Goal: Task Accomplishment & Management: Manage account settings

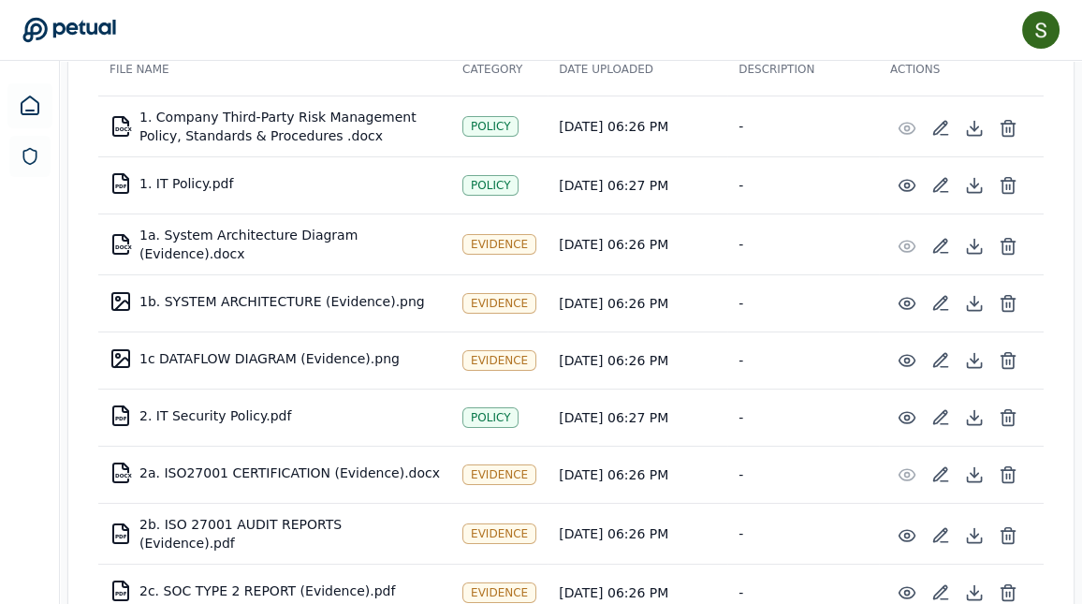
scroll to position [418, 0]
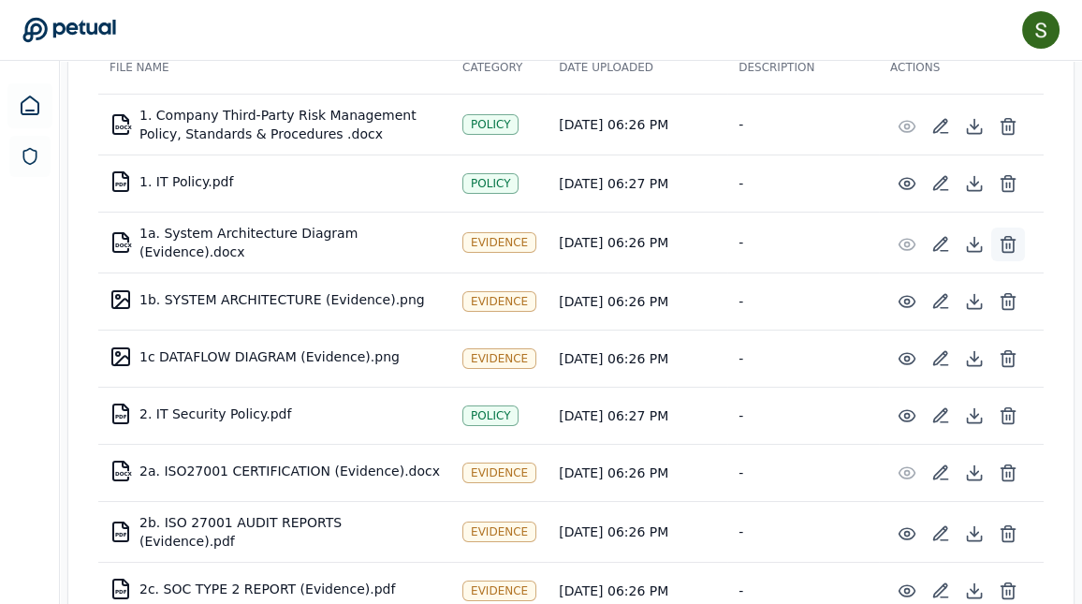
click at [1006, 235] on icon at bounding box center [1008, 244] width 19 height 19
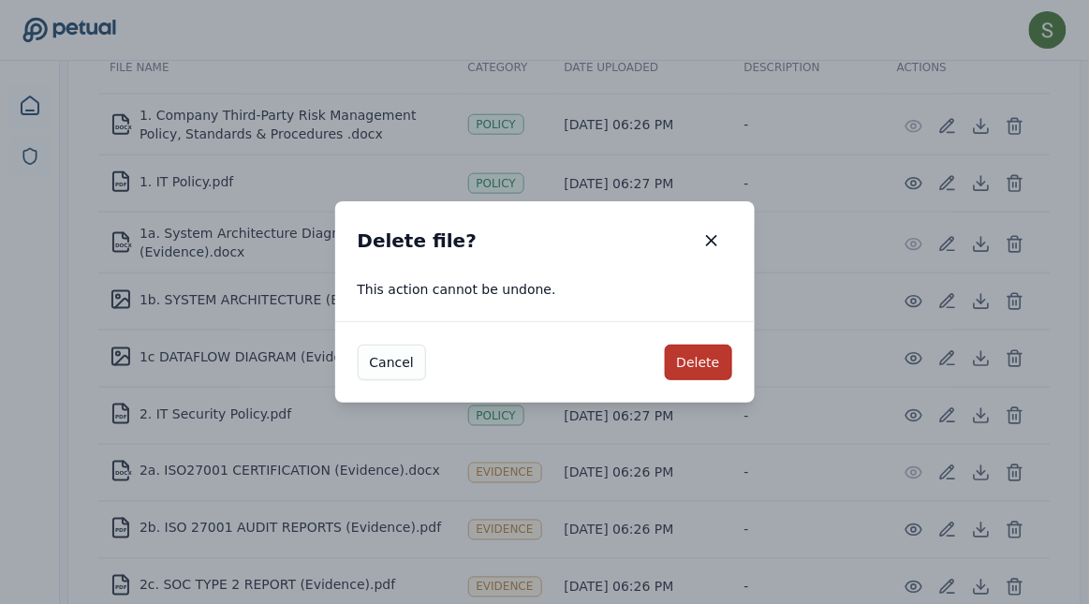
click at [701, 364] on button "Delete" at bounding box center [698, 363] width 67 height 36
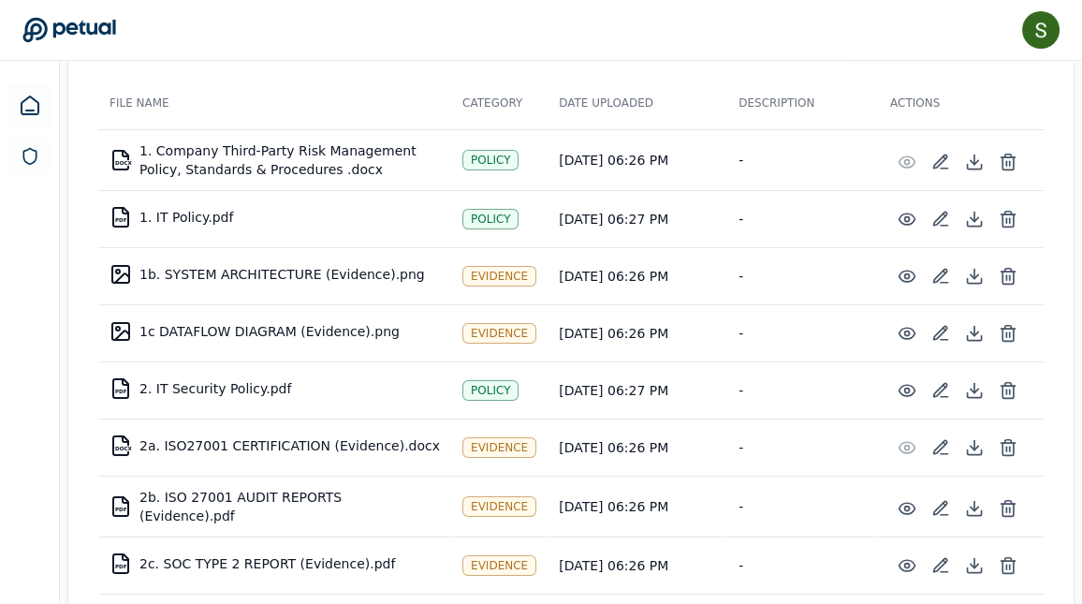
scroll to position [382, 0]
click at [1010, 268] on icon at bounding box center [1008, 277] width 19 height 19
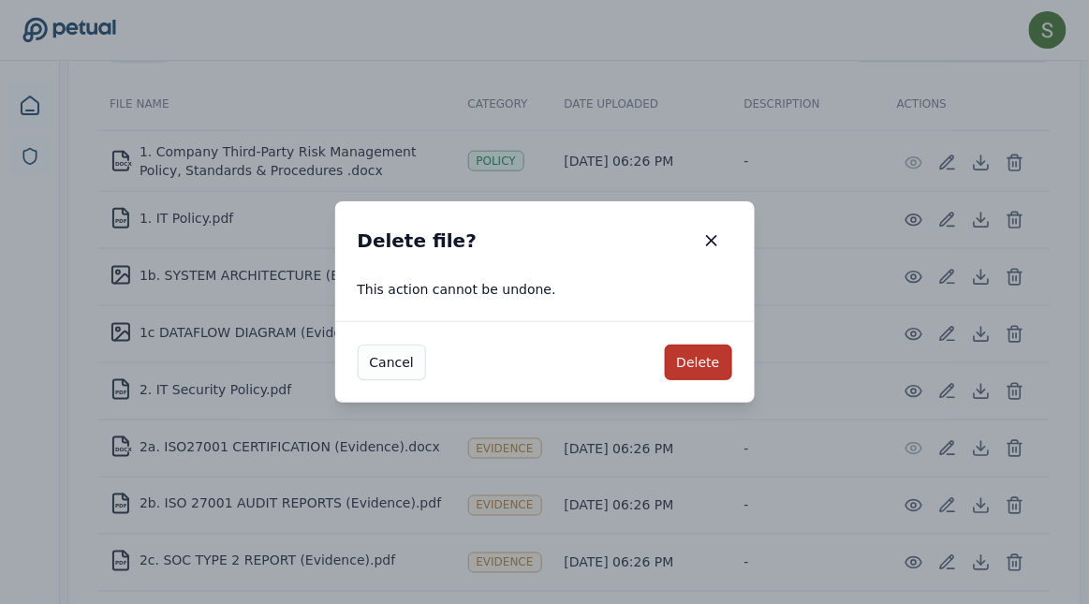
click at [713, 365] on button "Delete" at bounding box center [698, 363] width 67 height 36
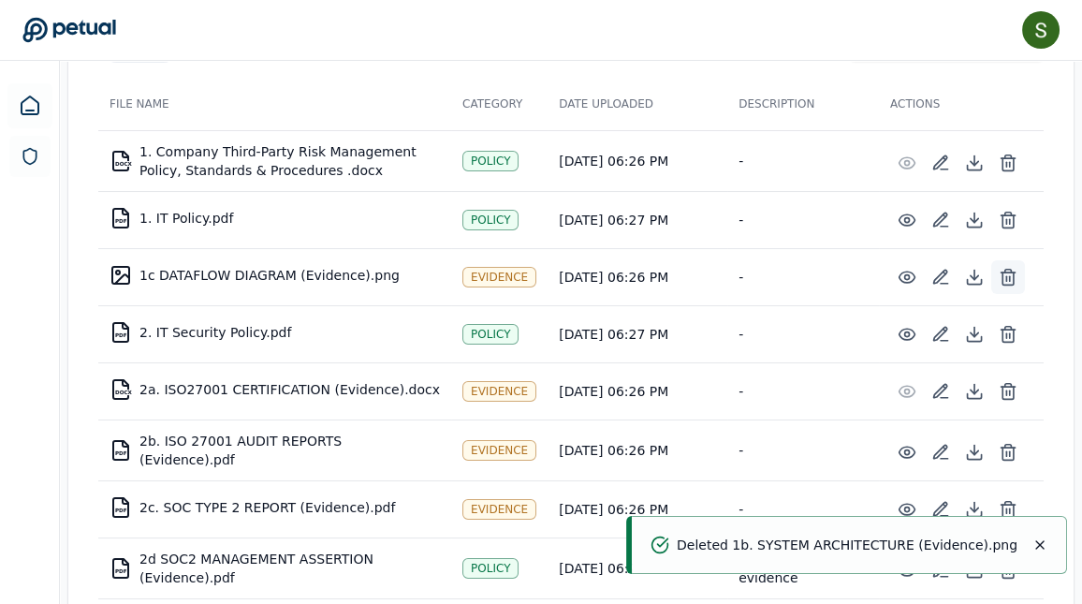
click at [1008, 268] on icon at bounding box center [1008, 277] width 19 height 19
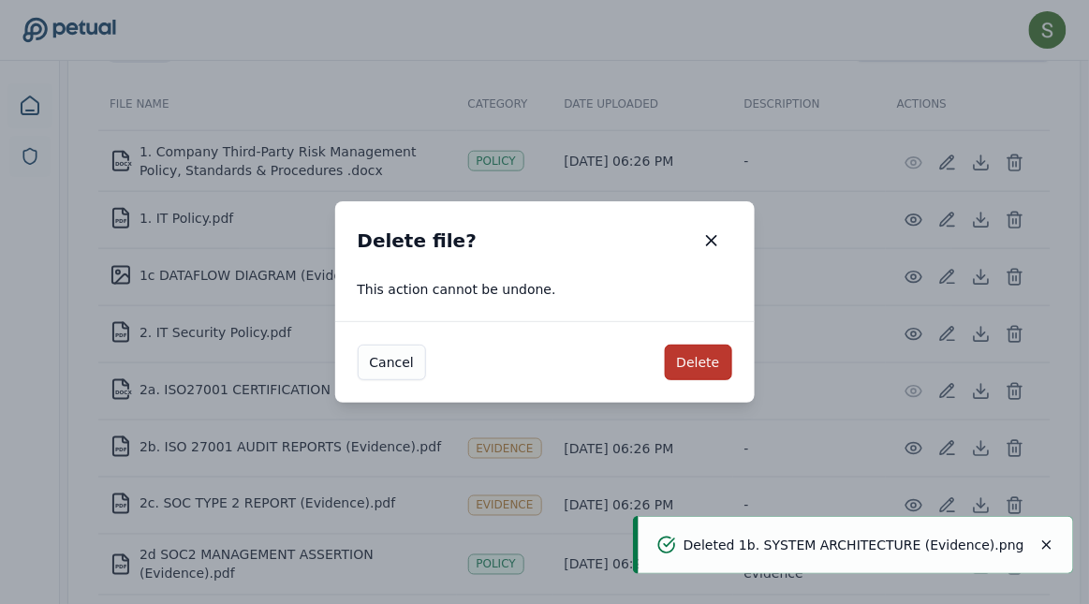
click at [708, 357] on button "Delete" at bounding box center [698, 363] width 67 height 36
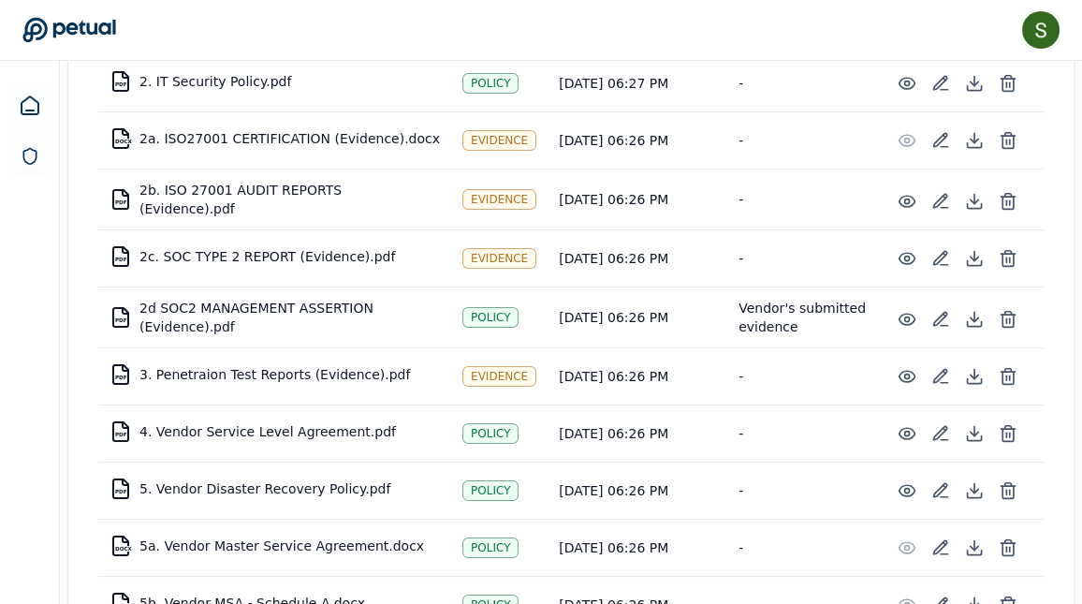
scroll to position [588, 0]
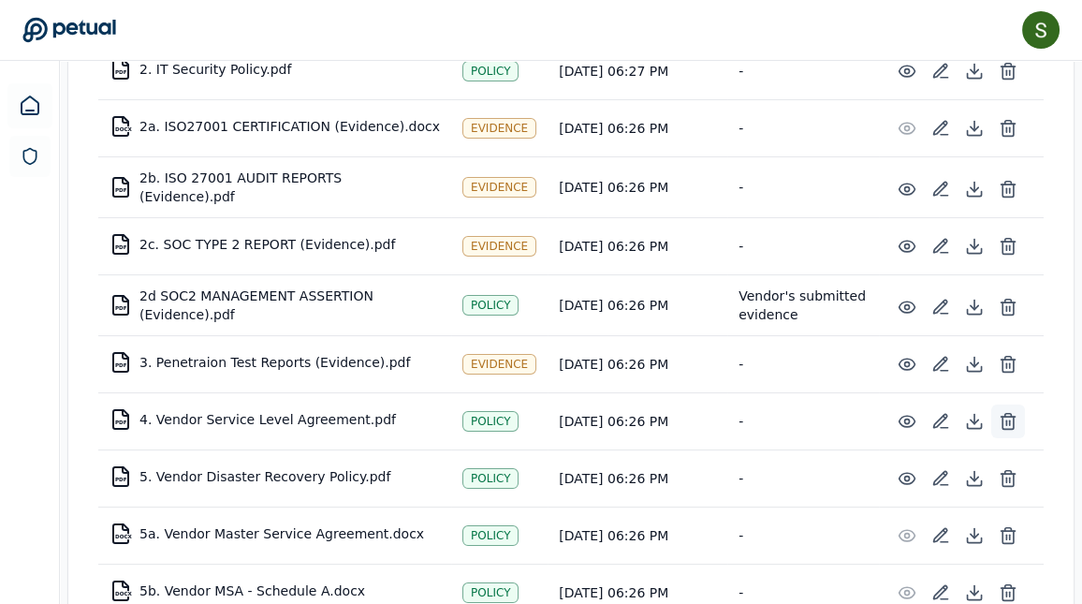
click at [1007, 412] on icon at bounding box center [1008, 421] width 19 height 19
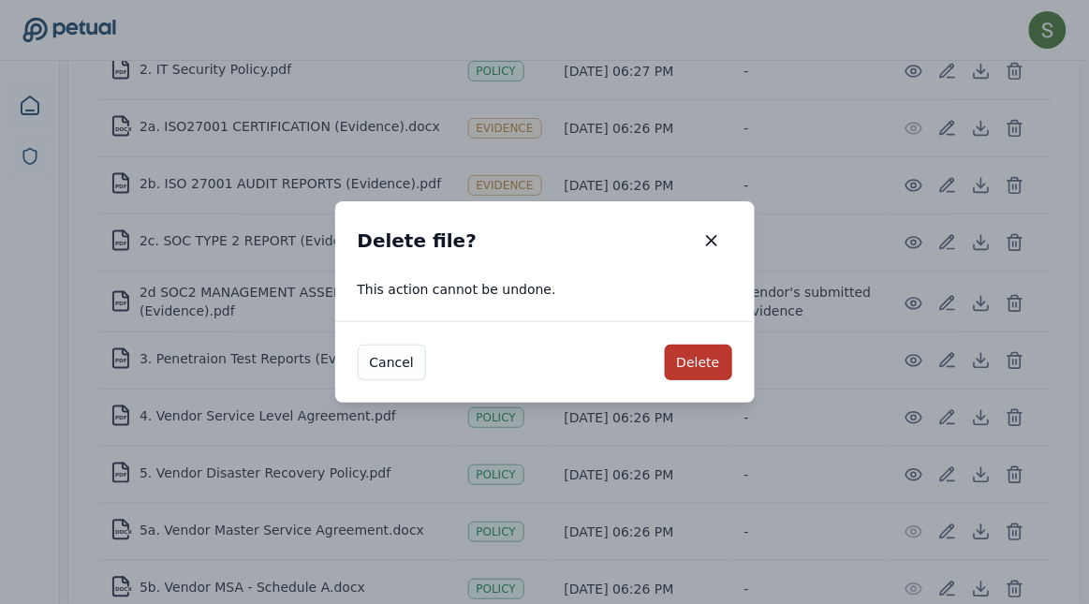
click at [689, 352] on button "Delete" at bounding box center [698, 363] width 67 height 36
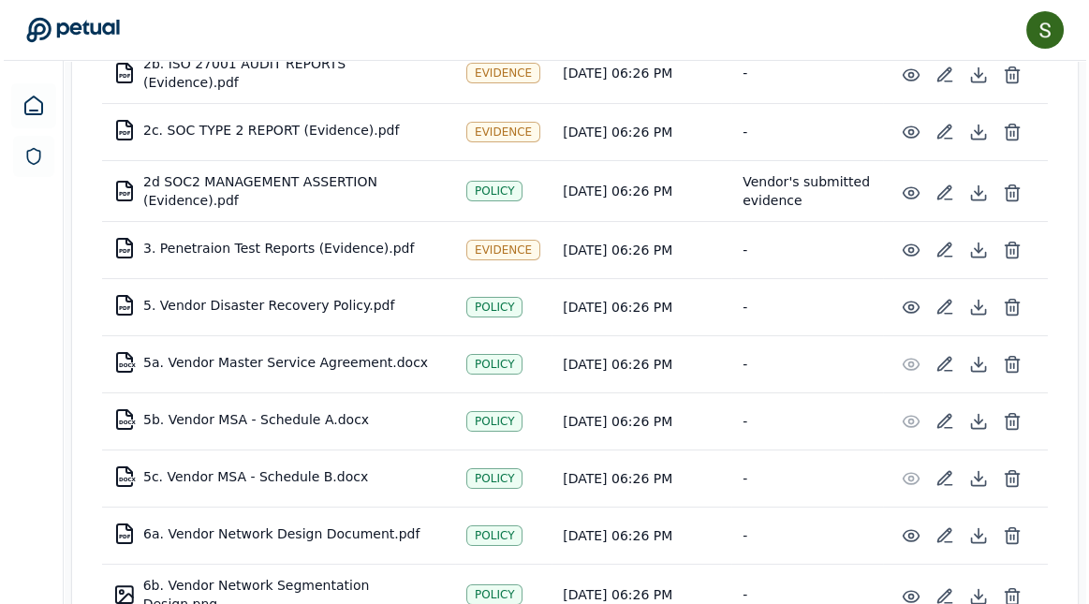
scroll to position [704, 0]
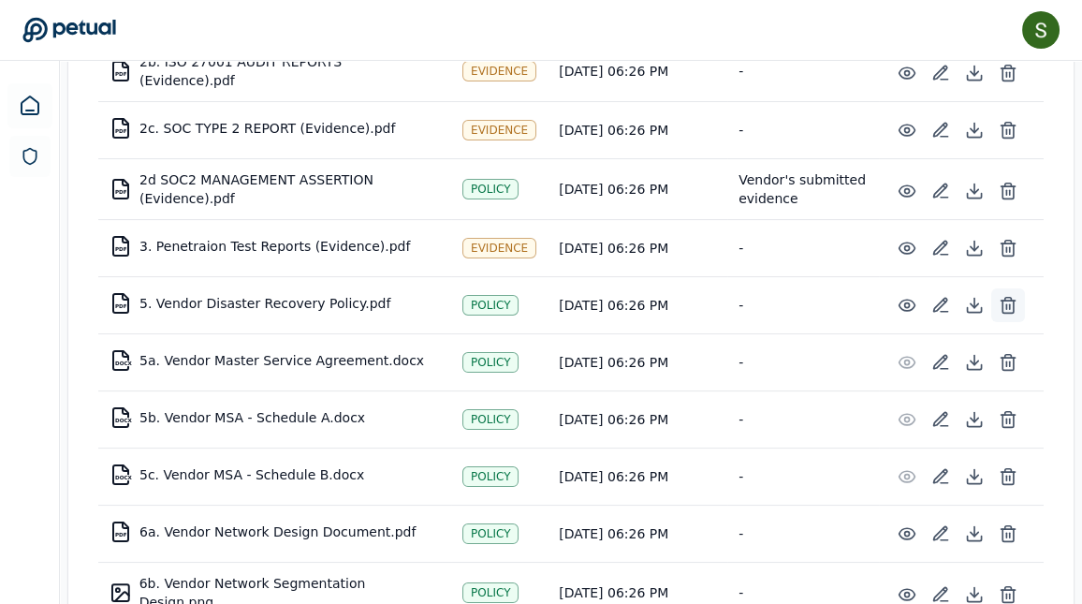
click at [1006, 296] on icon at bounding box center [1008, 305] width 19 height 19
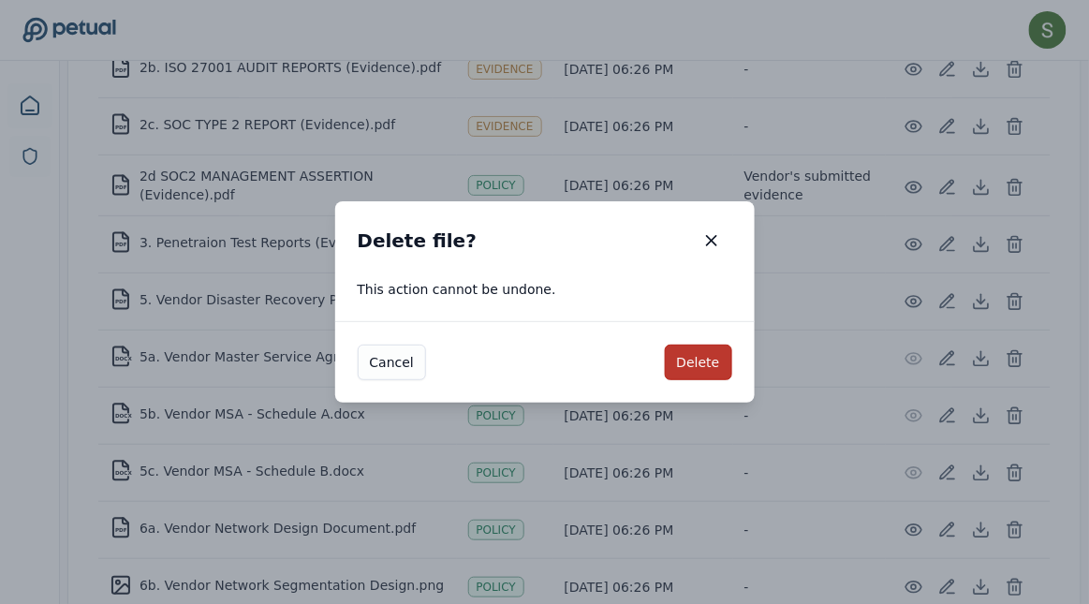
click at [707, 354] on button "Delete" at bounding box center [698, 363] width 67 height 36
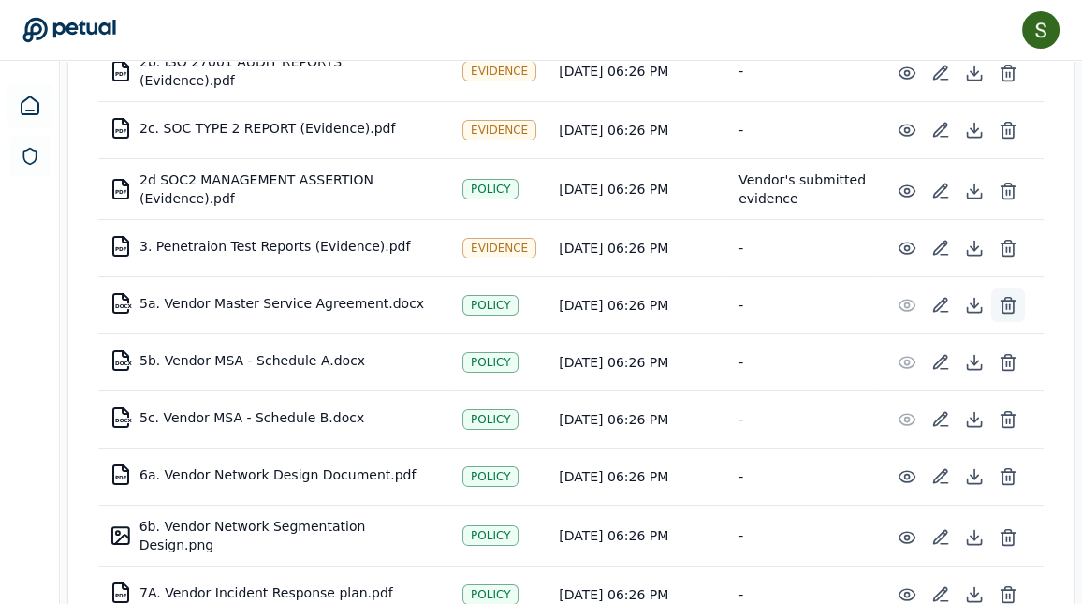
click at [1006, 297] on icon at bounding box center [1009, 298] width 7 height 3
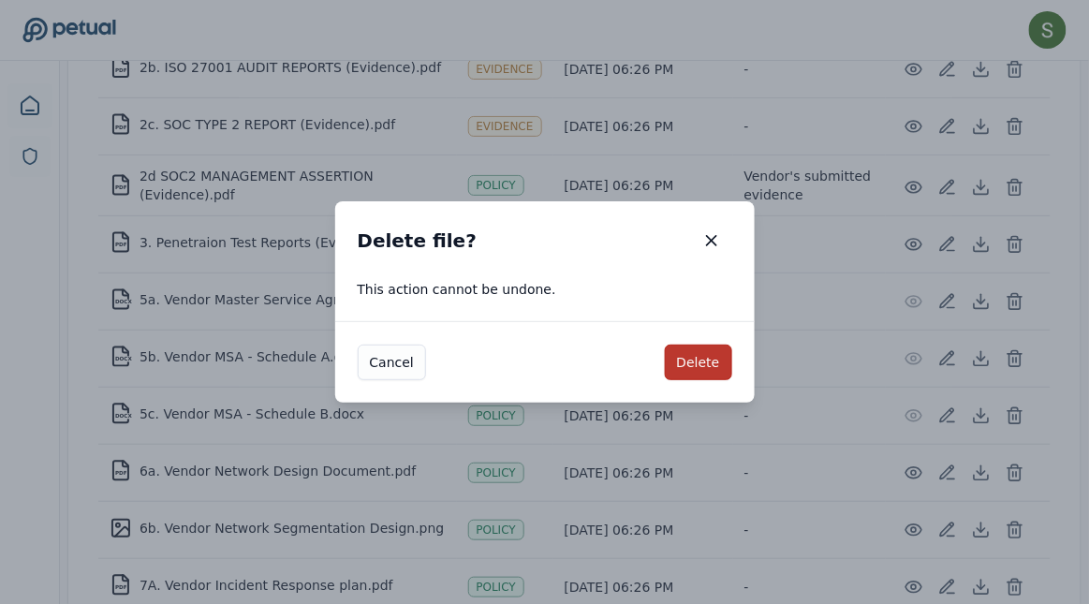
click at [702, 357] on button "Delete" at bounding box center [698, 363] width 67 height 36
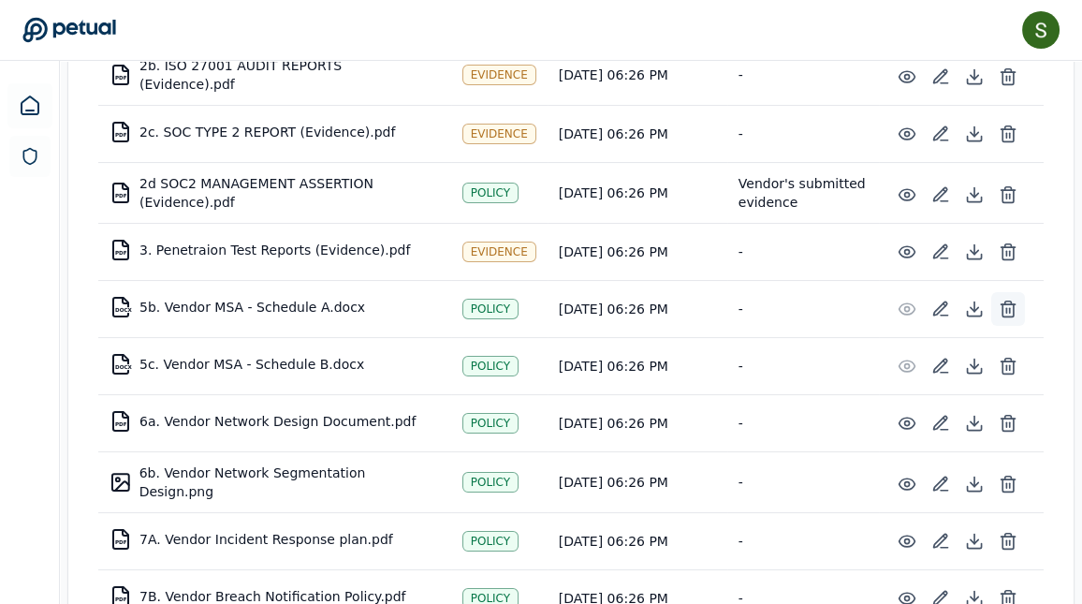
click at [1010, 300] on icon at bounding box center [1008, 309] width 19 height 19
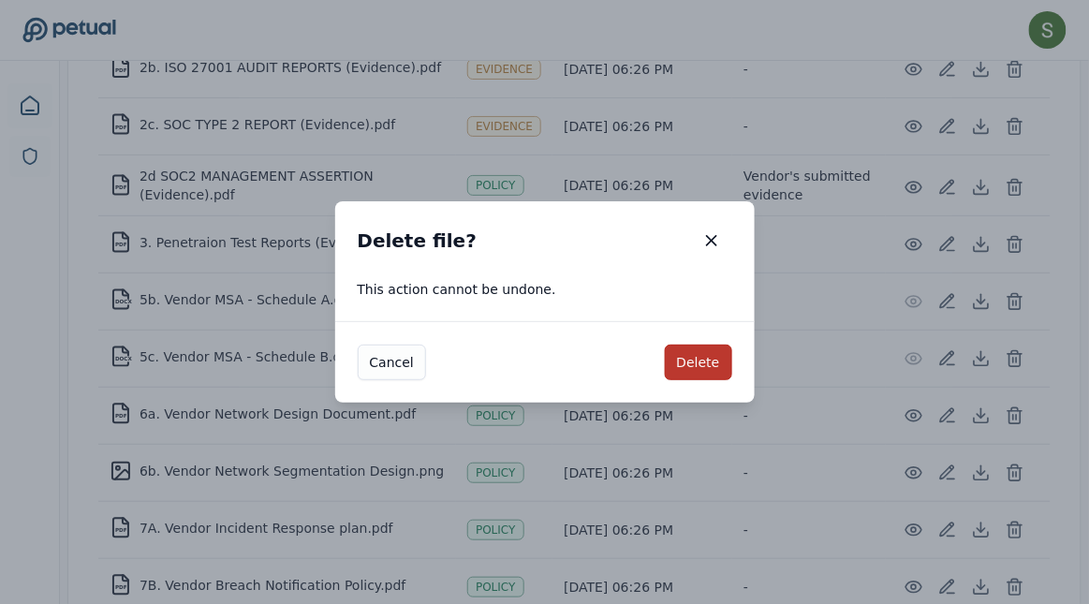
click at [703, 360] on button "Delete" at bounding box center [698, 363] width 67 height 36
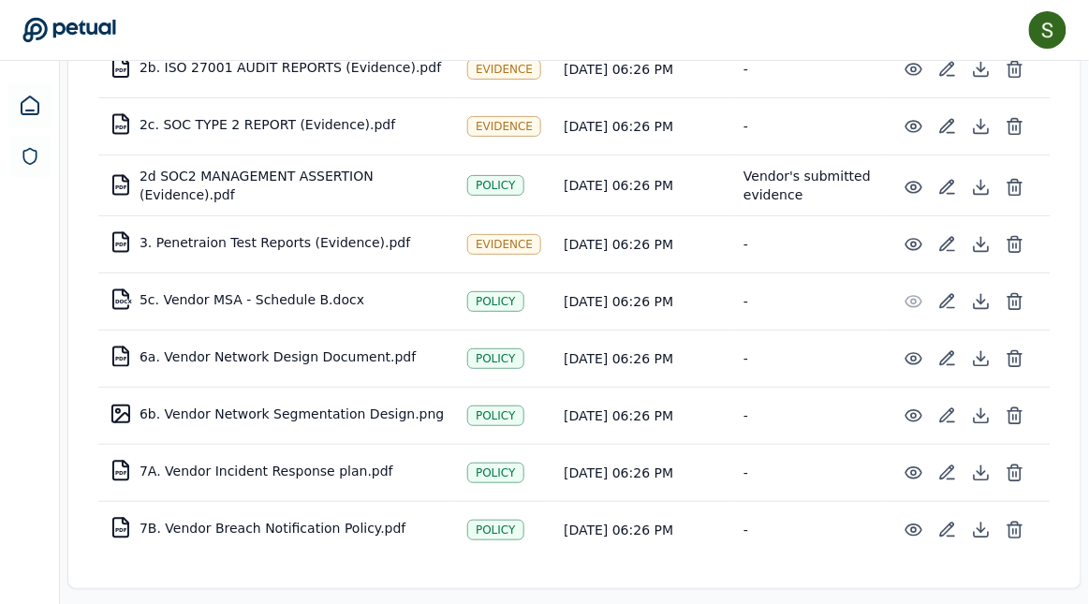
scroll to position [683, 0]
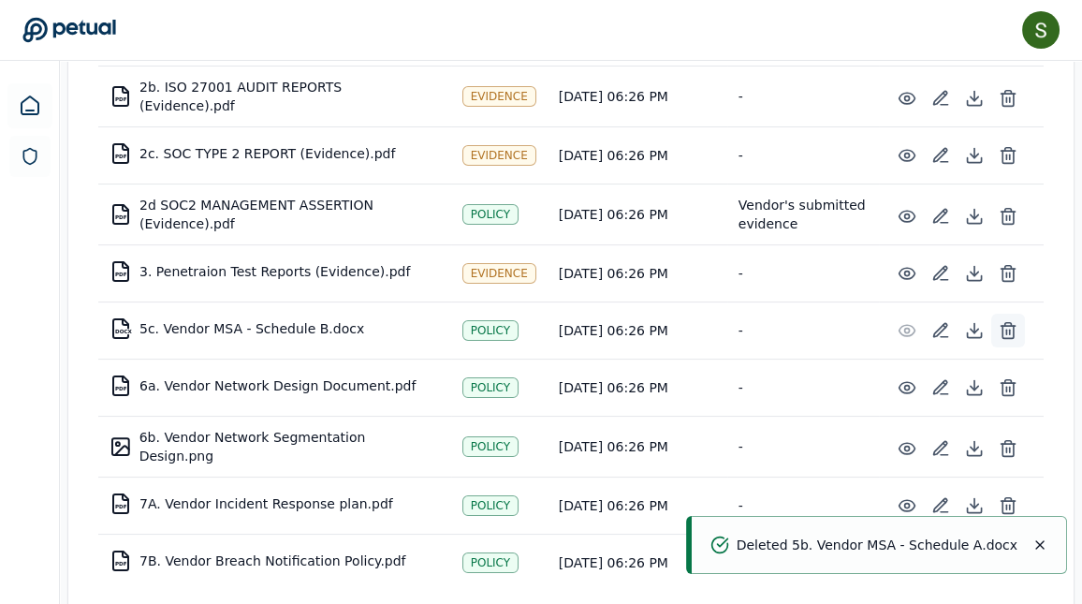
click at [1013, 326] on icon at bounding box center [1008, 332] width 11 height 12
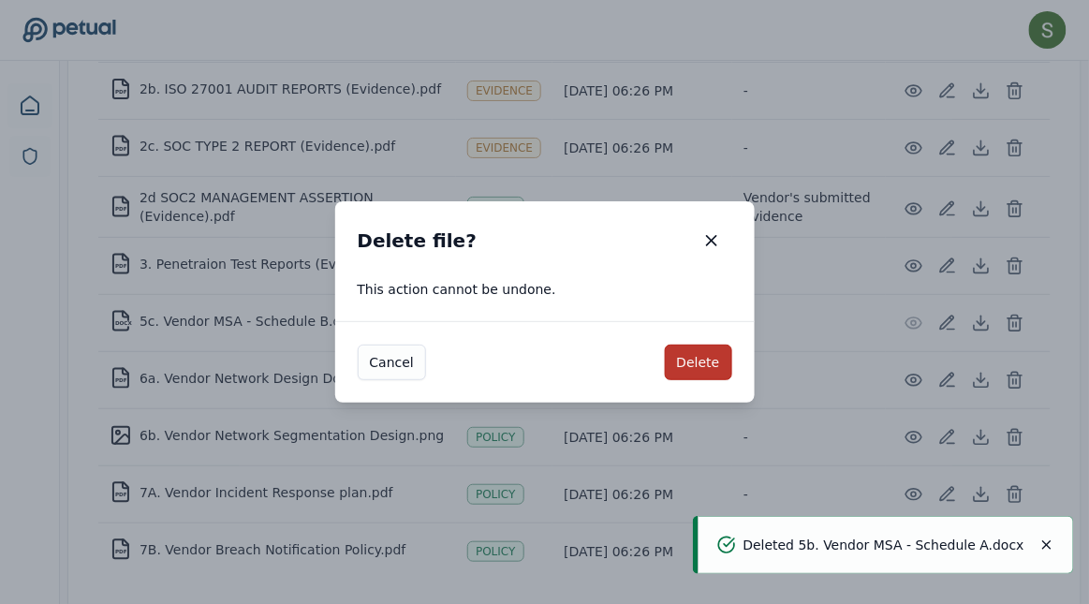
click at [681, 370] on button "Delete" at bounding box center [698, 363] width 67 height 36
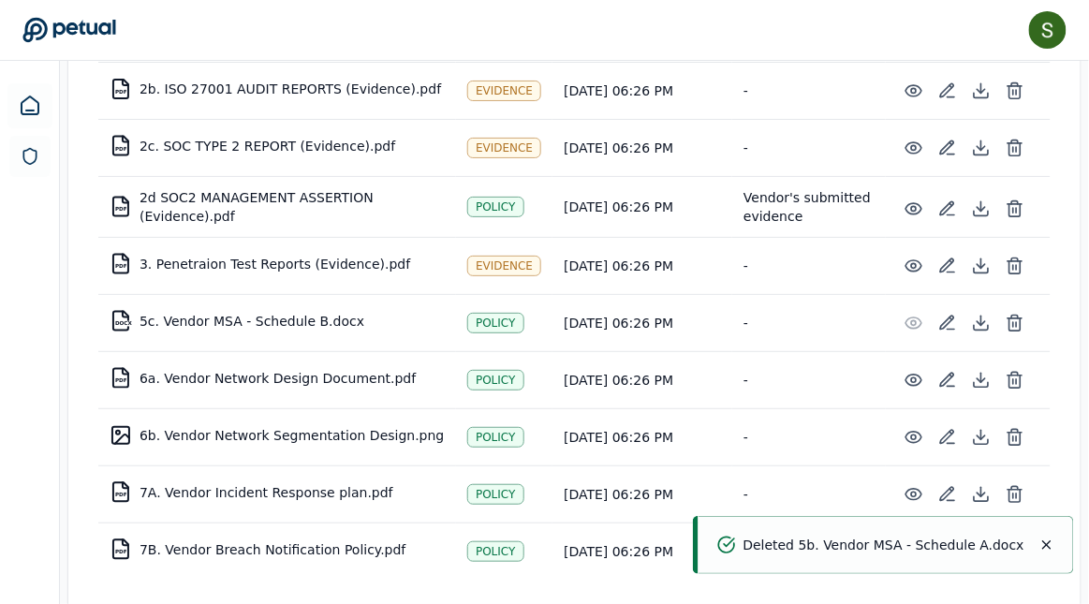
scroll to position [625, 0]
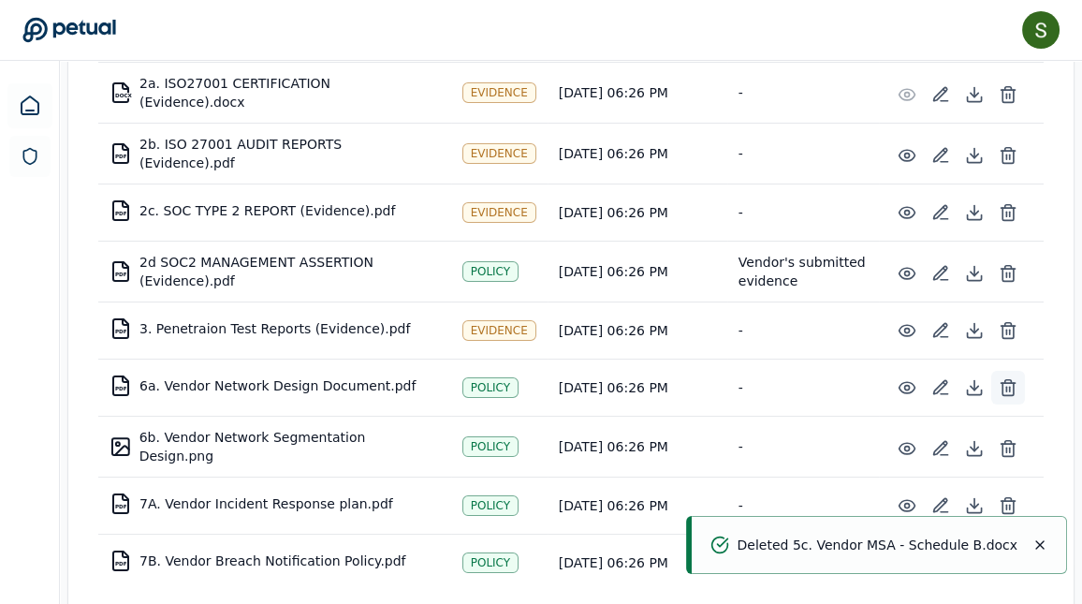
click at [1004, 378] on icon at bounding box center [1008, 387] width 19 height 19
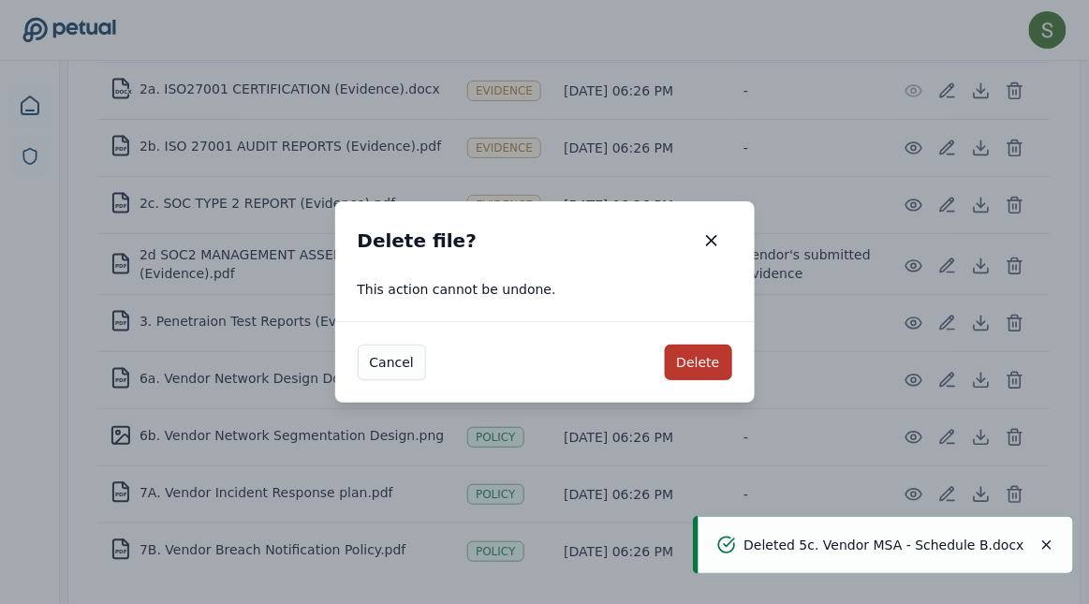
click at [717, 366] on button "Delete" at bounding box center [698, 363] width 67 height 36
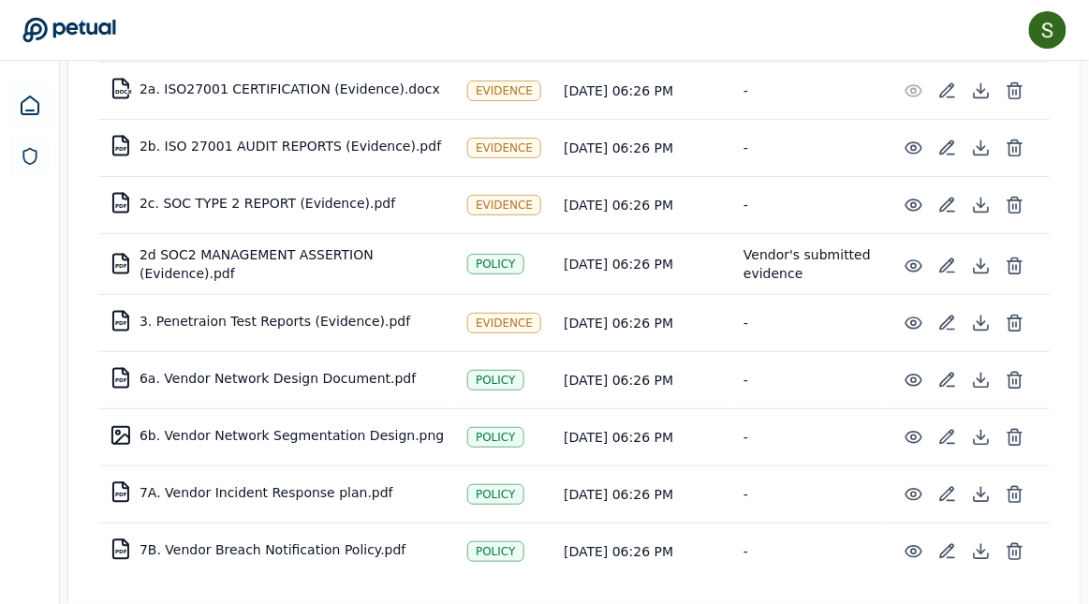
scroll to position [568, 0]
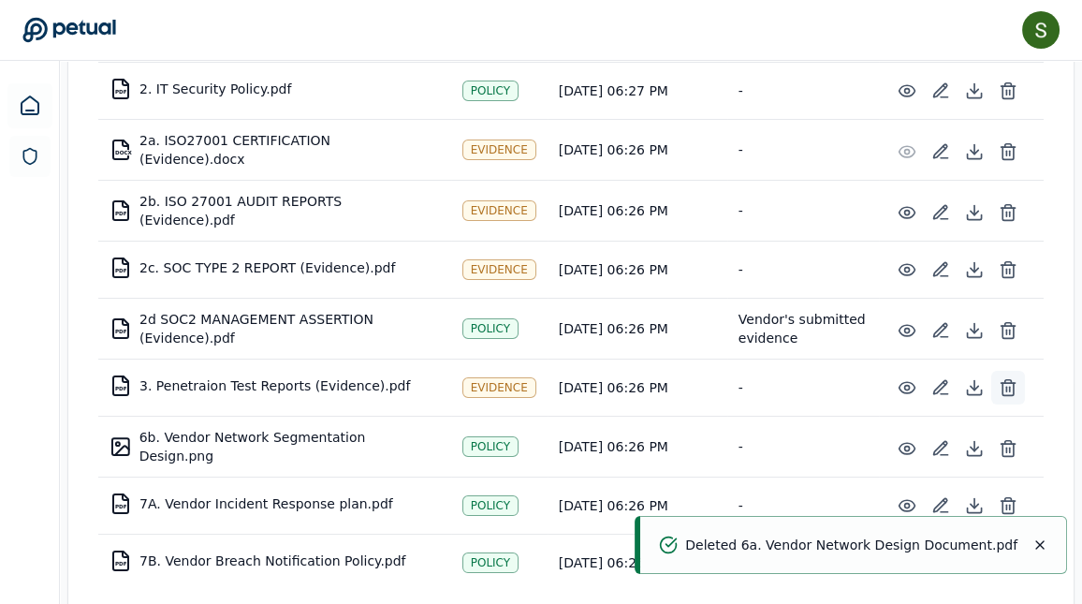
click at [1006, 378] on icon at bounding box center [1008, 387] width 19 height 19
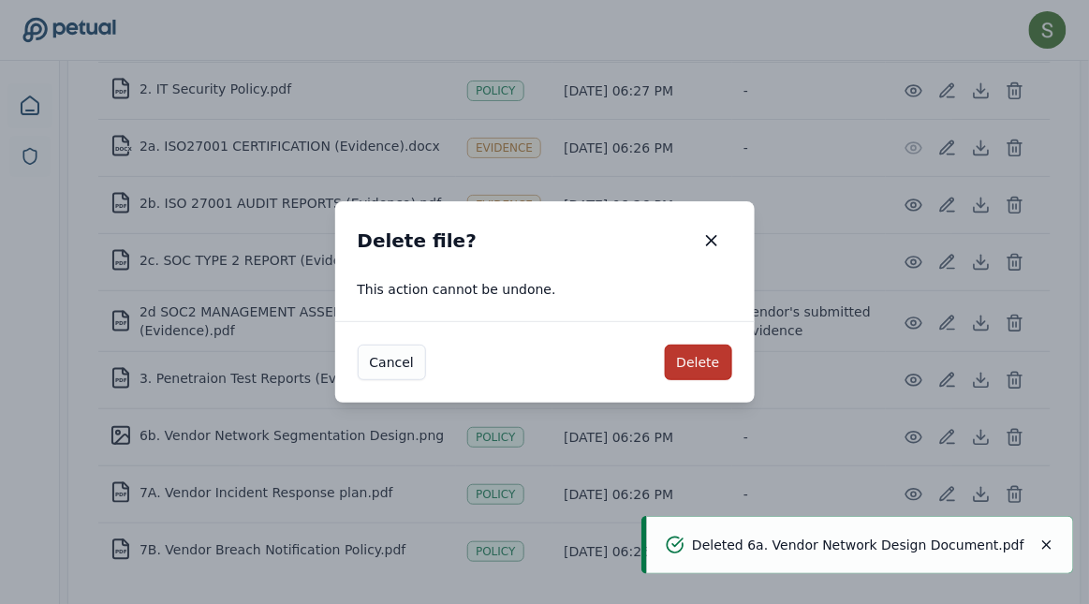
click at [702, 364] on button "Delete" at bounding box center [698, 363] width 67 height 36
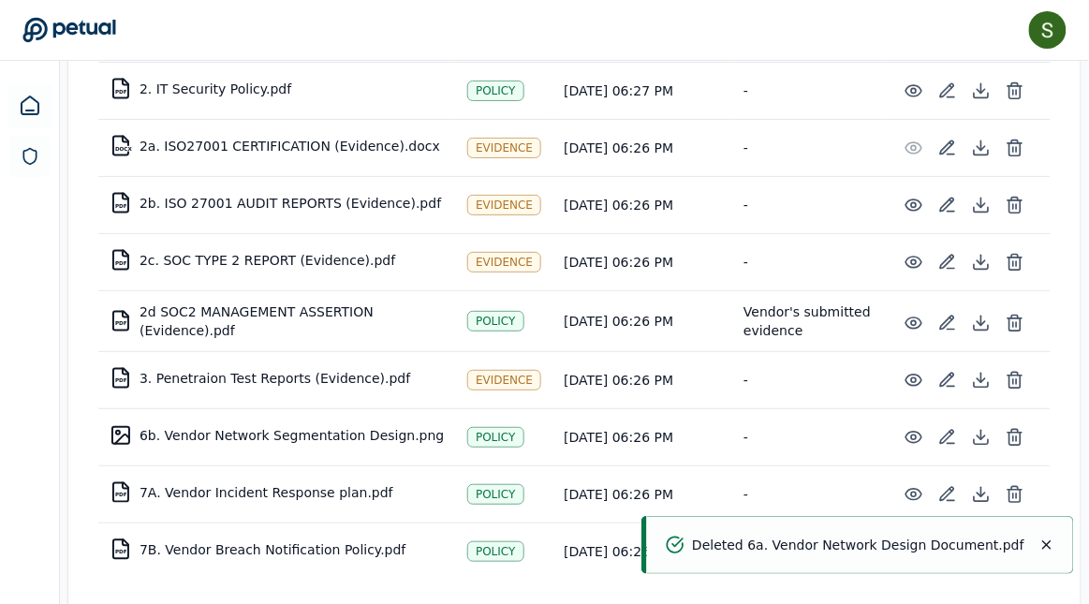
scroll to position [511, 0]
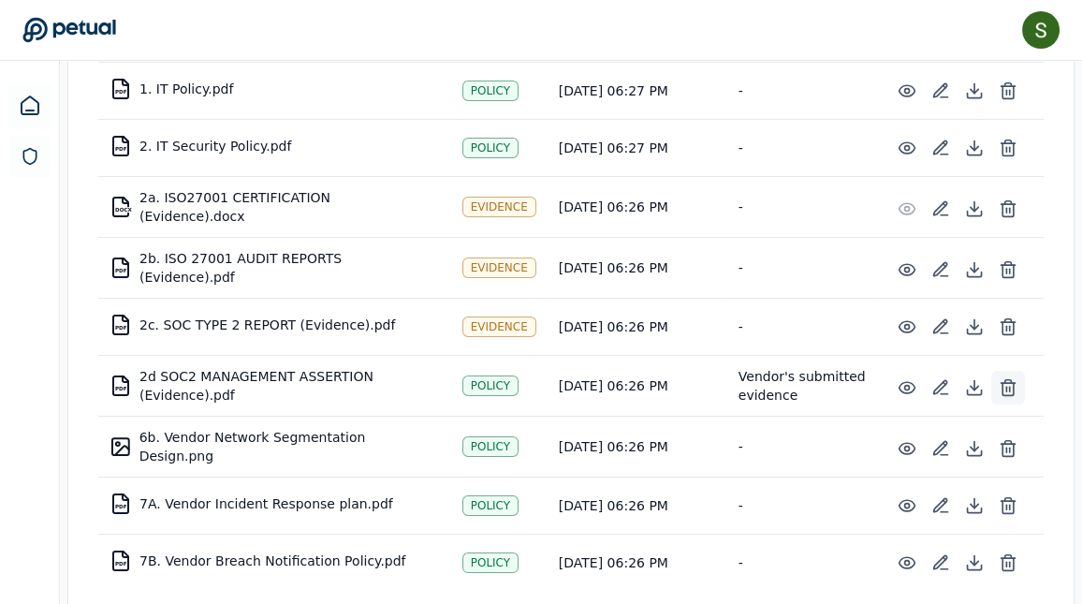
click at [1006, 378] on icon at bounding box center [1008, 387] width 19 height 19
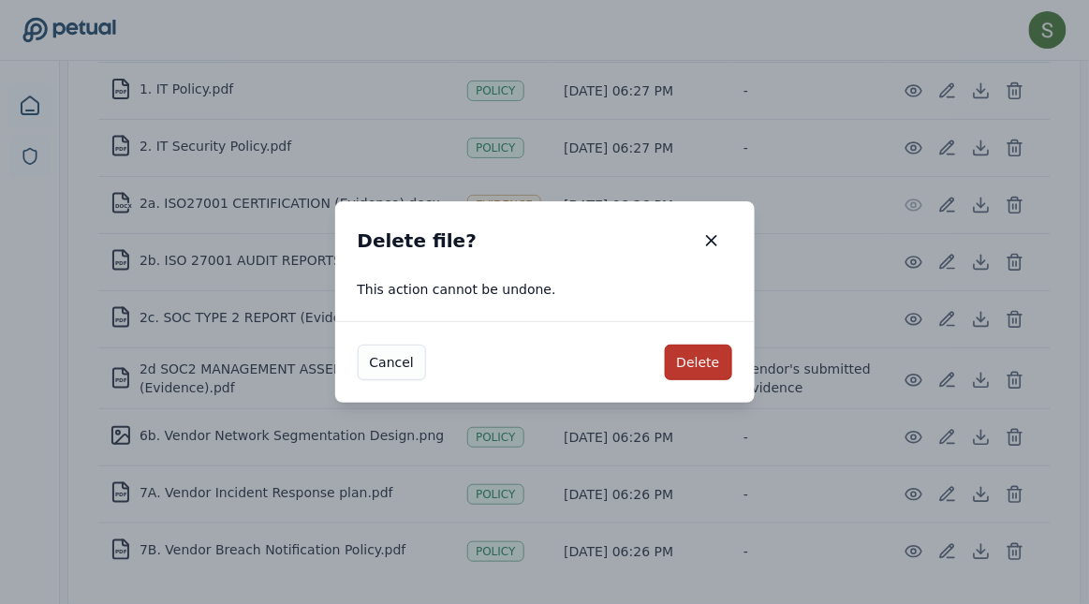
click at [720, 372] on button "Delete" at bounding box center [698, 363] width 67 height 36
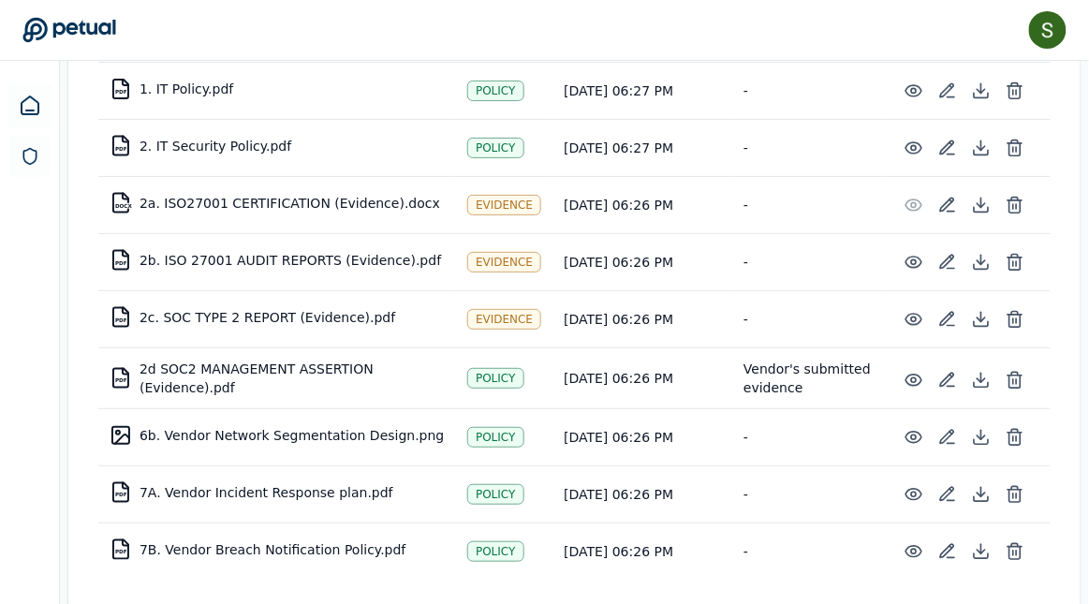
scroll to position [450, 0]
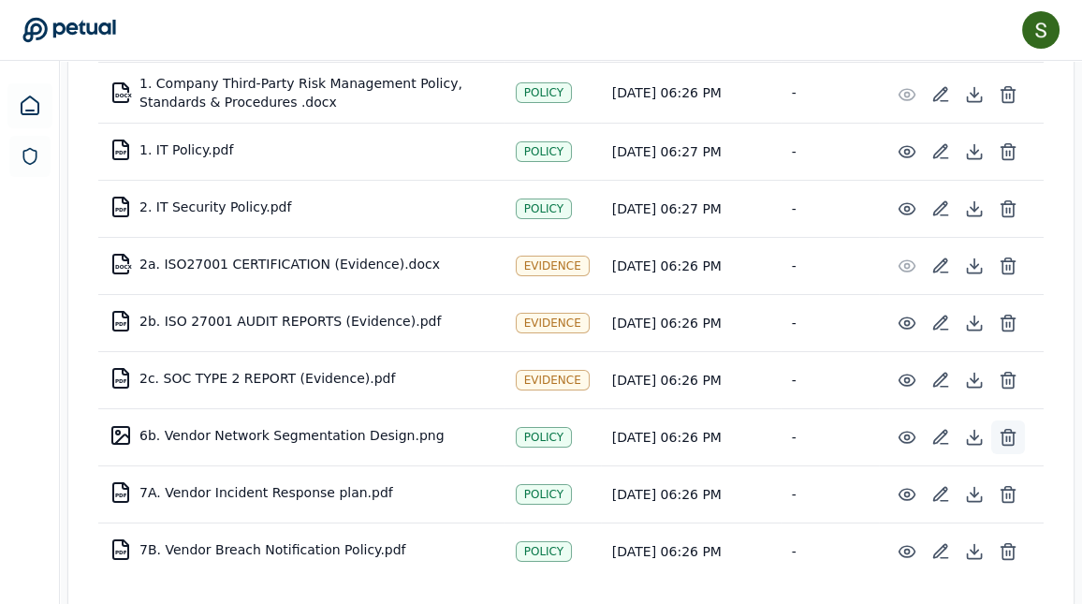
click at [1004, 433] on icon at bounding box center [1009, 433] width 14 height 0
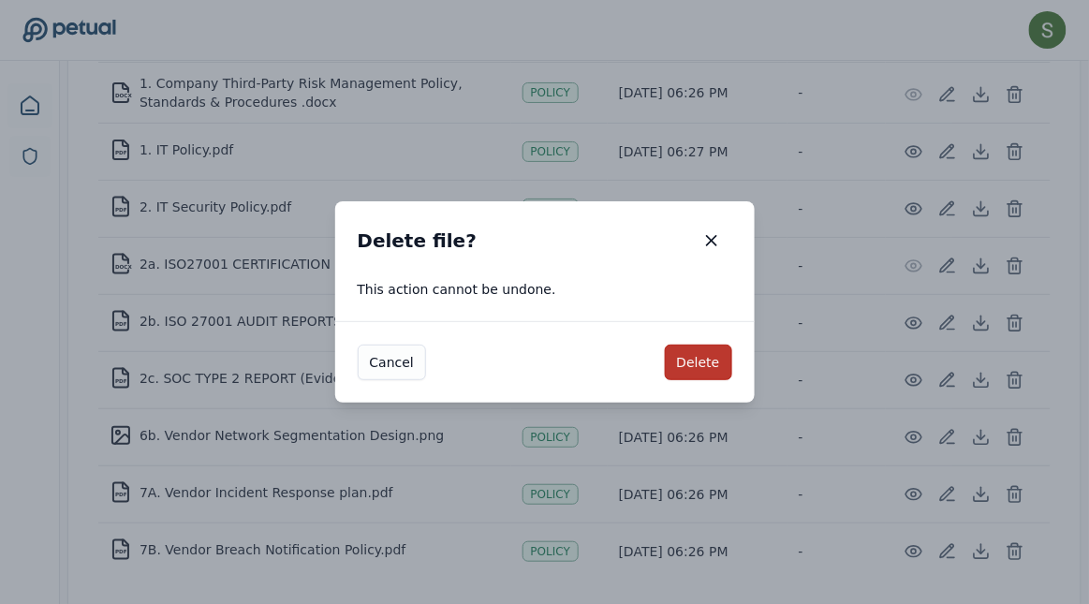
click at [718, 374] on button "Delete" at bounding box center [698, 363] width 67 height 36
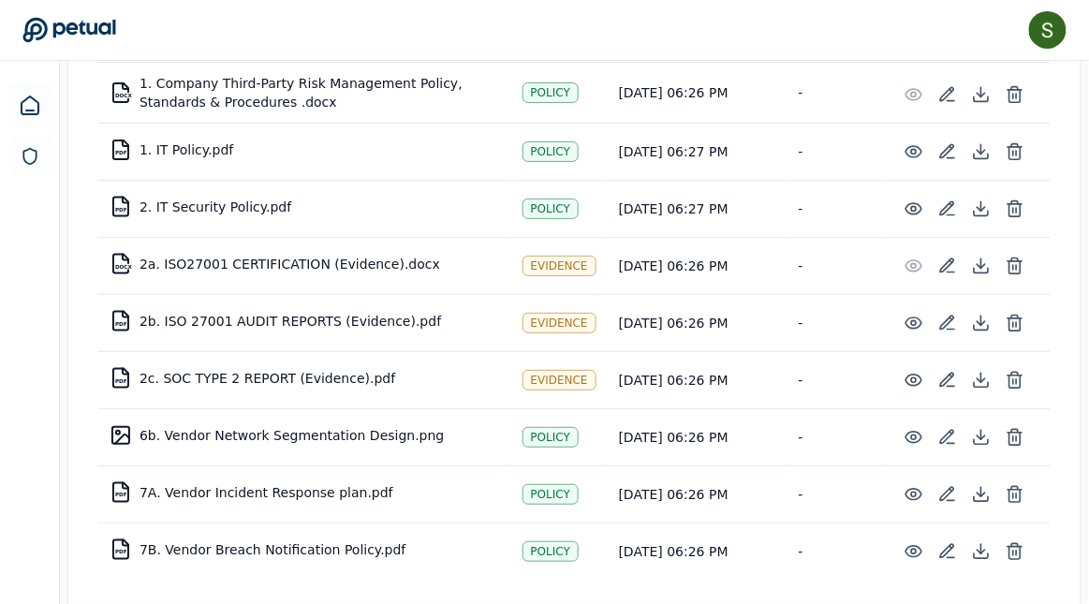
scroll to position [393, 0]
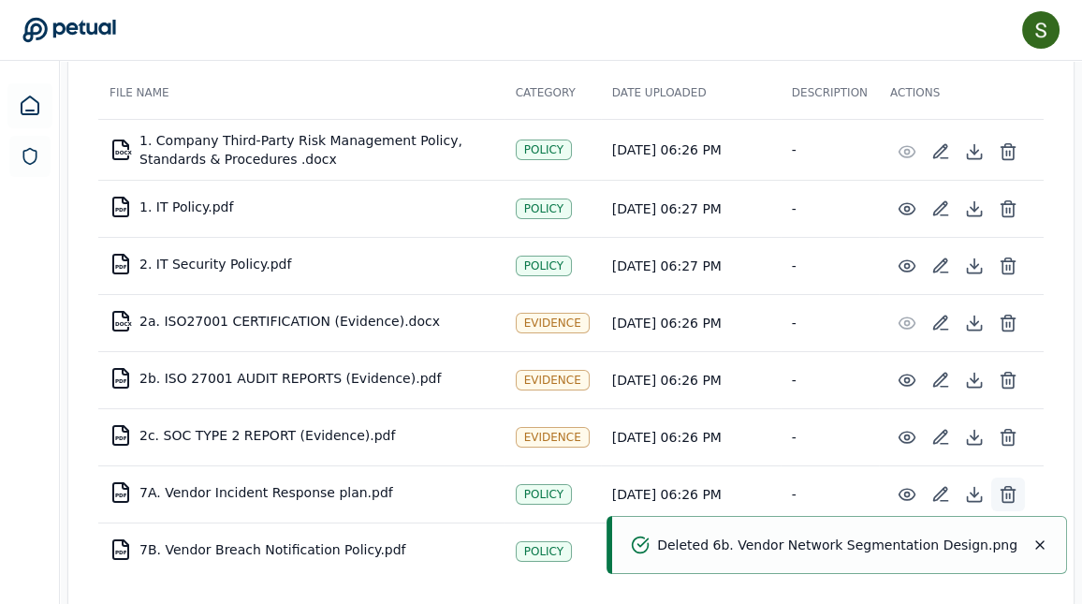
click at [1005, 485] on icon at bounding box center [1008, 494] width 19 height 19
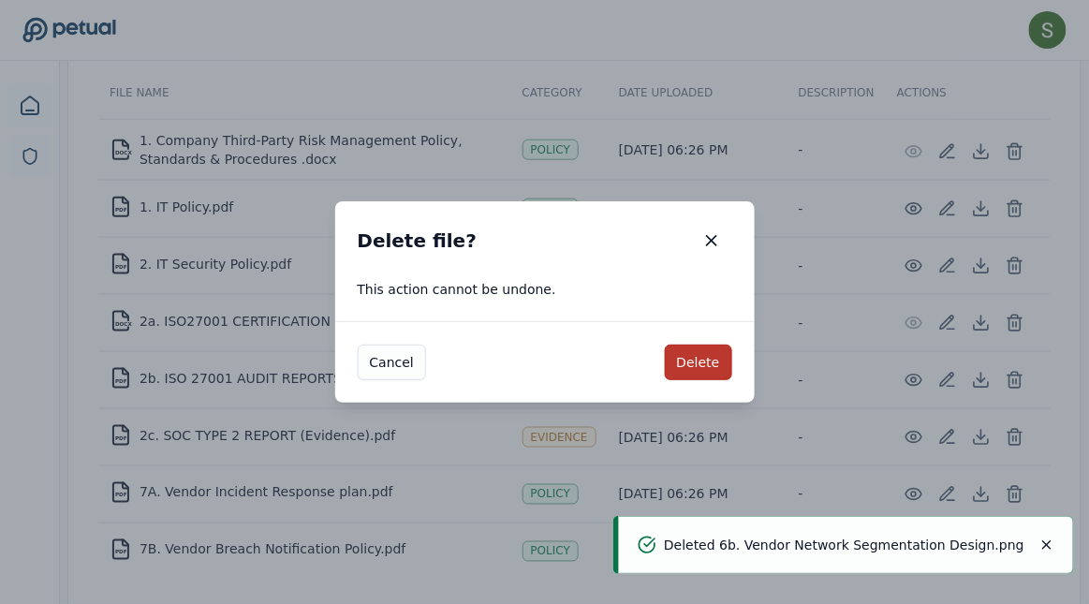
click at [696, 370] on button "Delete" at bounding box center [698, 363] width 67 height 36
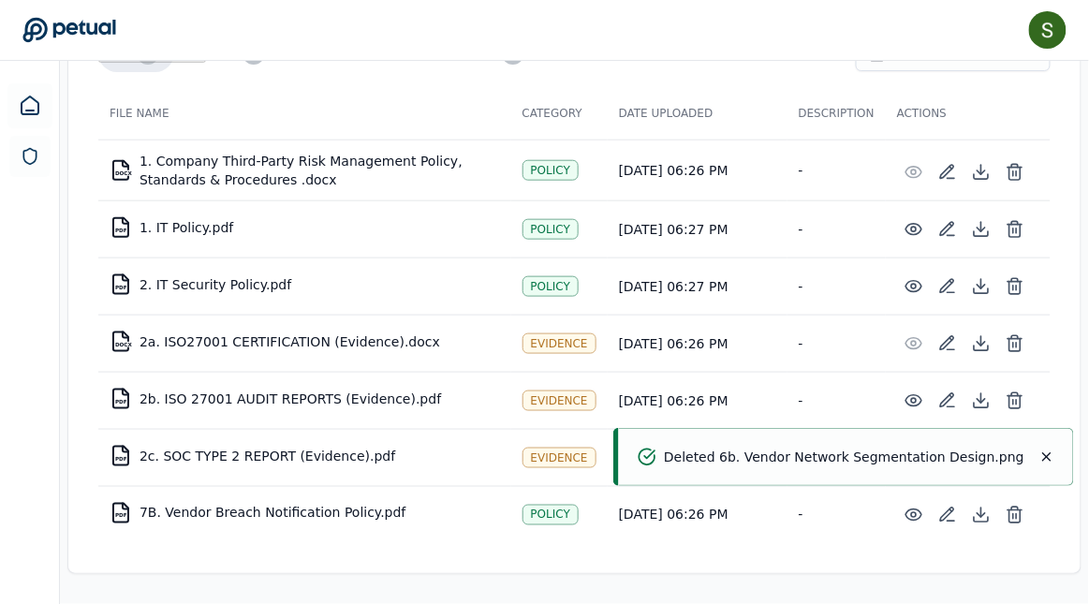
scroll to position [336, 0]
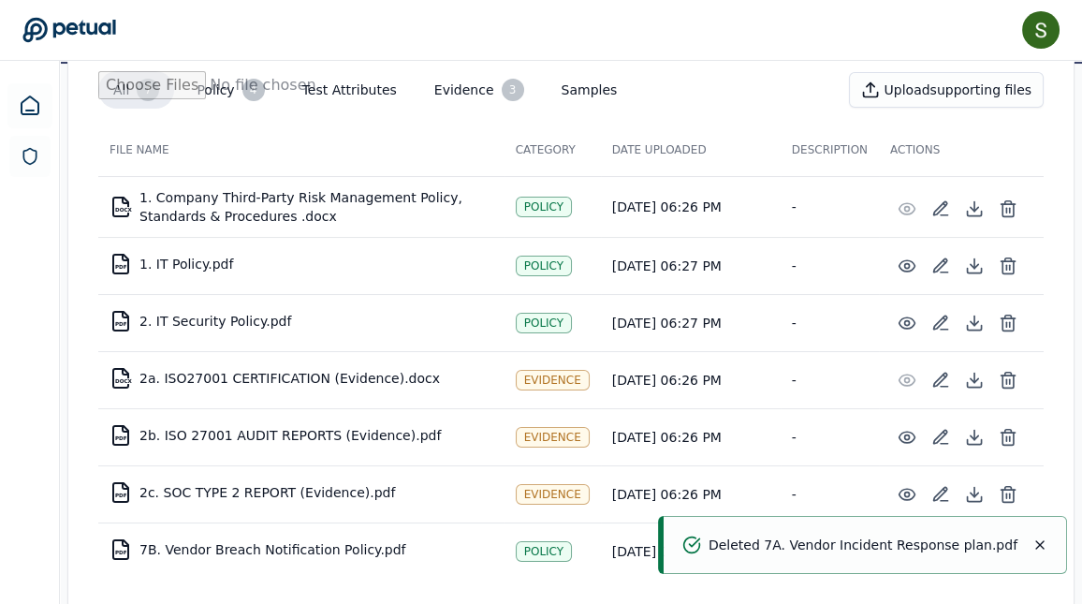
click at [1045, 544] on icon "Notifications (F8)" at bounding box center [1040, 544] width 15 height 15
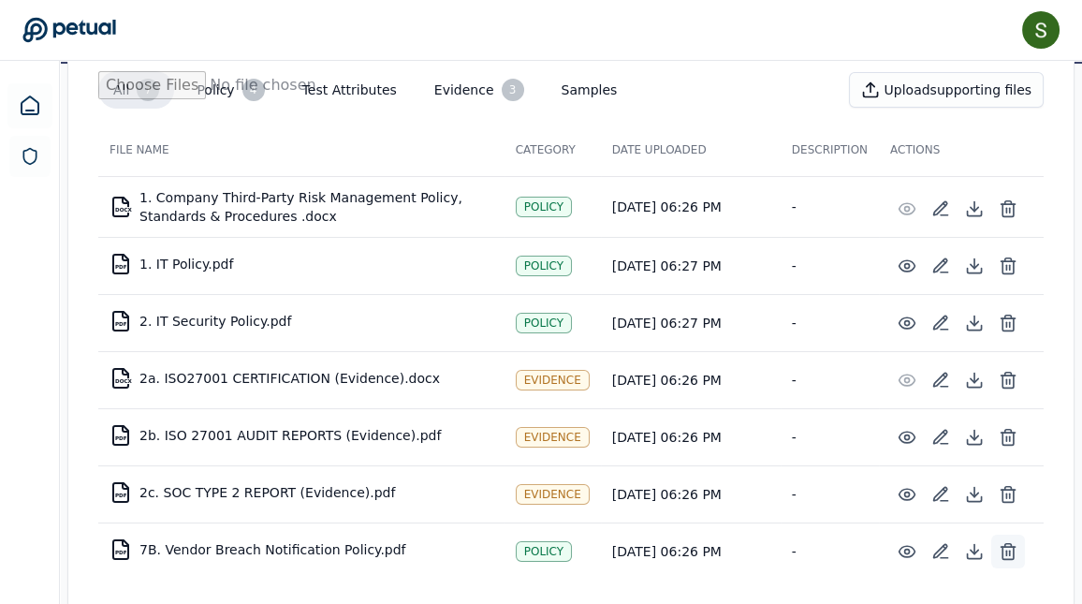
click at [1009, 542] on icon at bounding box center [1008, 551] width 19 height 19
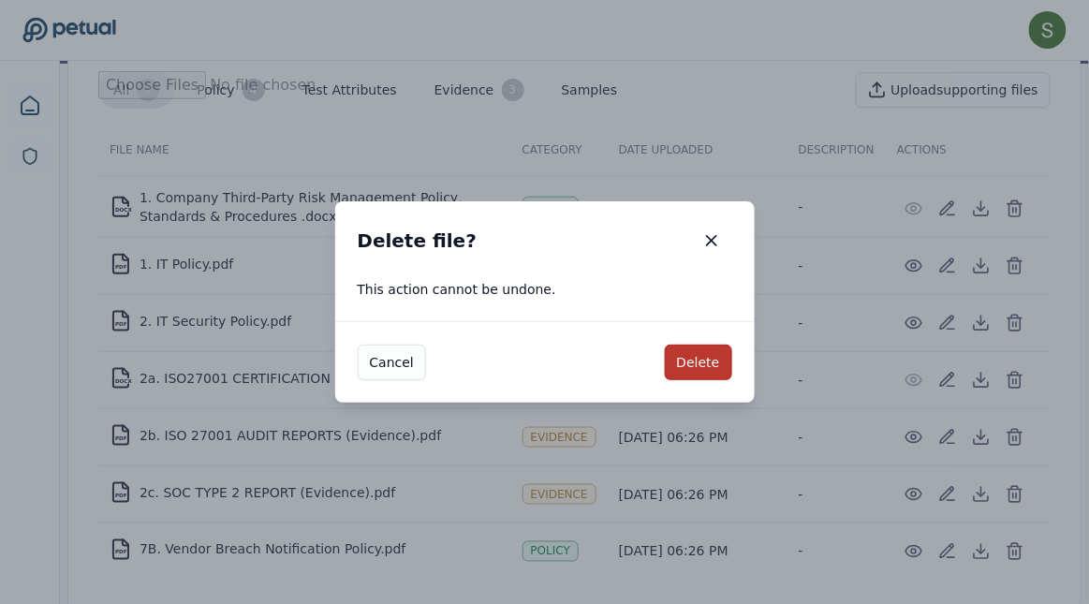
click at [708, 357] on button "Delete" at bounding box center [698, 363] width 67 height 36
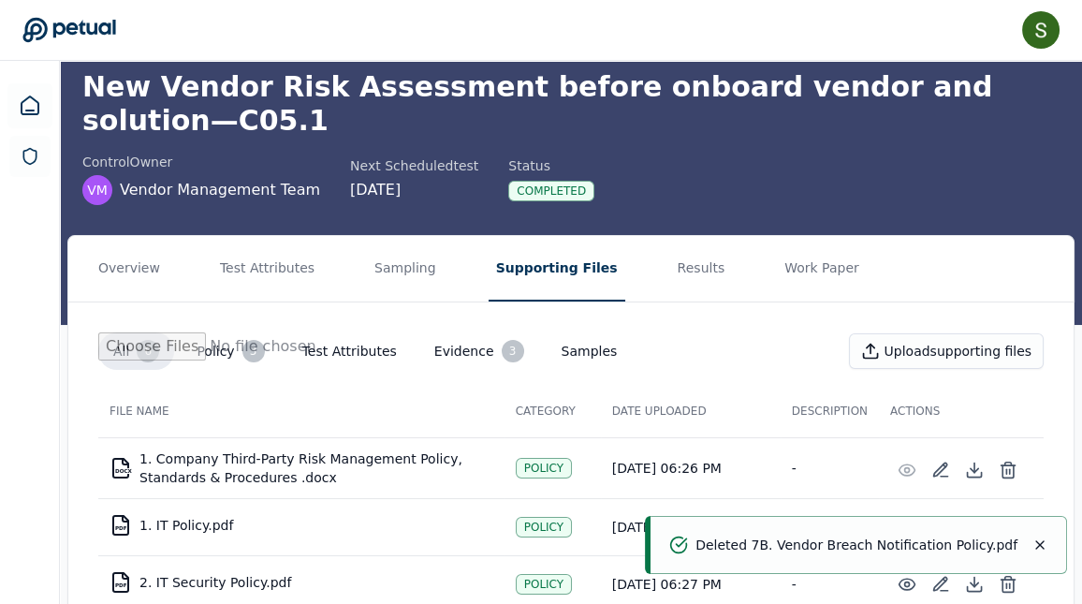
scroll to position [0, 0]
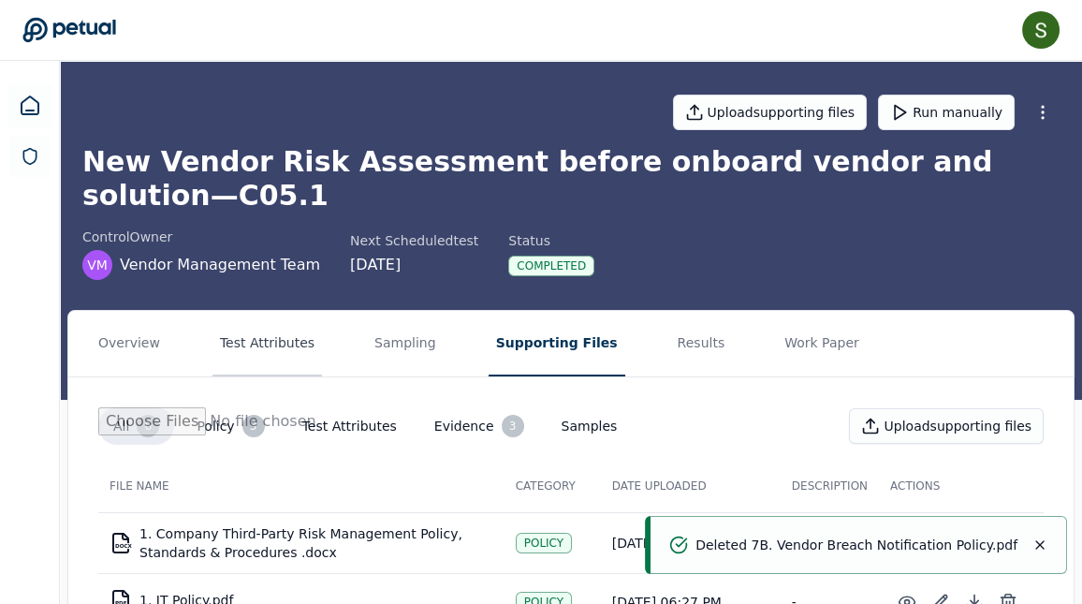
click at [273, 315] on button "Test Attributes" at bounding box center [268, 344] width 110 height 66
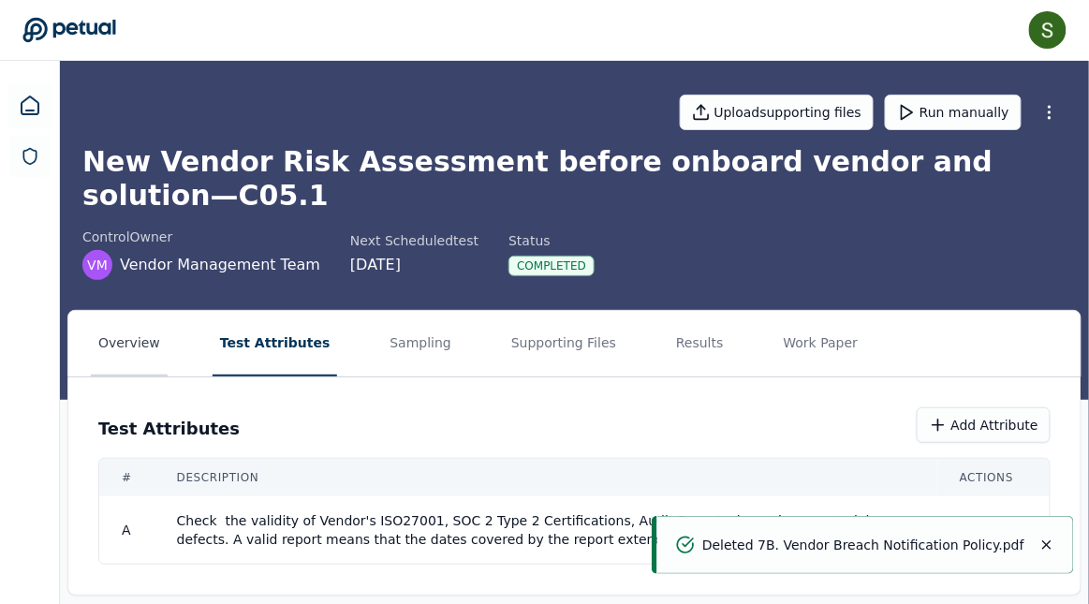
click at [141, 311] on button "Overview" at bounding box center [129, 344] width 77 height 66
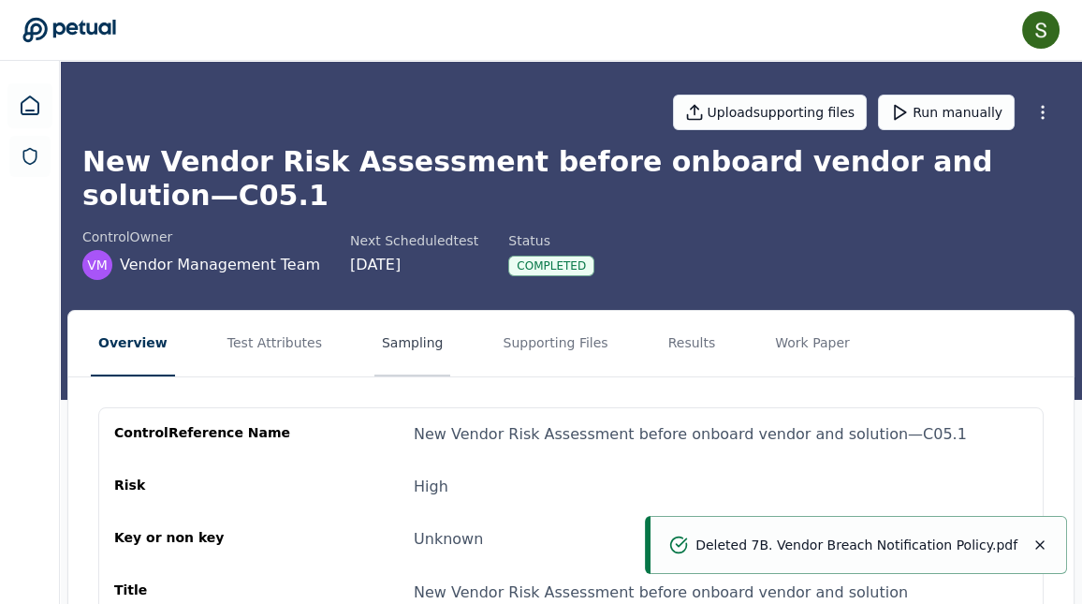
click at [404, 311] on button "Sampling" at bounding box center [412, 344] width 77 height 66
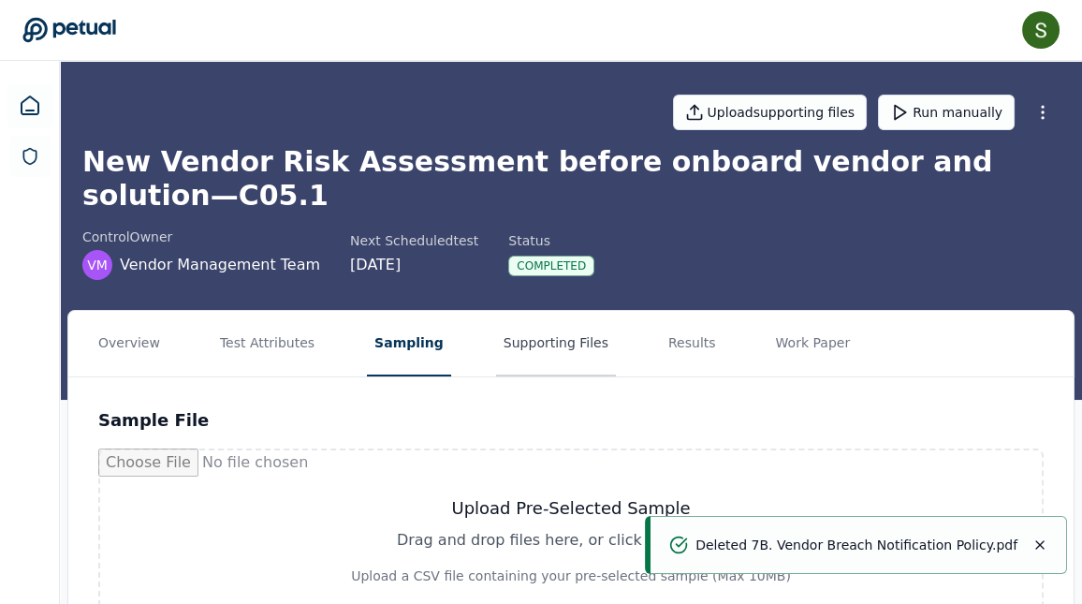
click at [526, 316] on button "Supporting Files" at bounding box center [556, 344] width 120 height 66
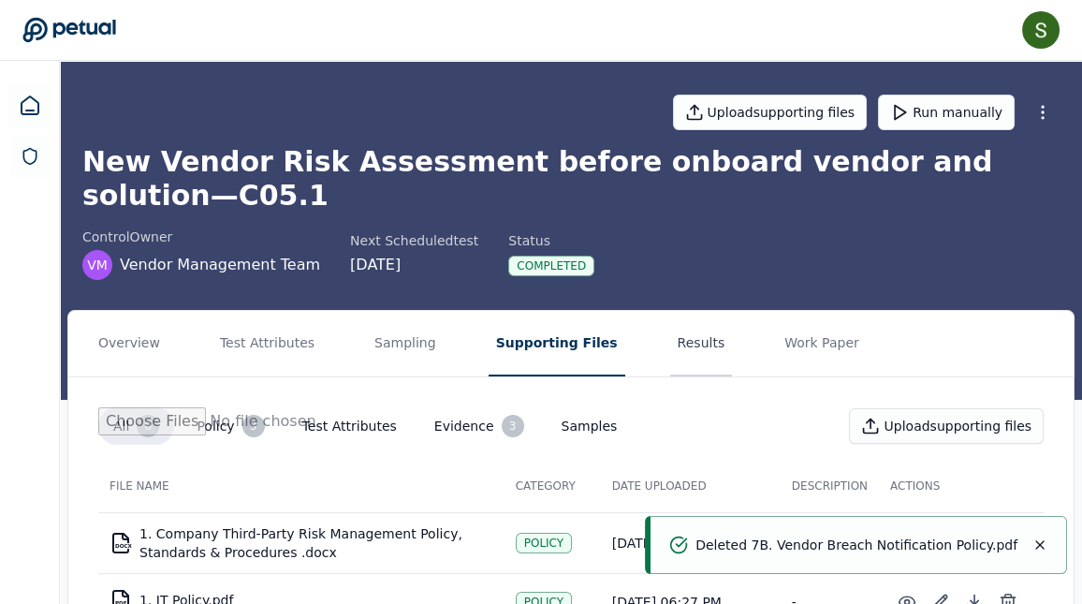
click at [670, 315] on button "Results" at bounding box center [701, 344] width 63 height 66
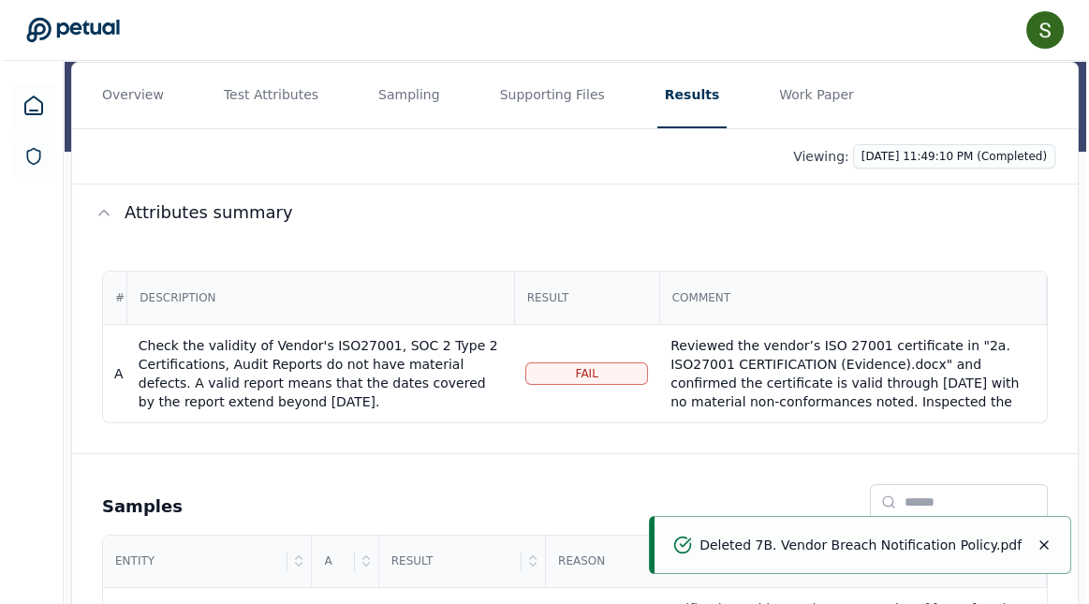
scroll to position [249, 0]
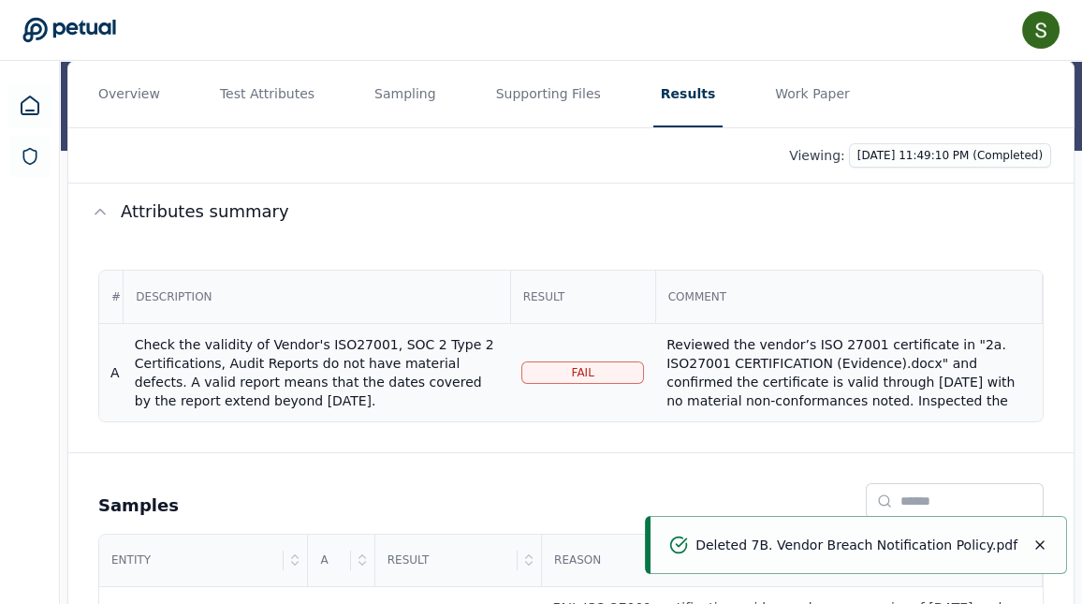
click at [711, 335] on div "Reviewed the vendor’s ISO 27001 certificate in "2a. ISO27001 CERTIFICATION (Evi…" at bounding box center [849, 419] width 364 height 169
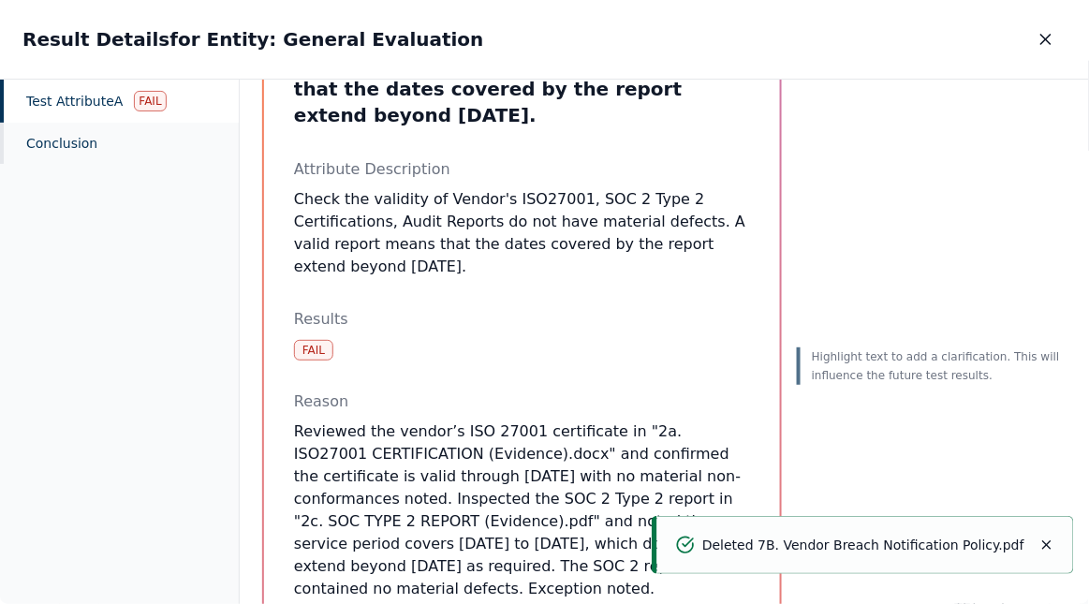
scroll to position [231, 0]
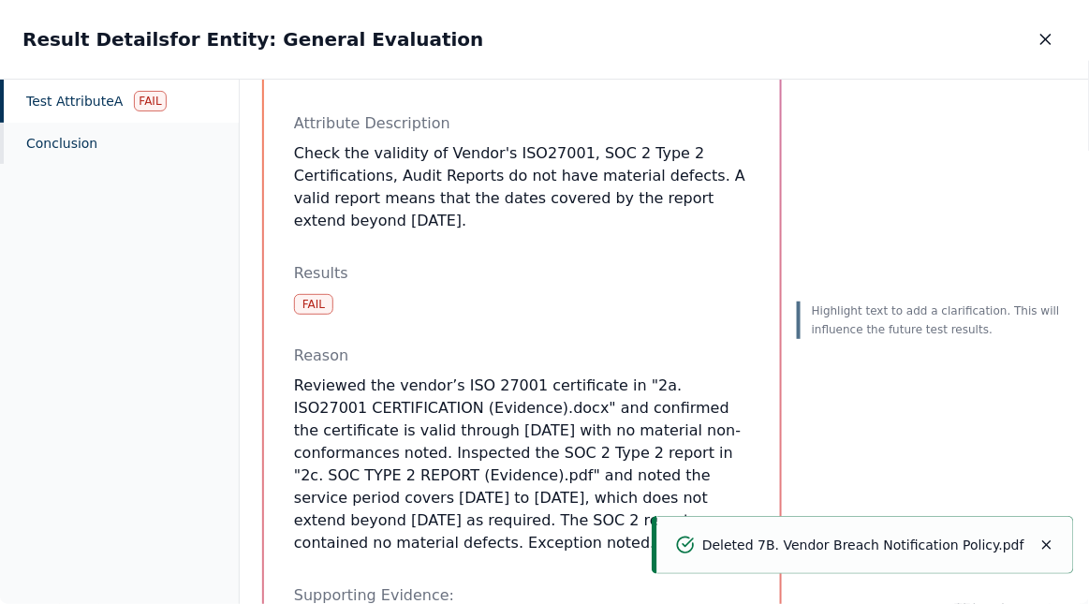
click at [875, 329] on p "Highlight text to add a clarification. This will influence the future test resu…" at bounding box center [939, 319] width 255 height 37
click at [1050, 541] on icon "Notifications (F8)" at bounding box center [1046, 544] width 7 height 7
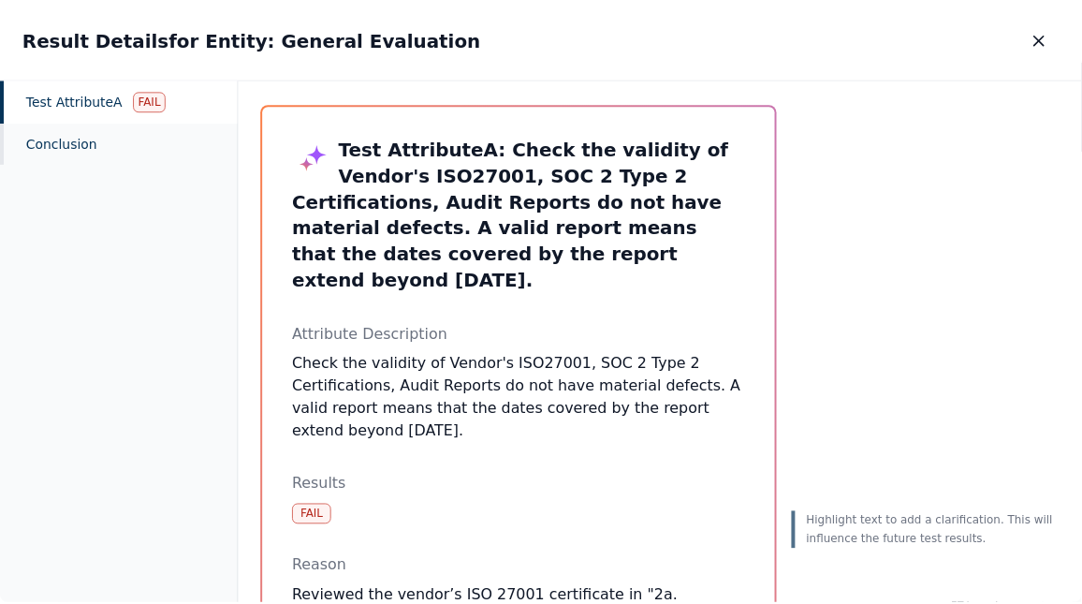
scroll to position [0, 0]
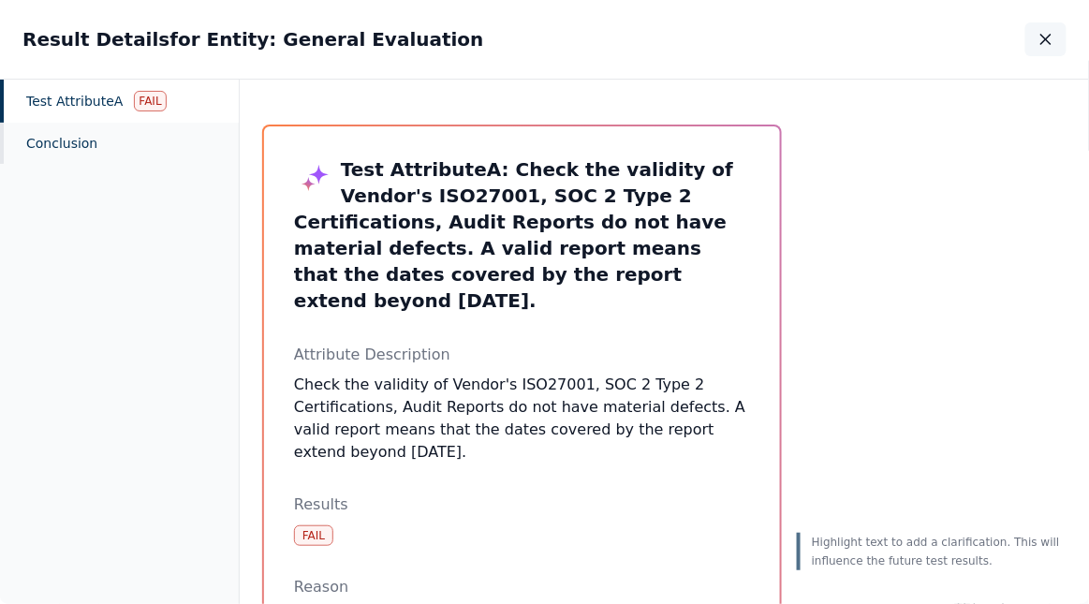
click at [1047, 43] on icon "button" at bounding box center [1045, 39] width 19 height 19
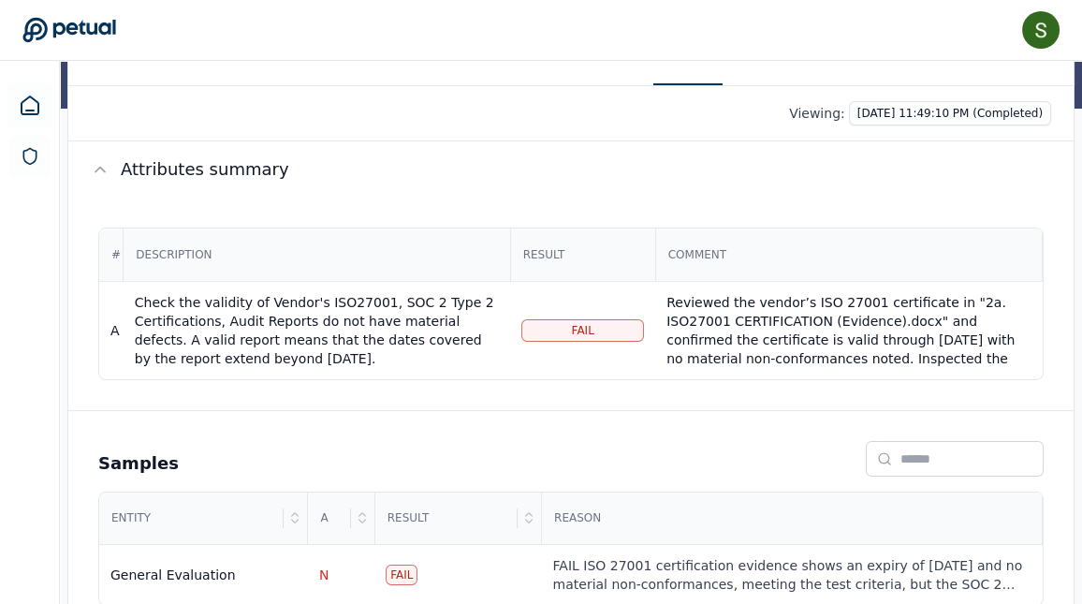
scroll to position [318, 0]
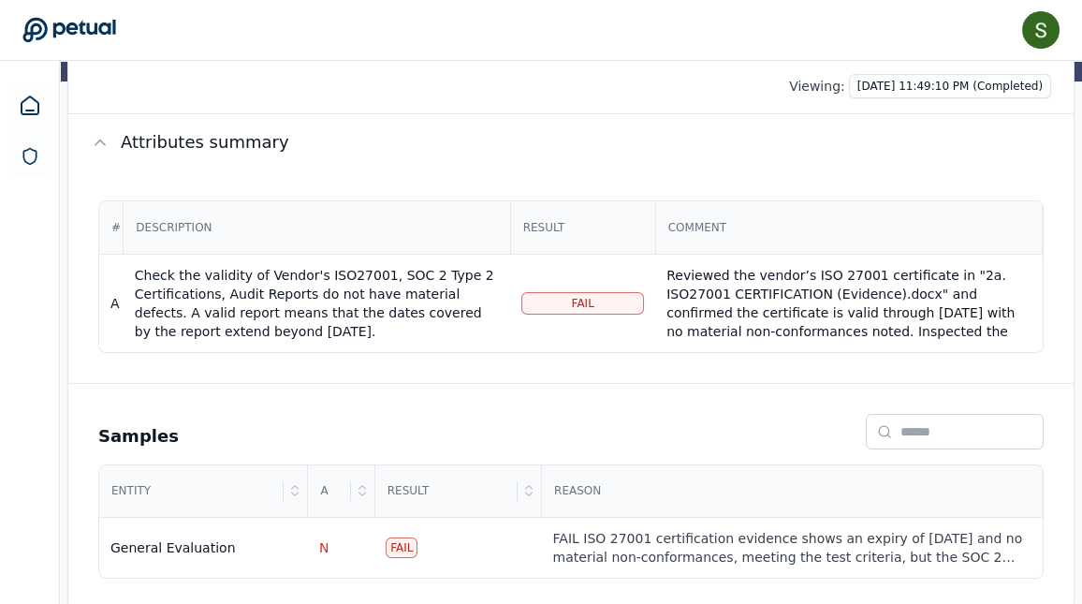
click at [702, 414] on div "Samples" at bounding box center [571, 432] width 946 height 36
click at [690, 529] on div "FAIL ISO 27001 certification evidence shows an expiry of [DATE] and no material…" at bounding box center [792, 547] width 478 height 37
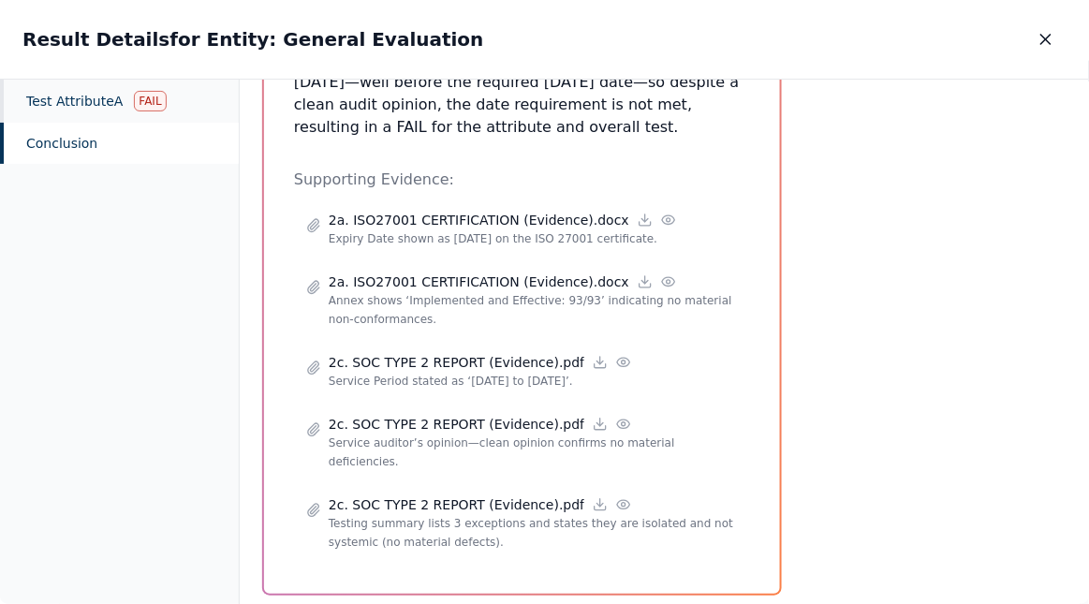
scroll to position [825, 0]
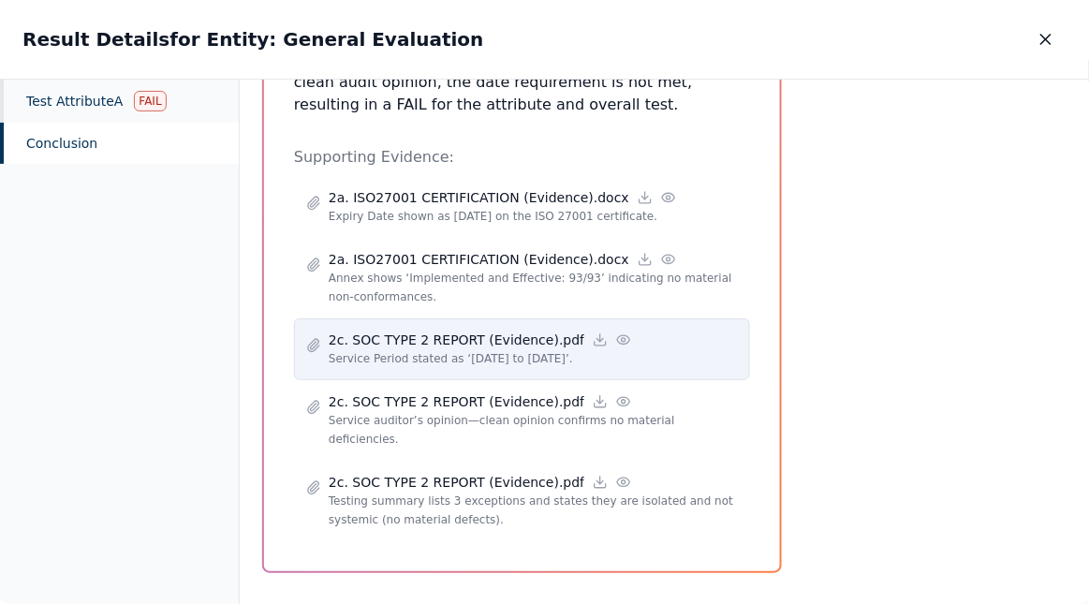
click at [616, 339] on icon at bounding box center [623, 339] width 15 height 15
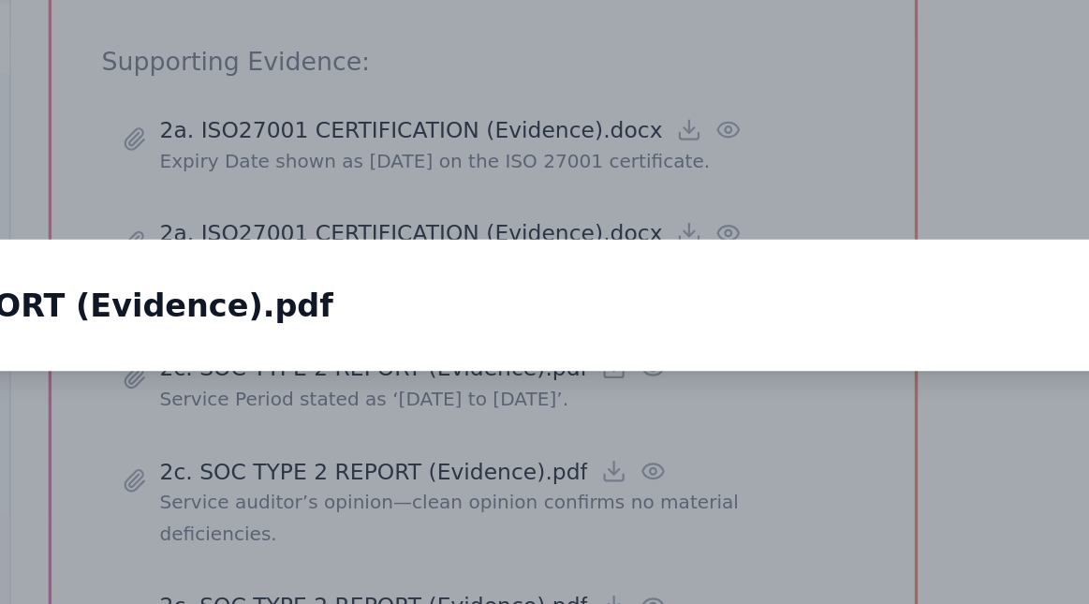
scroll to position [318, 0]
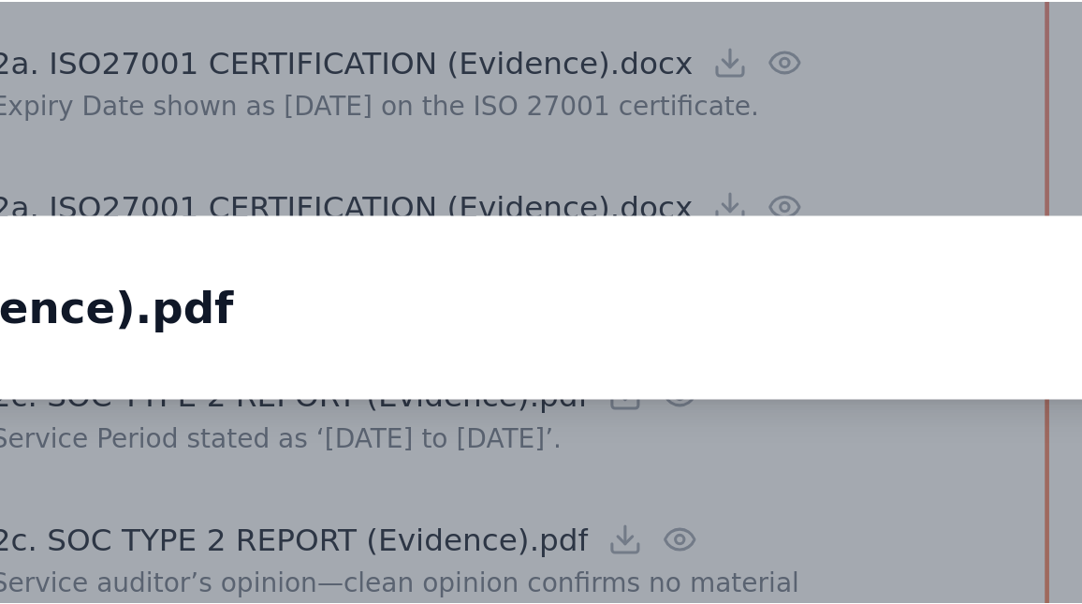
scroll to position [318, 0]
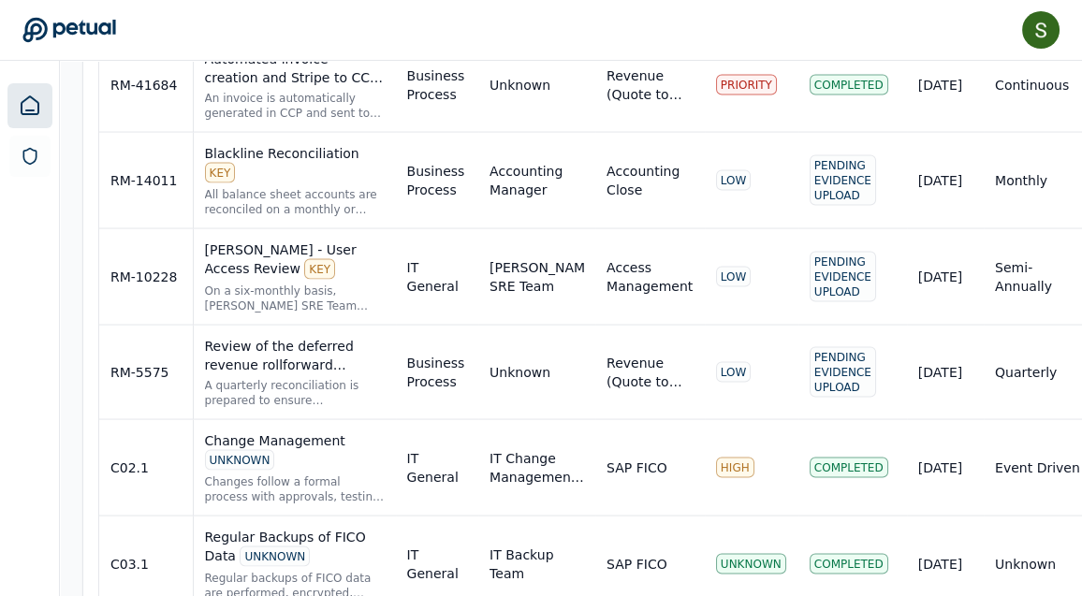
scroll to position [6523, 0]
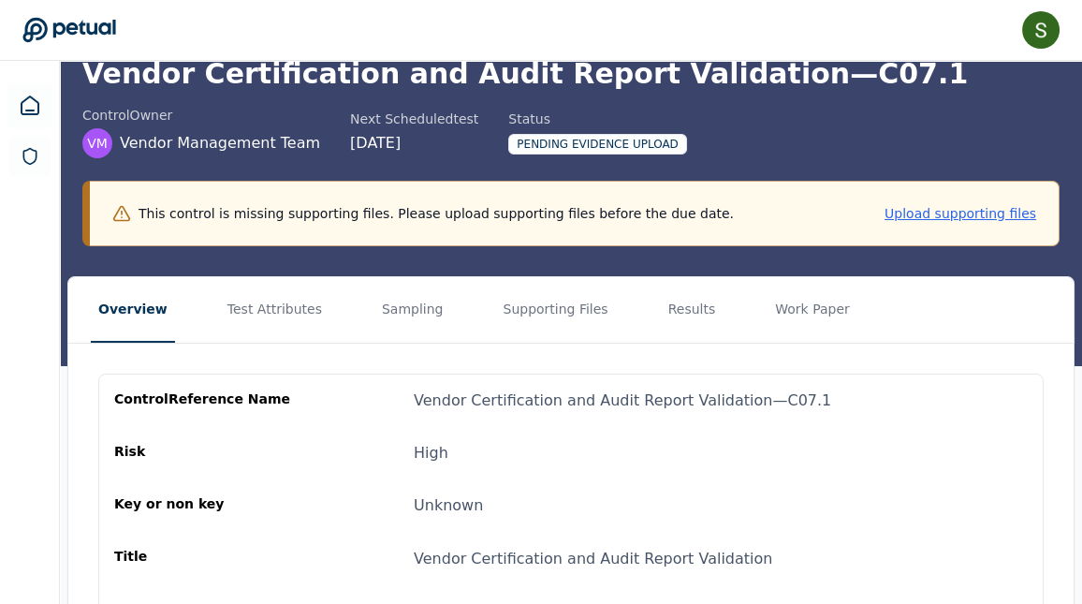
scroll to position [87, 0]
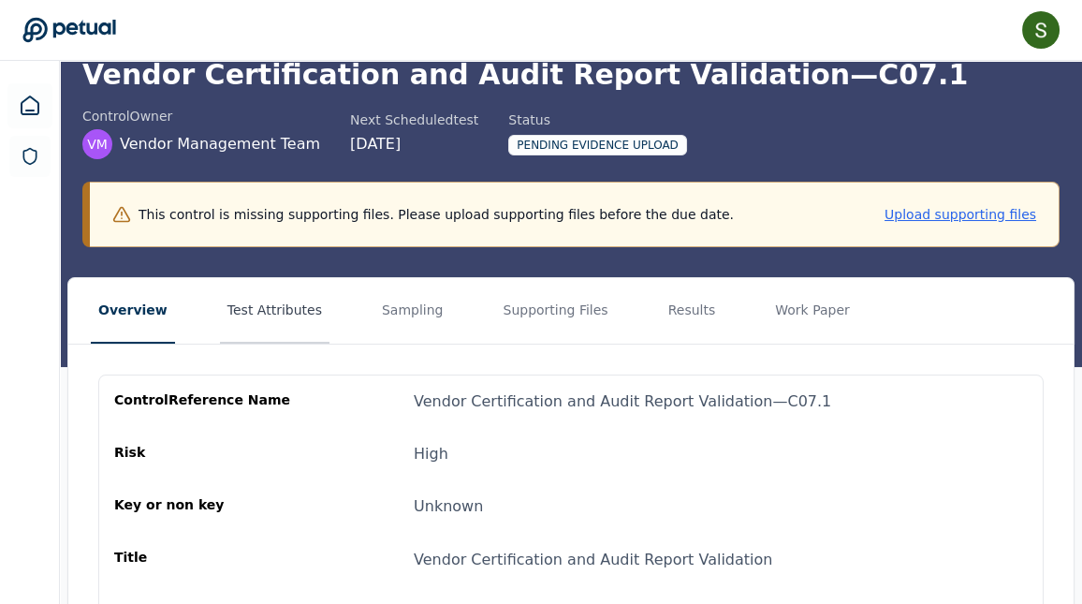
click at [283, 304] on button "Test Attributes" at bounding box center [275, 311] width 110 height 66
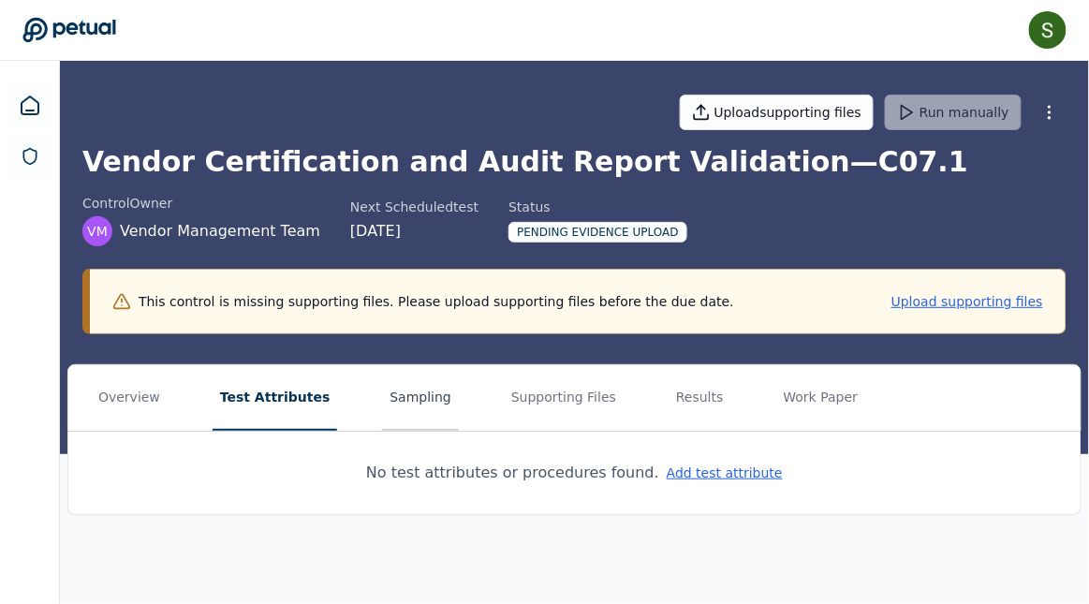
click at [413, 394] on button "Sampling" at bounding box center [420, 398] width 77 height 66
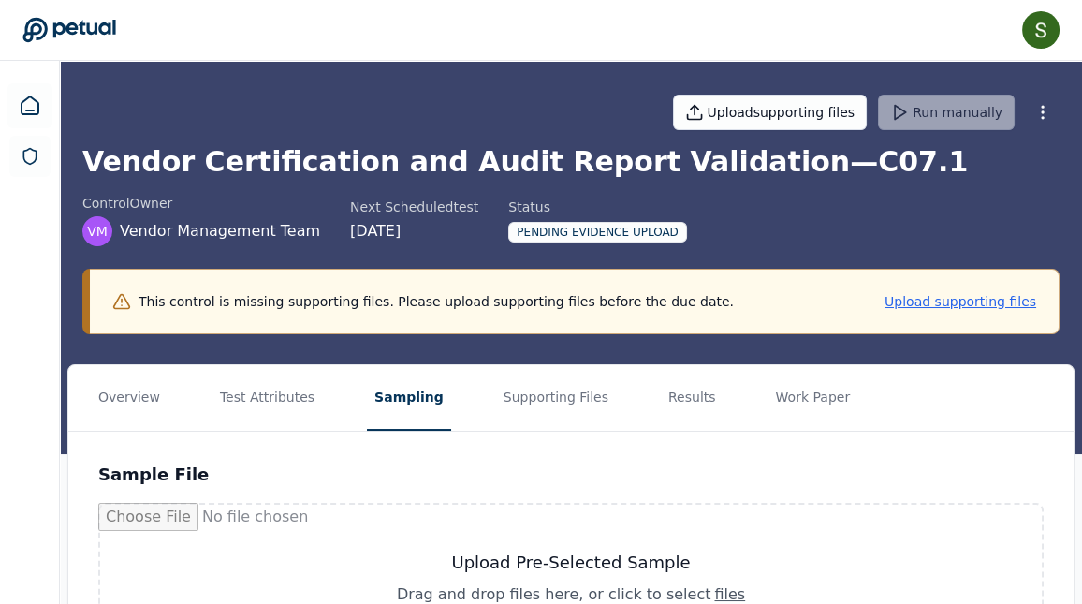
click at [44, 42] on icon at bounding box center [69, 30] width 94 height 26
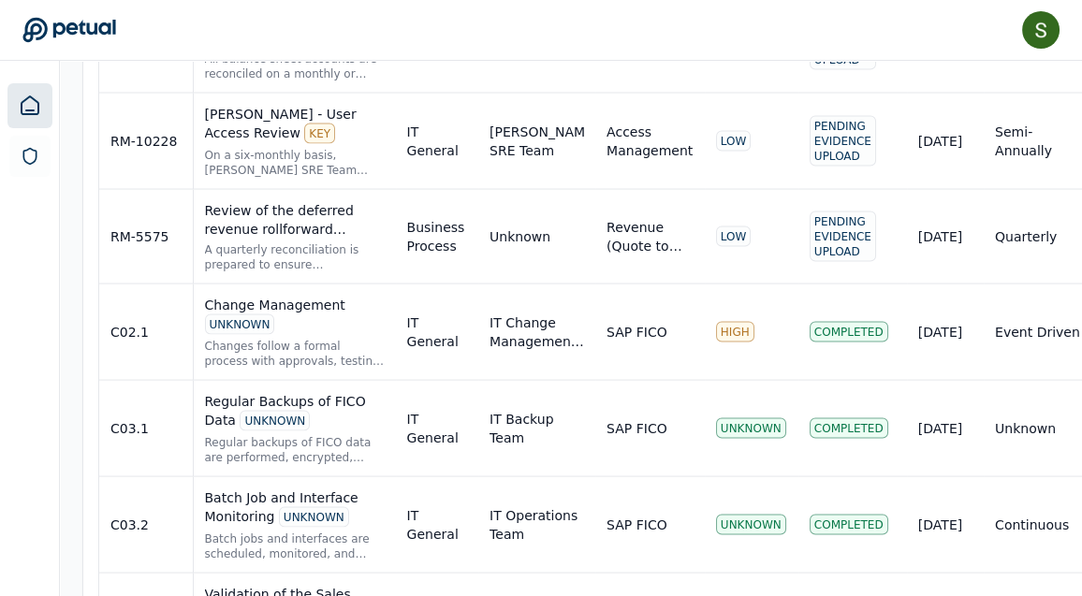
scroll to position [6374, 0]
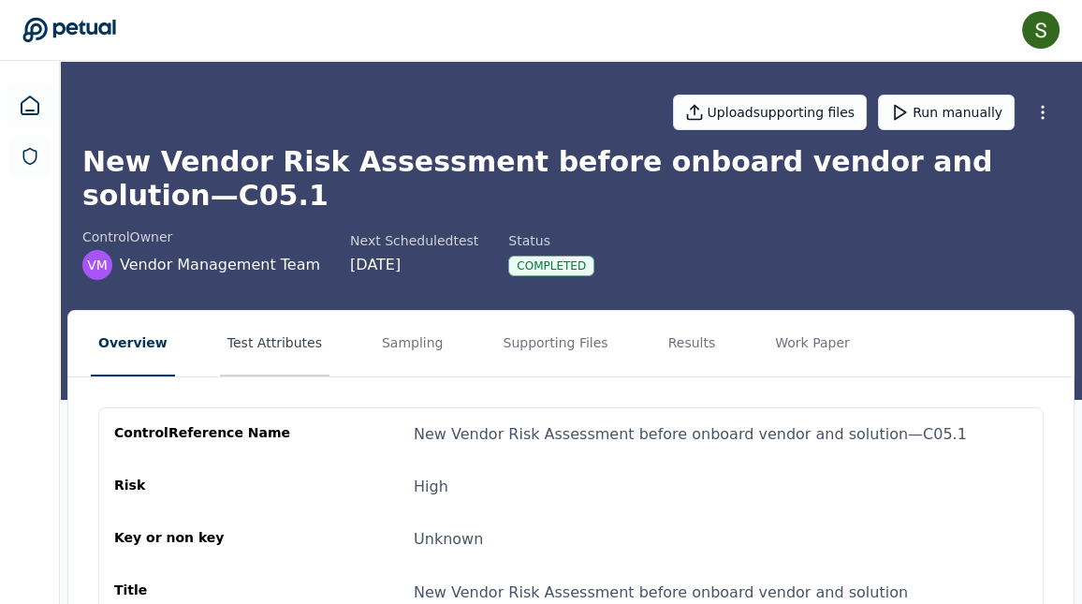
click at [269, 311] on button "Test Attributes" at bounding box center [275, 344] width 110 height 66
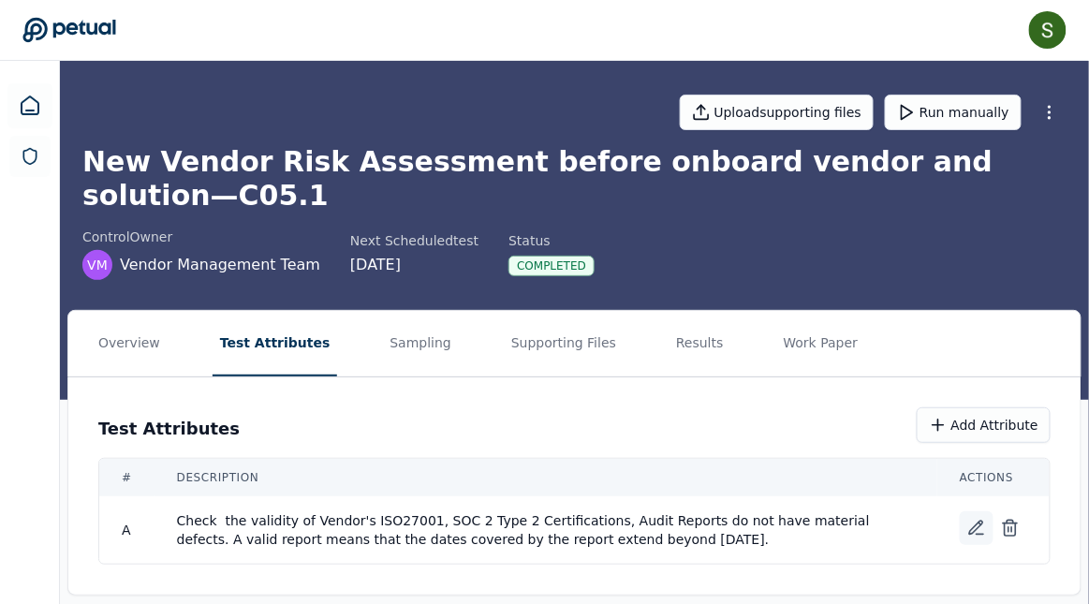
click at [979, 519] on icon at bounding box center [976, 528] width 19 height 19
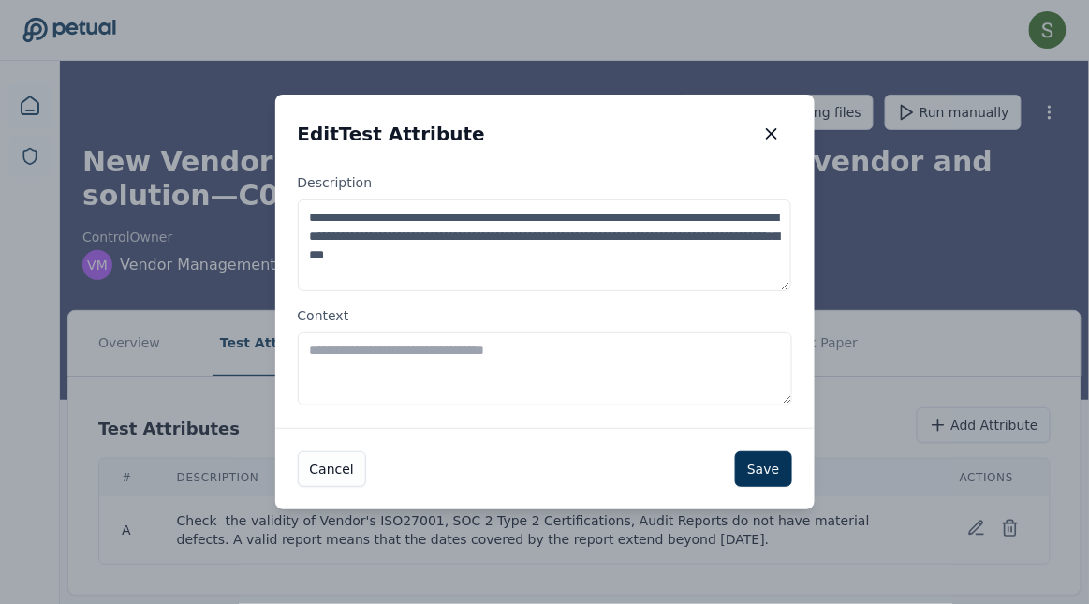
drag, startPoint x: 442, startPoint y: 217, endPoint x: 357, endPoint y: 224, distance: 85.4
click at [357, 224] on textarea "**********" at bounding box center [545, 245] width 494 height 92
click at [650, 223] on textarea "**********" at bounding box center [545, 245] width 494 height 92
click at [484, 221] on textarea "**********" at bounding box center [545, 245] width 494 height 92
click at [672, 221] on textarea "**********" at bounding box center [545, 245] width 494 height 92
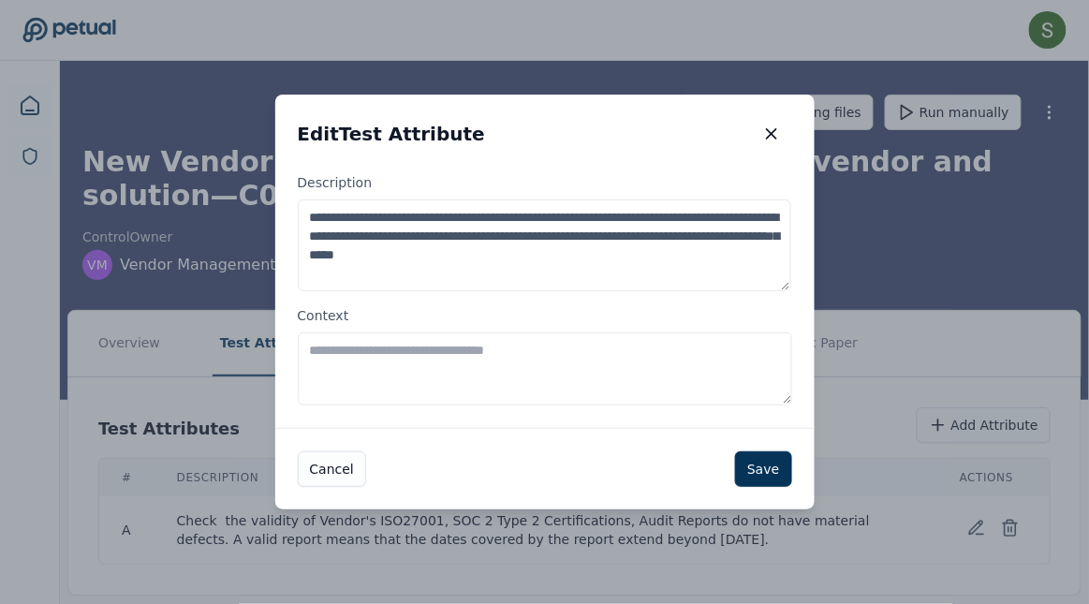
drag, startPoint x: 690, startPoint y: 252, endPoint x: 570, endPoint y: 242, distance: 120.2
click at [570, 242] on textarea "**********" at bounding box center [545, 245] width 494 height 92
type textarea "**********"
click at [507, 360] on textarea "Context" at bounding box center [545, 368] width 494 height 73
paste textarea "**********"
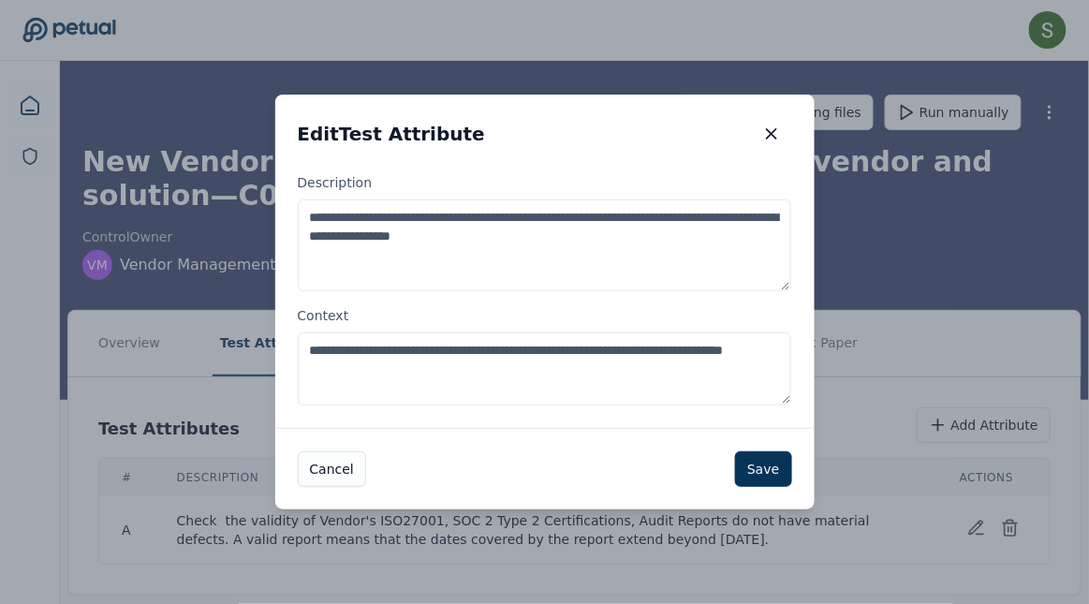
drag, startPoint x: 419, startPoint y: 373, endPoint x: 308, endPoint y: 372, distance: 111.4
click at [308, 372] on textarea "**********" at bounding box center [545, 368] width 494 height 73
type textarea "**********"
click at [762, 465] on button "Save" at bounding box center [763, 469] width 56 height 36
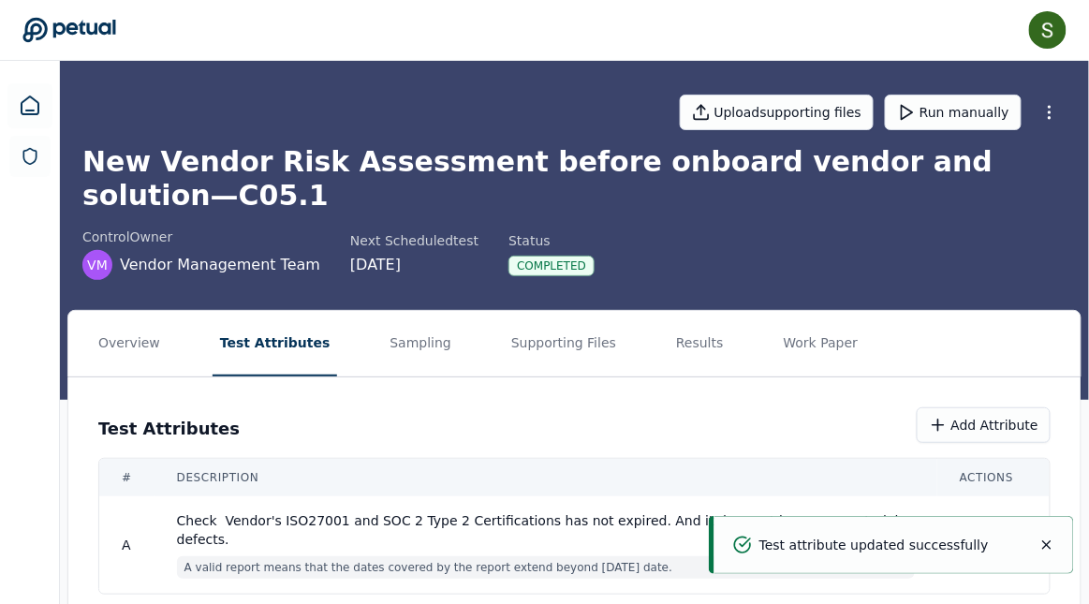
click at [667, 407] on div "Test Attributes Add Attribute" at bounding box center [574, 425] width 952 height 36
click at [916, 113] on icon at bounding box center [906, 112] width 19 height 19
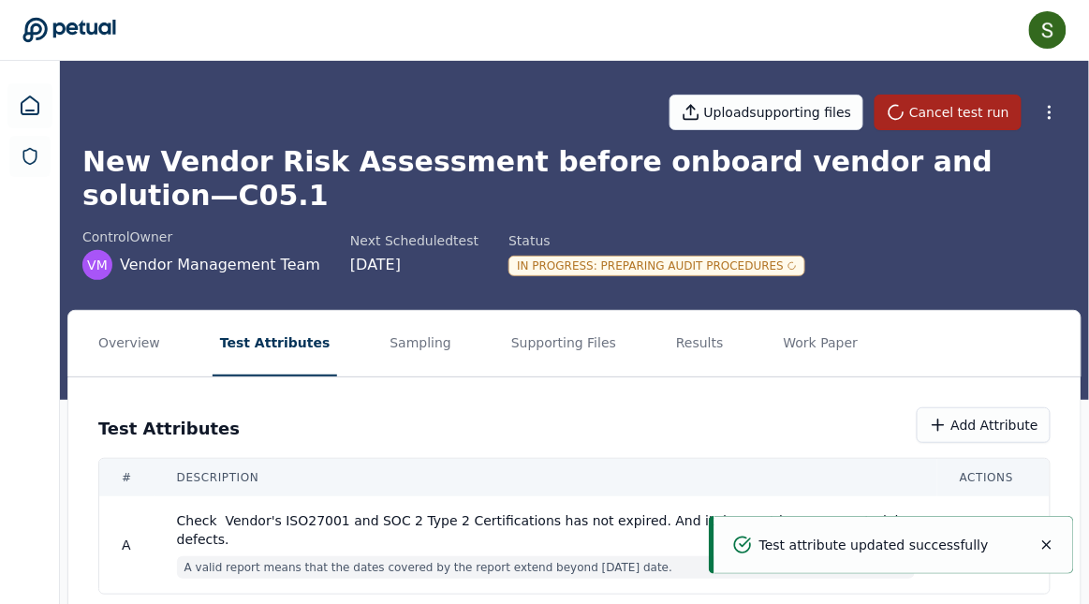
click at [922, 113] on button "Cancel test run" at bounding box center [947, 113] width 147 height 36
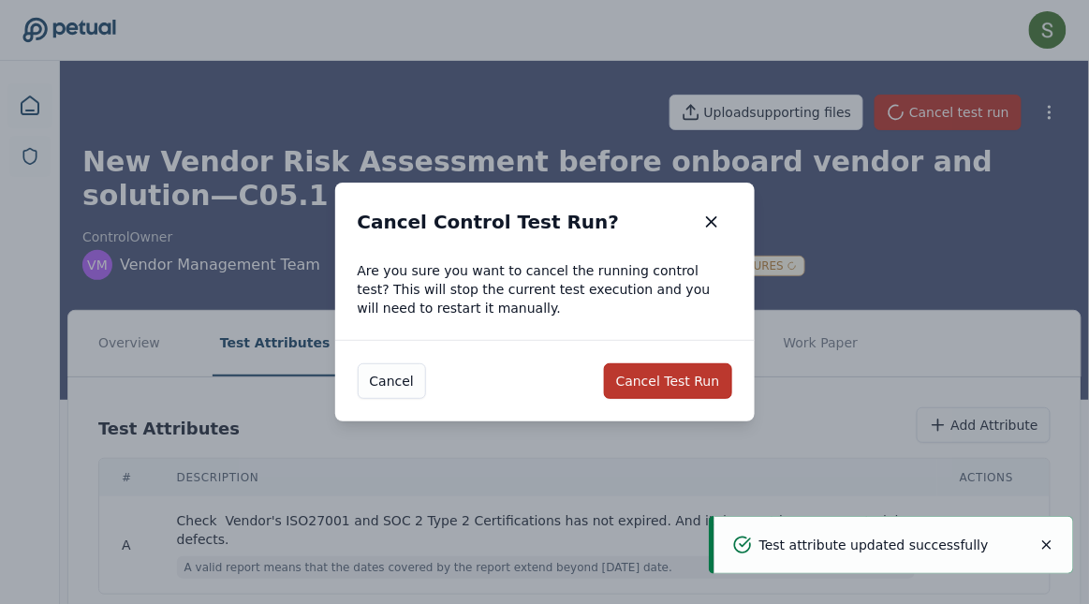
click at [650, 390] on button "Cancel Test Run" at bounding box center [668, 381] width 128 height 36
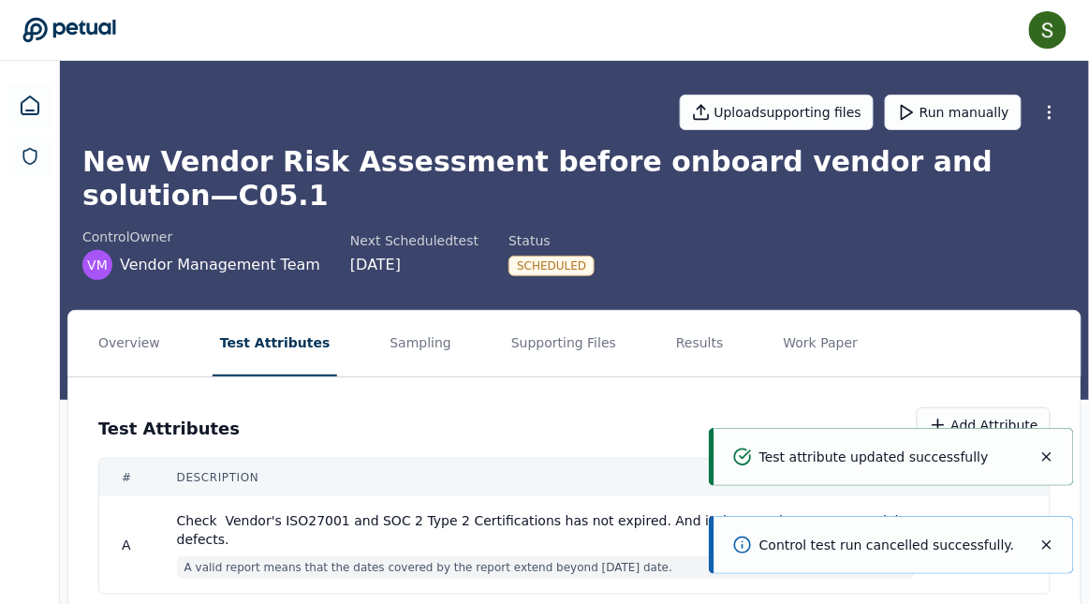
click at [770, 407] on div "Test Attributes Add Attribute" at bounding box center [574, 425] width 952 height 36
click at [1054, 455] on icon "Notifications (F8)" at bounding box center [1046, 456] width 15 height 15
click at [1050, 549] on icon "Notifications (F8)" at bounding box center [1046, 544] width 7 height 7
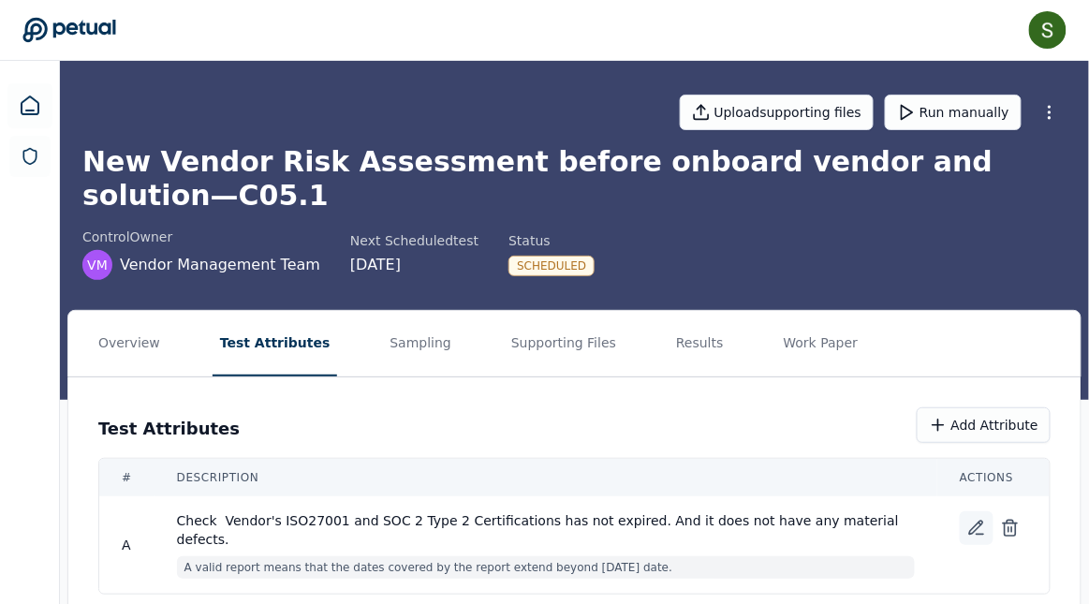
click at [973, 521] on icon at bounding box center [976, 527] width 13 height 13
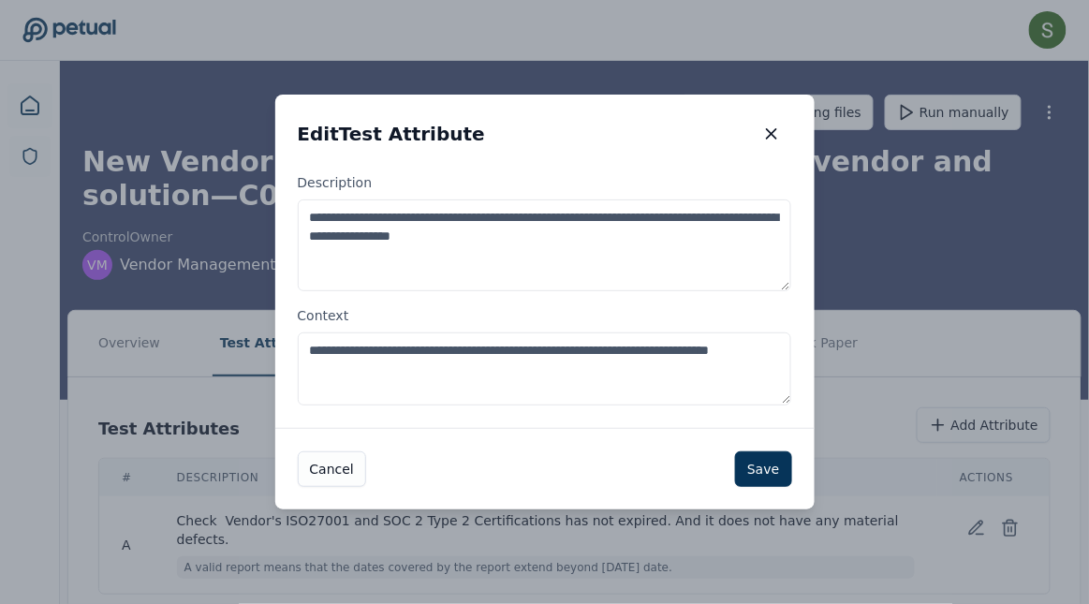
click at [333, 351] on textarea "**********" at bounding box center [545, 368] width 494 height 73
click at [434, 373] on textarea "**********" at bounding box center [545, 368] width 494 height 73
type textarea "**********"
click at [748, 465] on button "Save" at bounding box center [763, 469] width 56 height 36
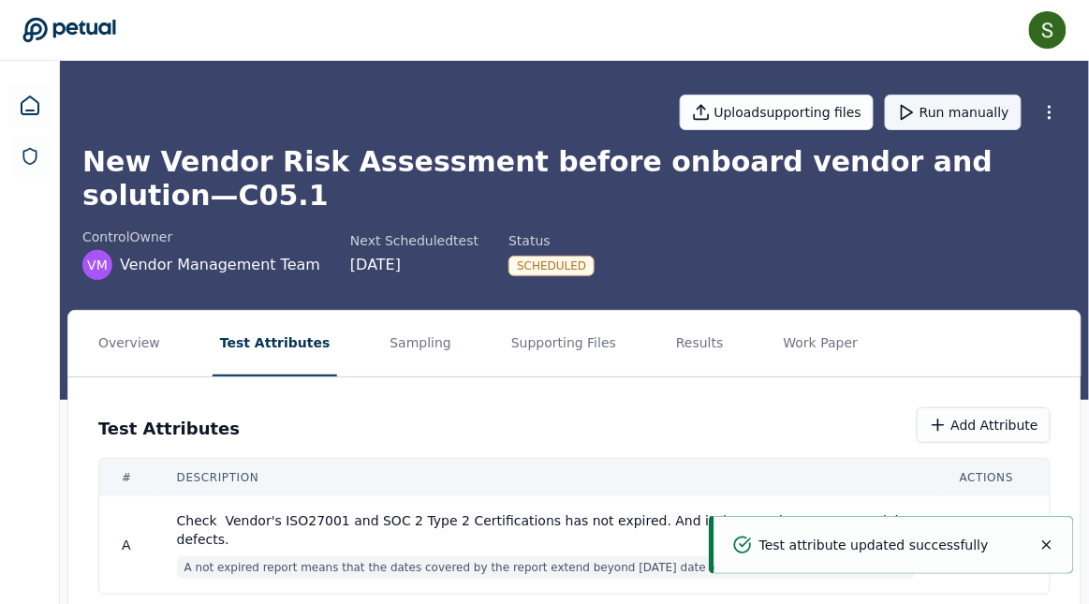
click at [930, 115] on button "Run manually" at bounding box center [953, 113] width 137 height 36
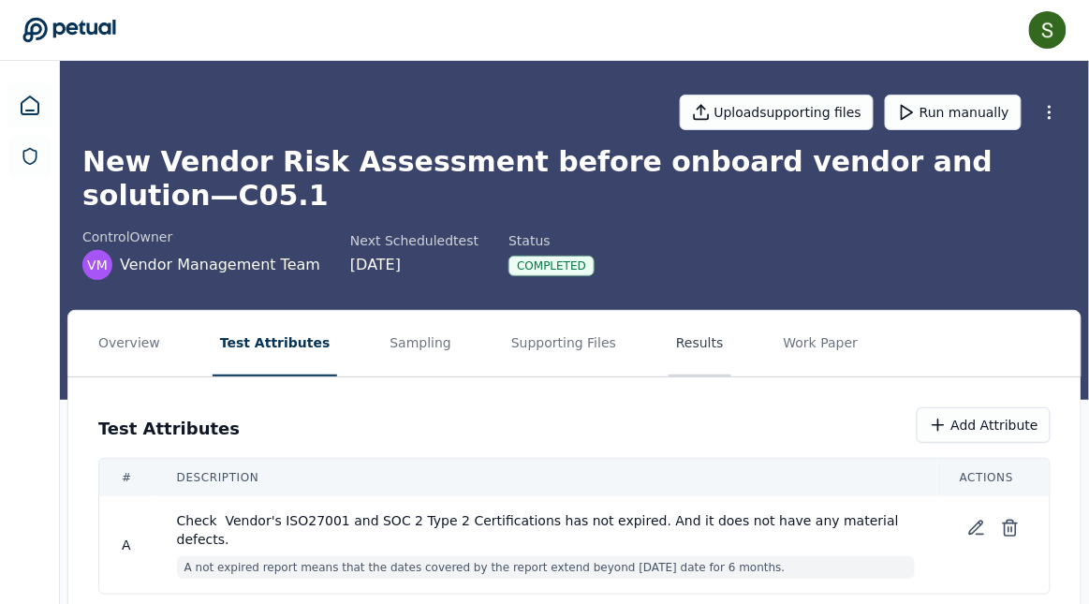
click at [673, 311] on button "Results" at bounding box center [699, 344] width 63 height 66
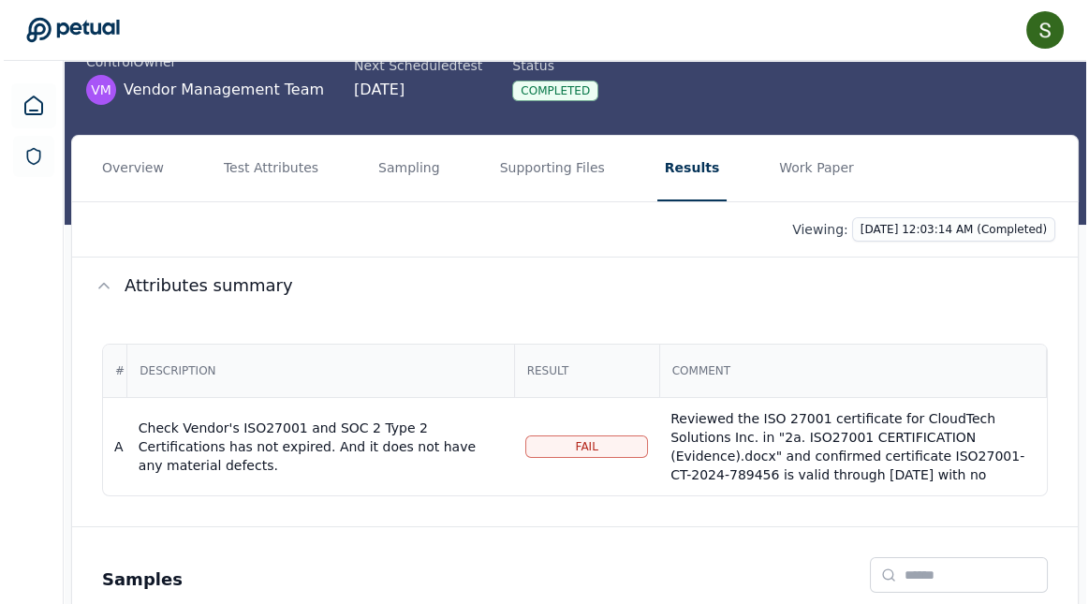
scroll to position [184, 0]
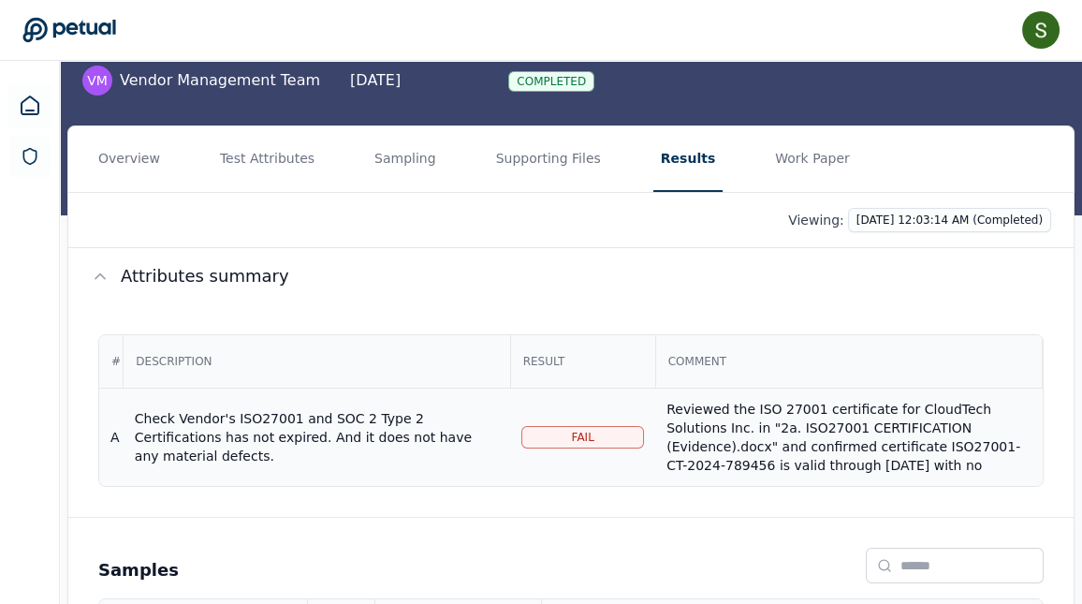
click at [777, 400] on div "Reviewed the ISO 27001 certificate for CloudTech Solutions Inc. in "2a. ISO2700…" at bounding box center [849, 503] width 364 height 206
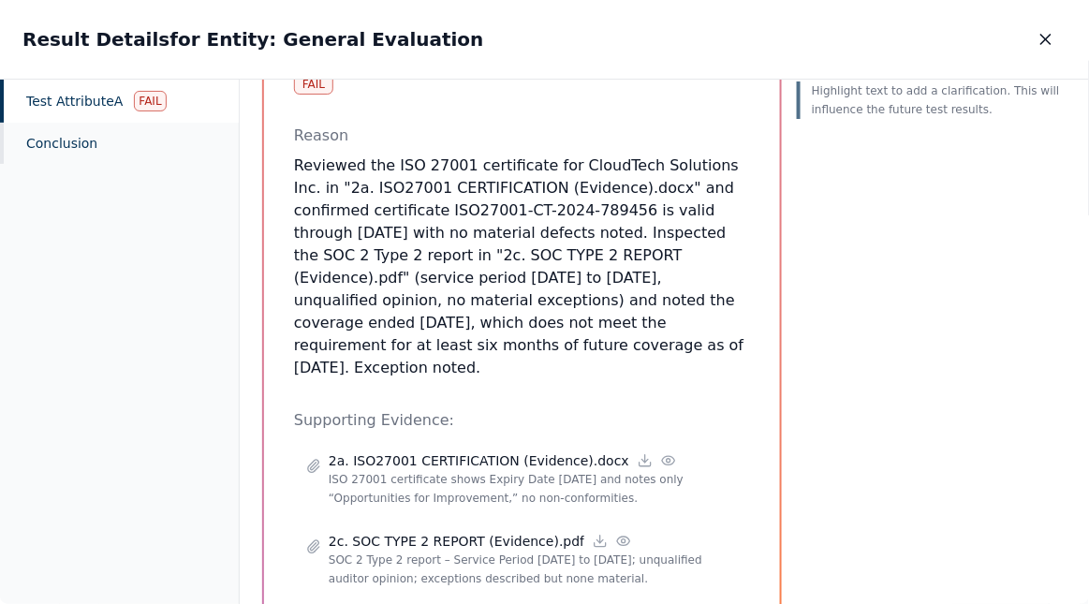
scroll to position [384, 0]
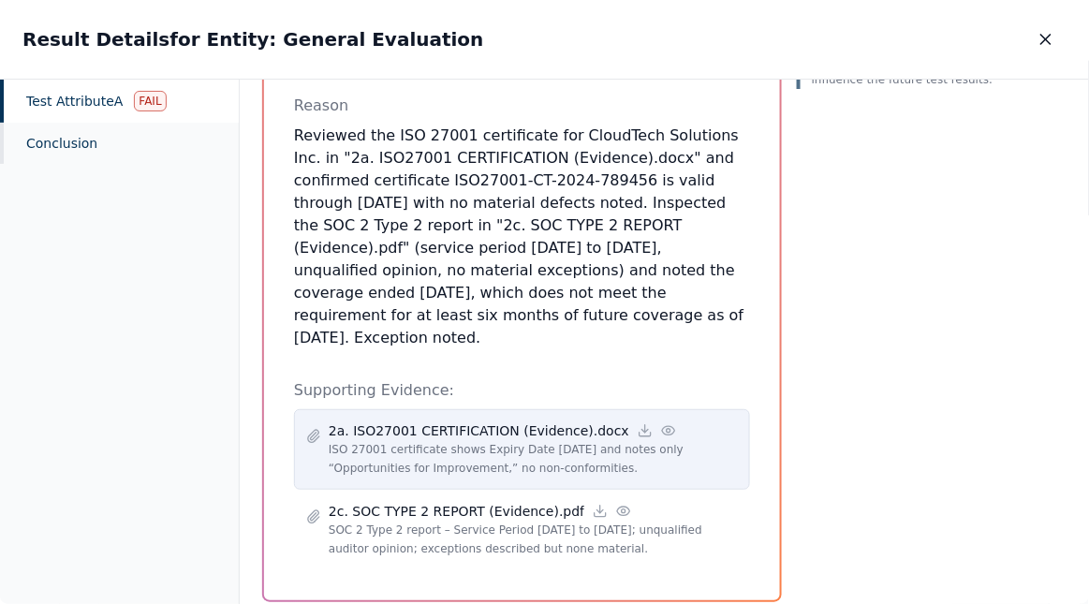
click at [661, 423] on icon at bounding box center [668, 430] width 15 height 15
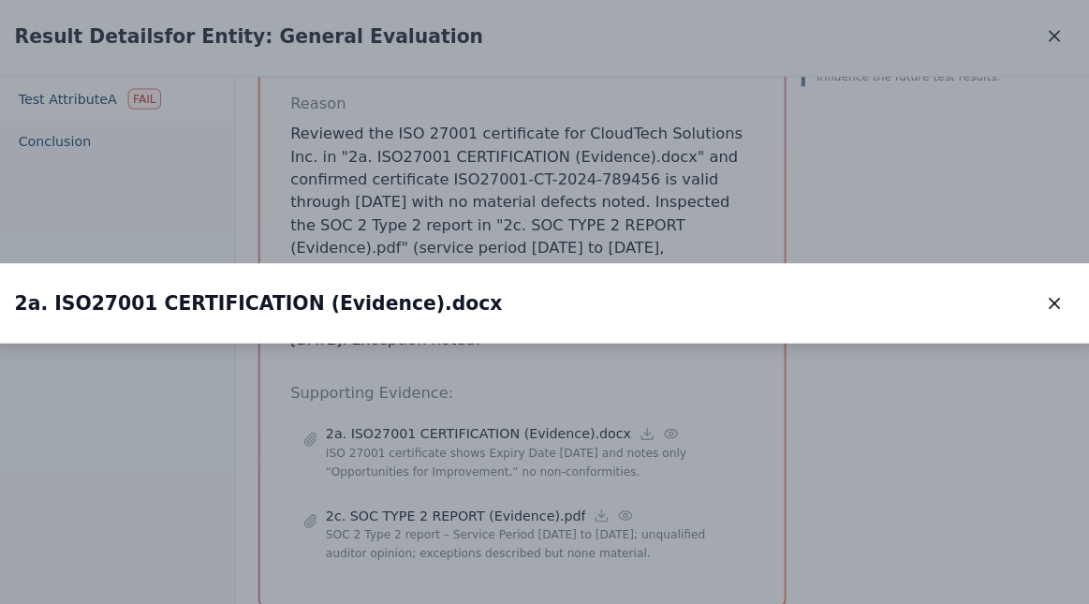
scroll to position [184, 0]
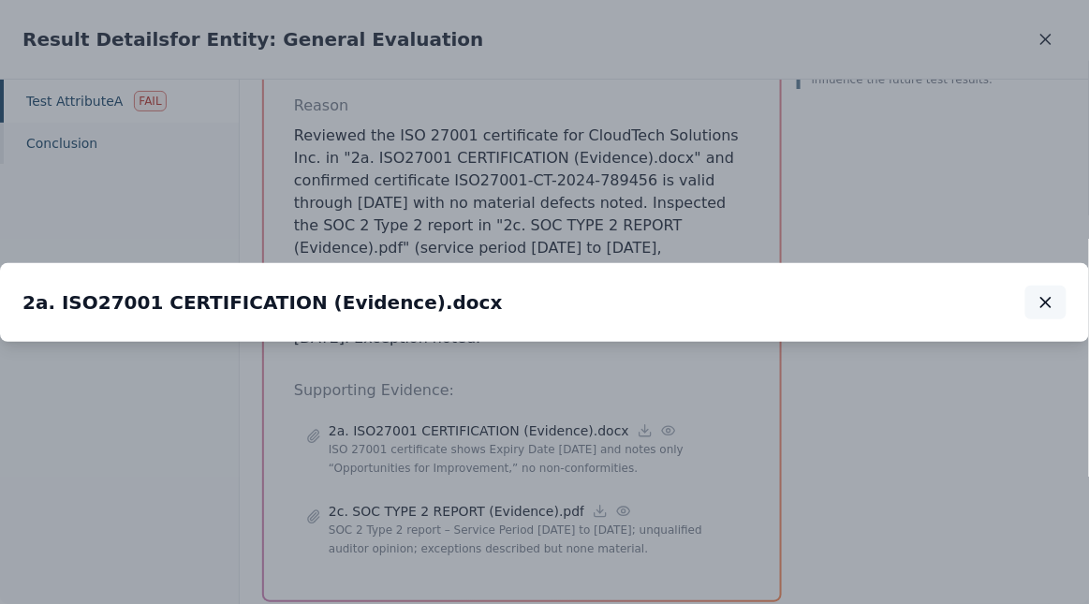
click at [1053, 293] on icon "button" at bounding box center [1045, 302] width 19 height 19
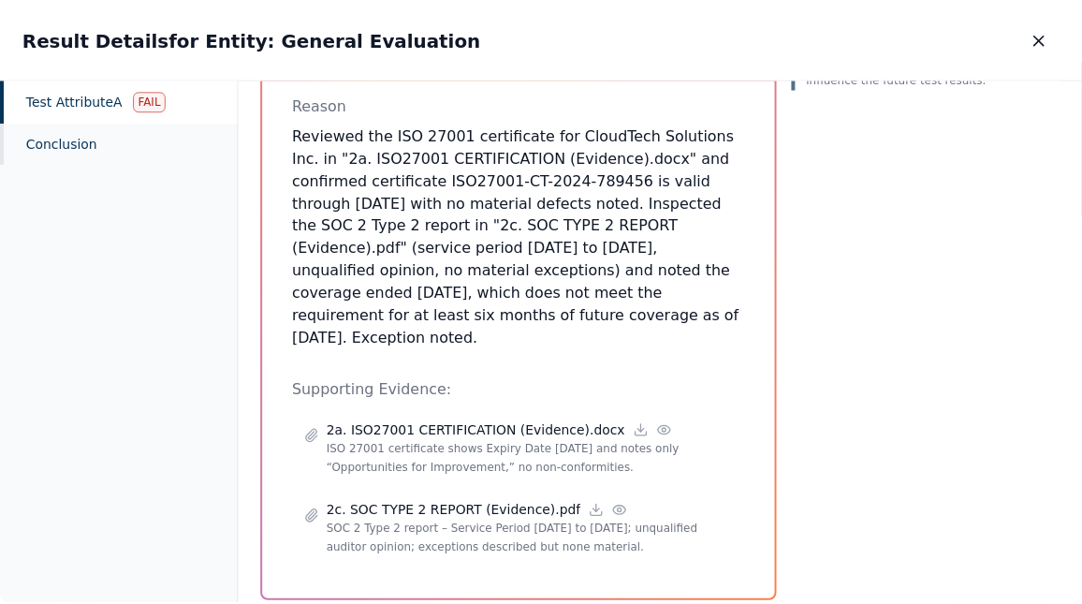
scroll to position [374, 0]
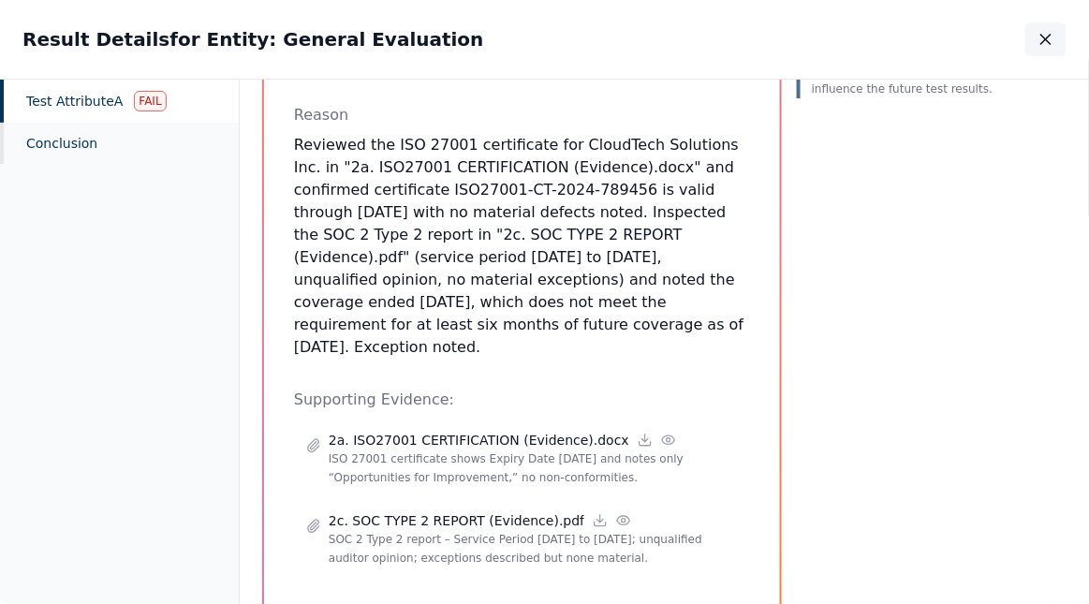
click at [1050, 37] on icon "button" at bounding box center [1045, 39] width 19 height 19
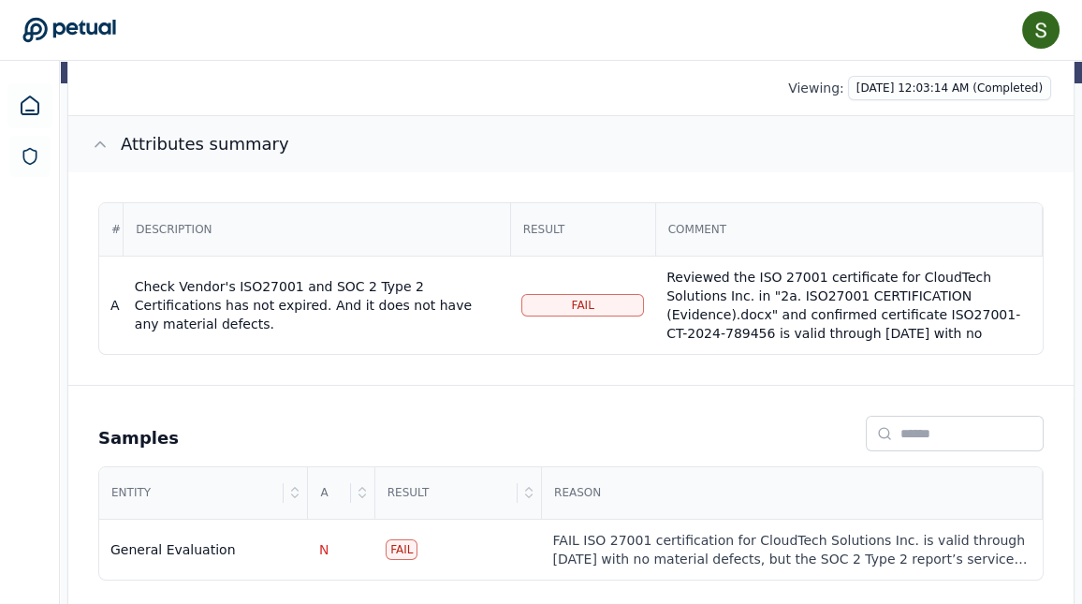
scroll to position [318, 0]
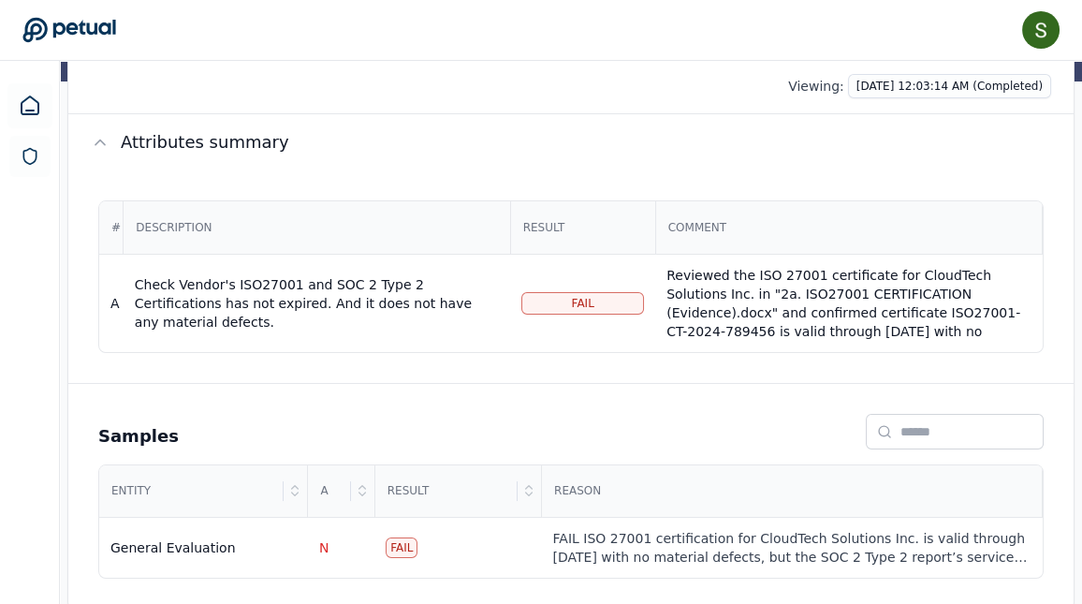
click at [77, 21] on icon at bounding box center [69, 30] width 94 height 26
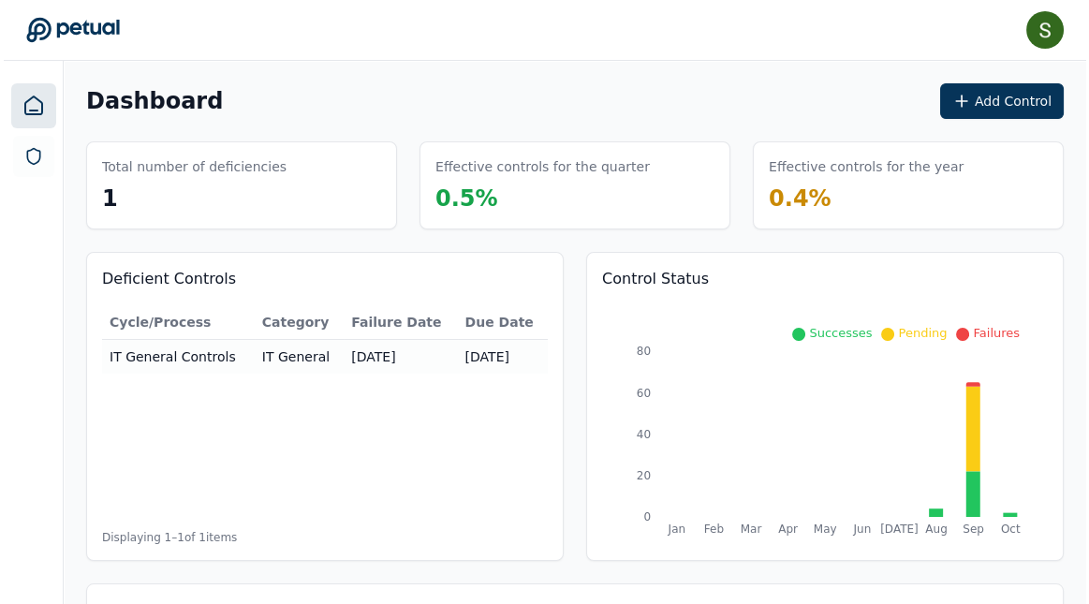
scroll to position [6, 0]
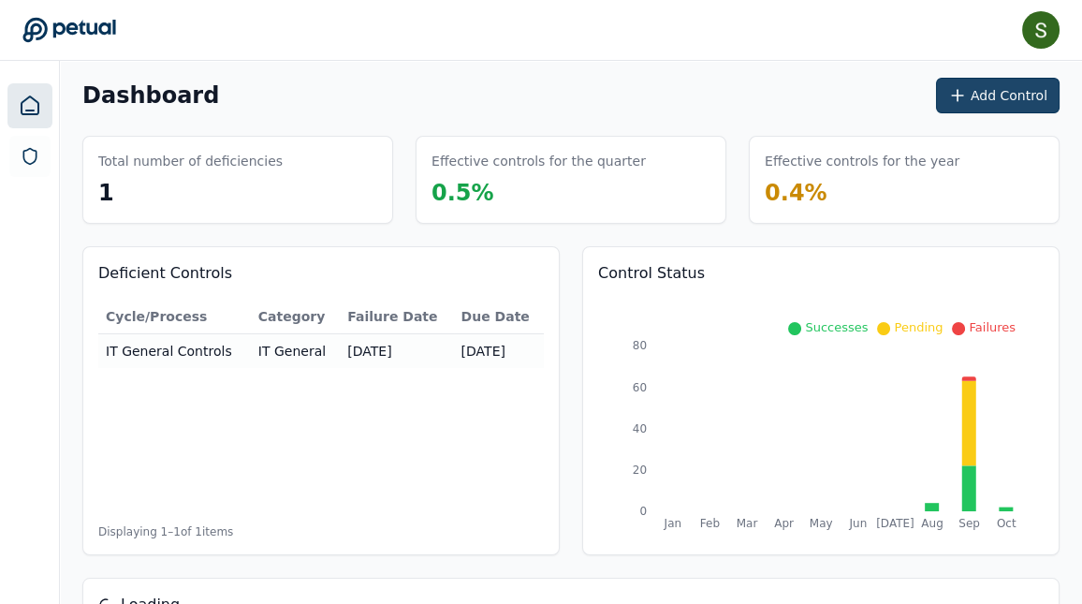
click at [986, 89] on button "Add Control" at bounding box center [998, 96] width 124 height 36
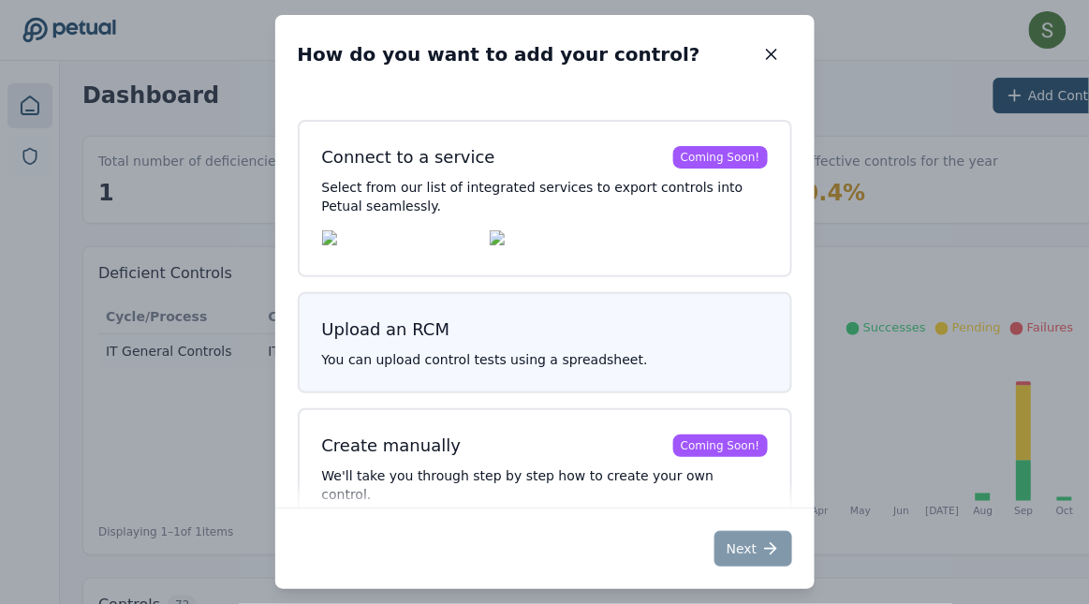
click at [638, 359] on p "You can upload control tests using a spreadsheet." at bounding box center [545, 359] width 446 height 19
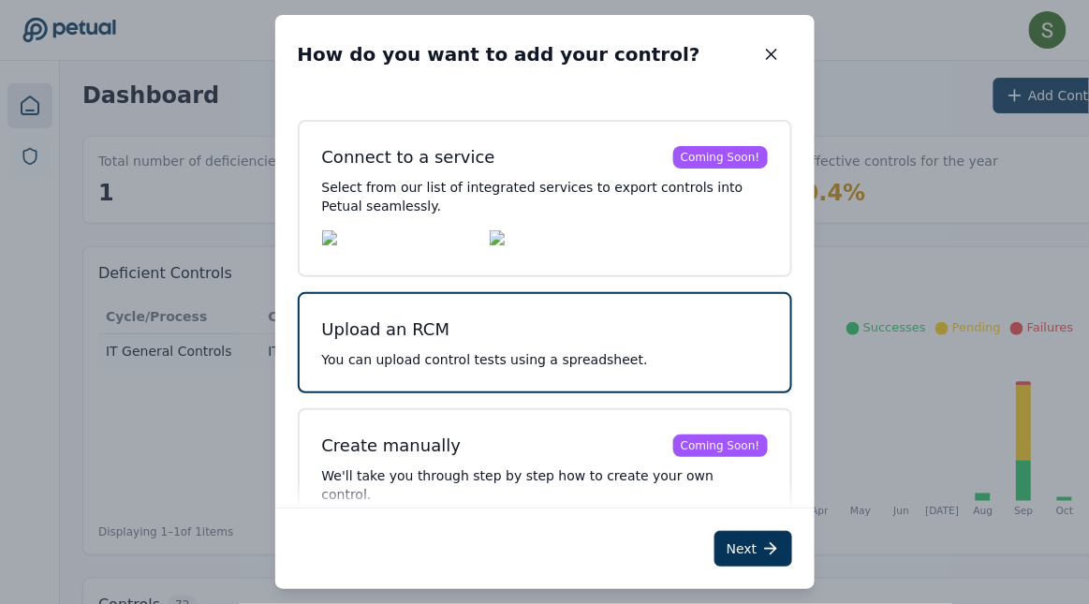
click at [469, 343] on h3 "Upload an RCM" at bounding box center [545, 329] width 446 height 26
click at [746, 551] on button "Next" at bounding box center [753, 549] width 78 height 36
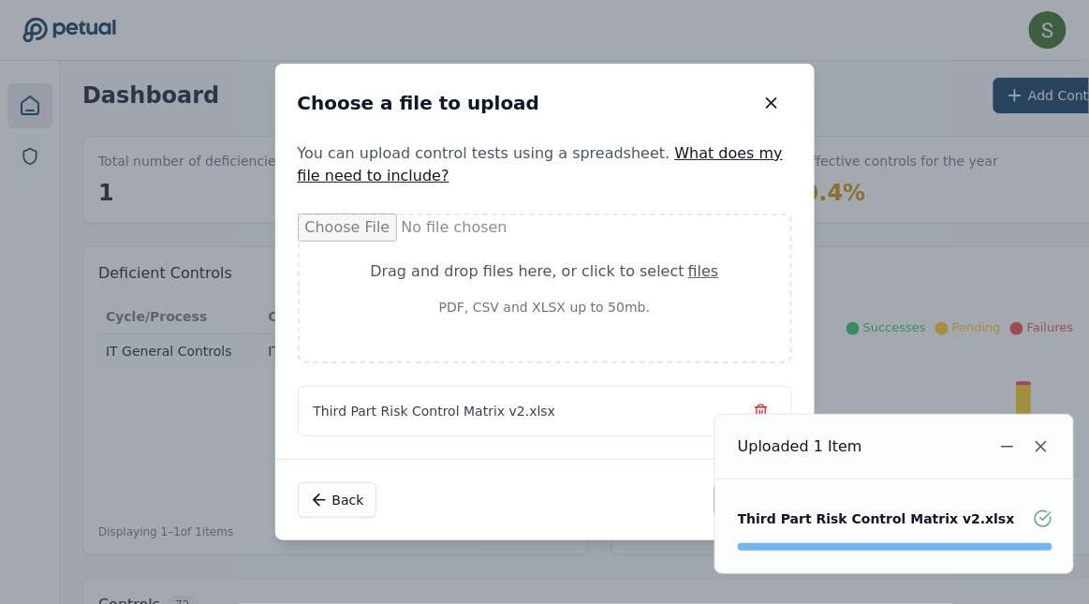
click at [620, 413] on div "Third Part Risk Control Matrix v2.xlsx" at bounding box center [545, 411] width 494 height 51
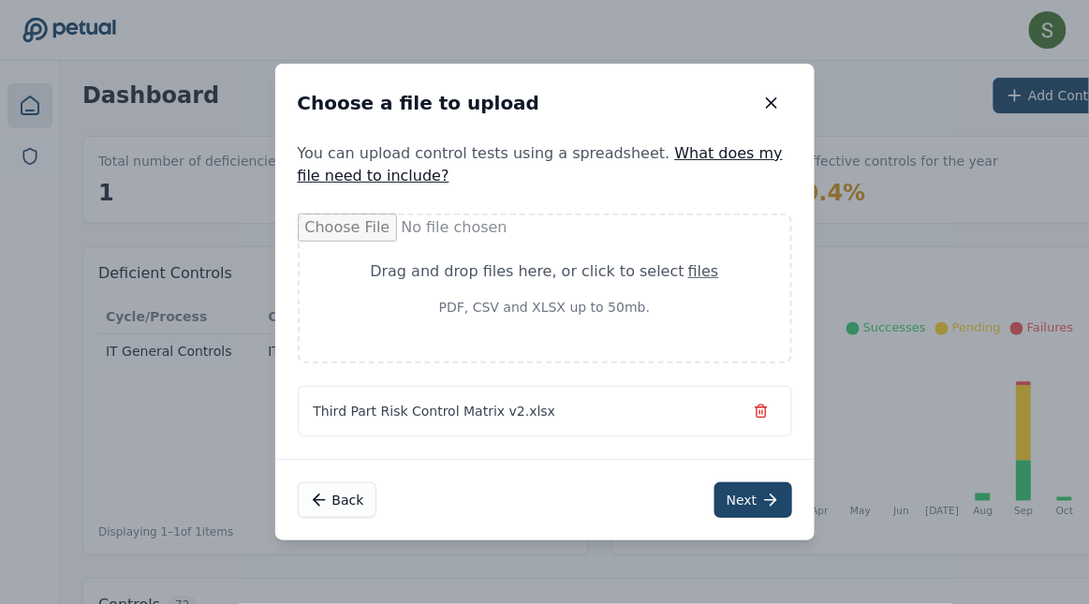
click at [762, 493] on icon at bounding box center [770, 500] width 19 height 19
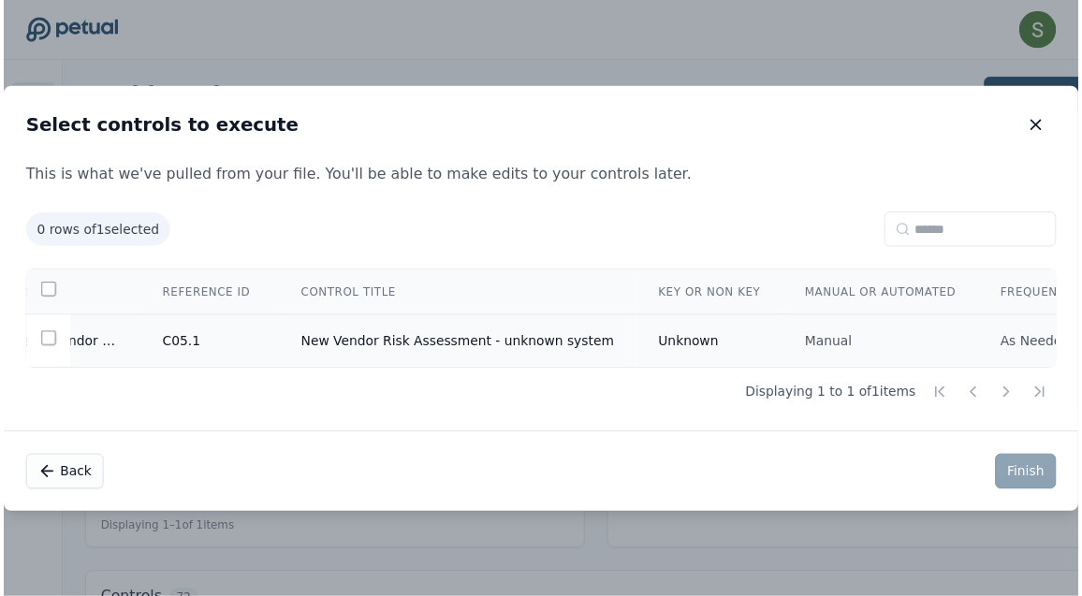
scroll to position [0, 282]
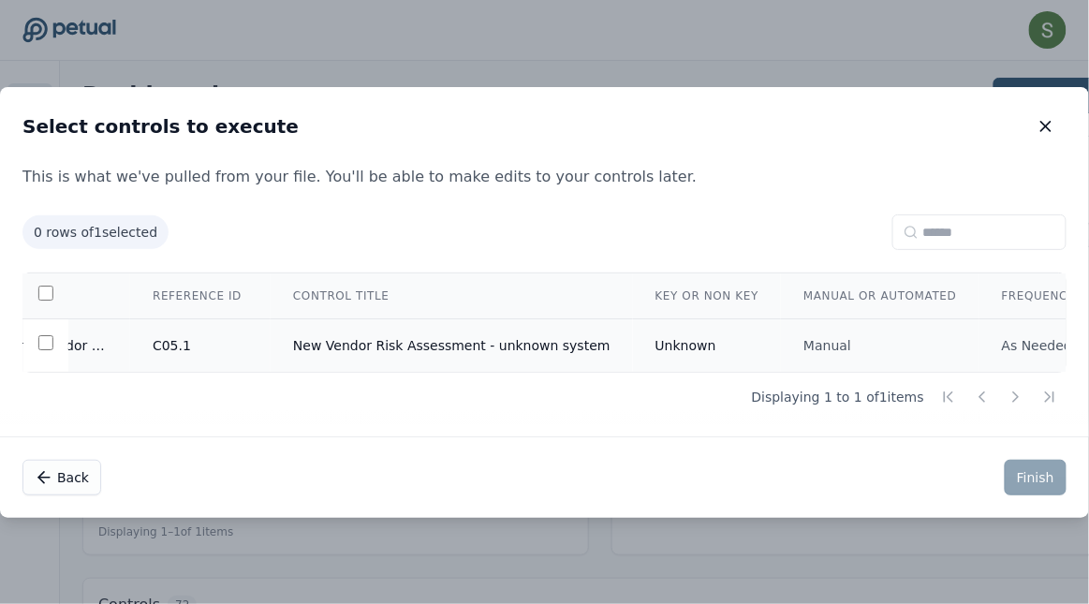
click at [40, 331] on td at bounding box center [45, 344] width 45 height 53
click at [68, 463] on button "Back" at bounding box center [61, 478] width 79 height 36
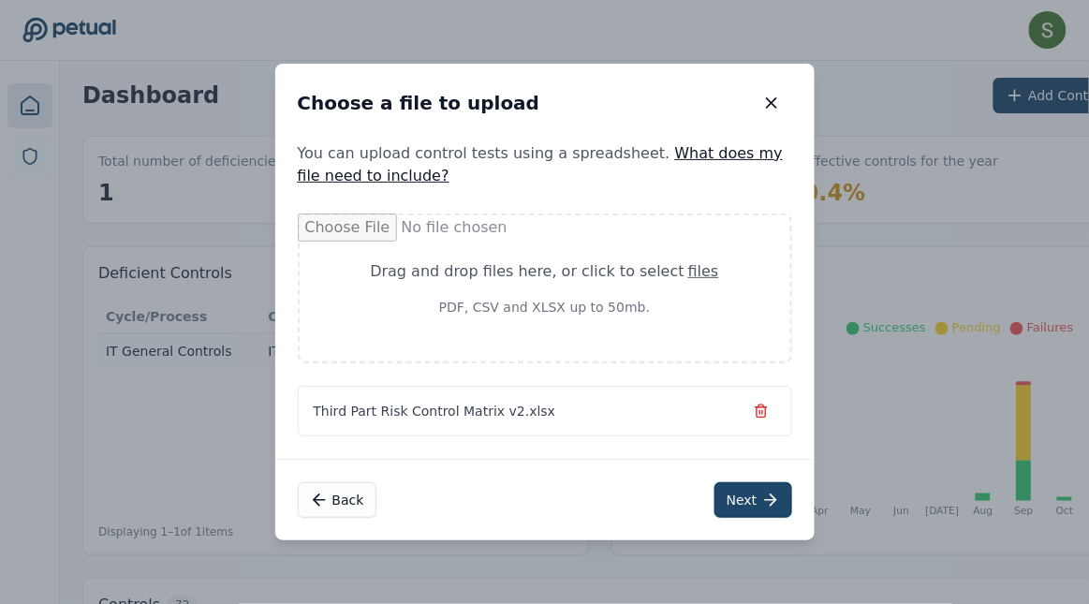
click at [759, 494] on button "Next" at bounding box center [753, 500] width 78 height 36
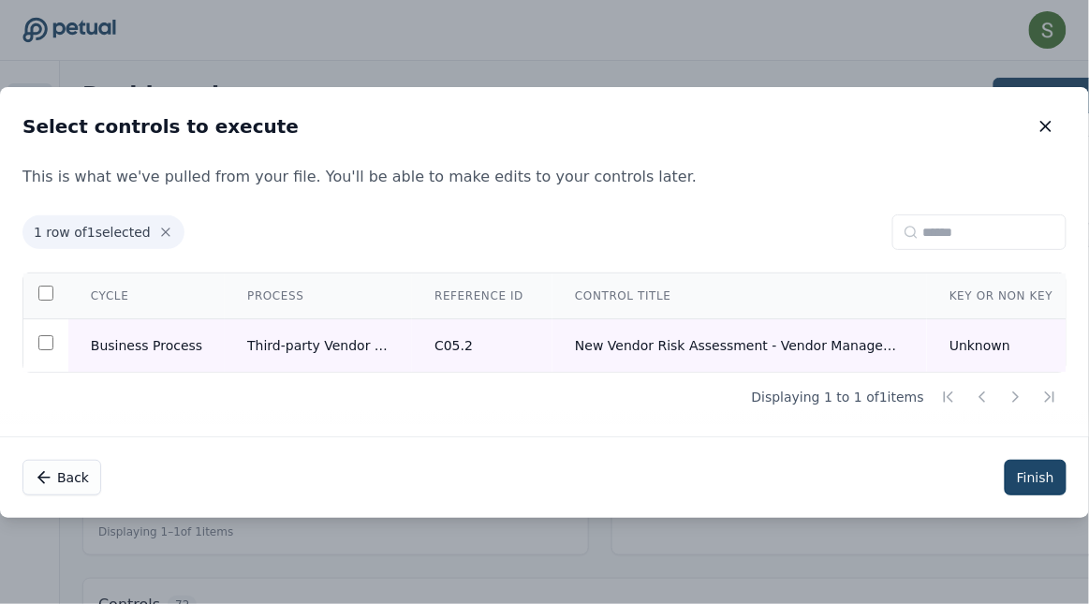
click at [1045, 477] on button "Finish" at bounding box center [1036, 478] width 62 height 36
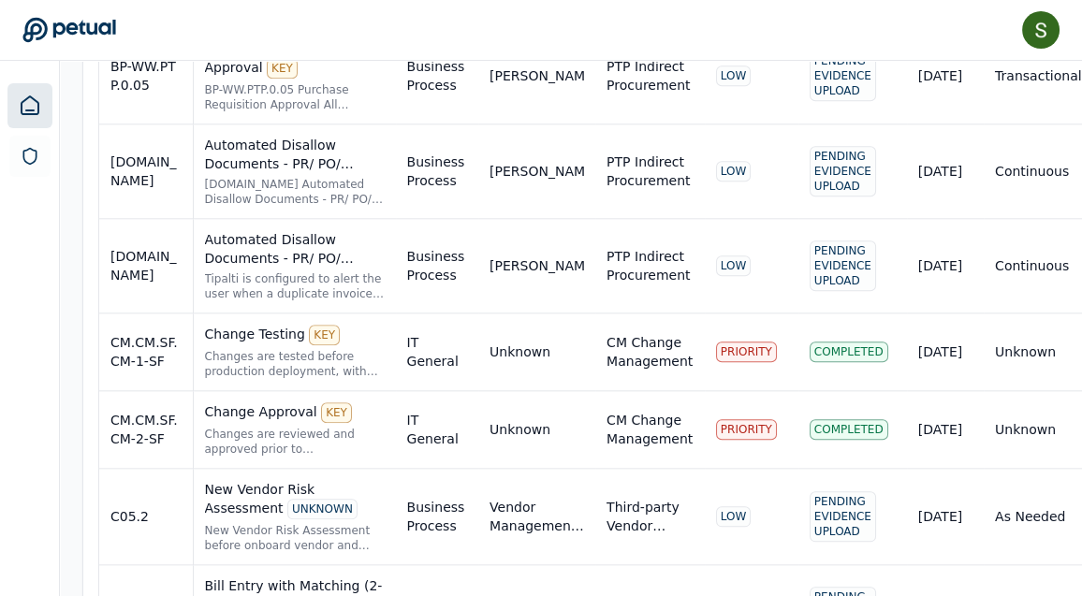
scroll to position [3580, 0]
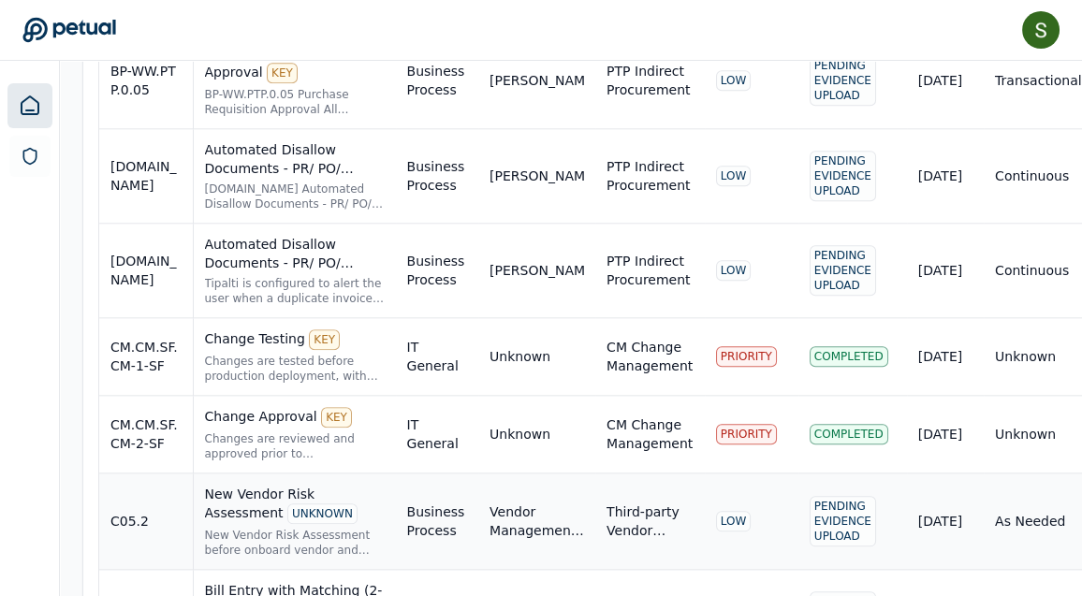
click at [385, 528] on div "New Vendor Risk Assessment before onboard vendor and solution, to ensure they w…" at bounding box center [295, 543] width 180 height 30
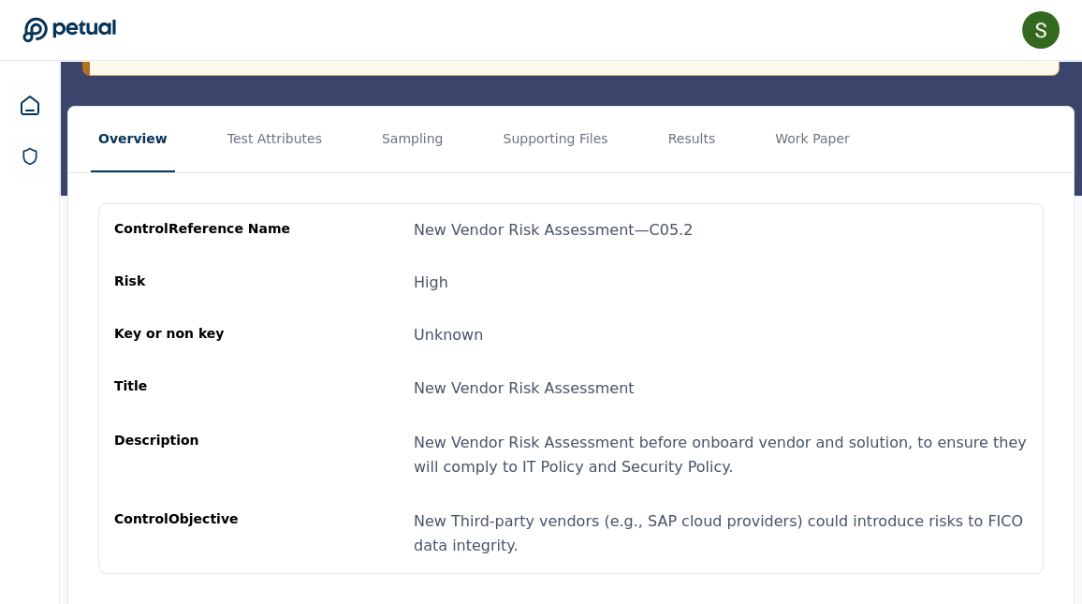
scroll to position [256, 0]
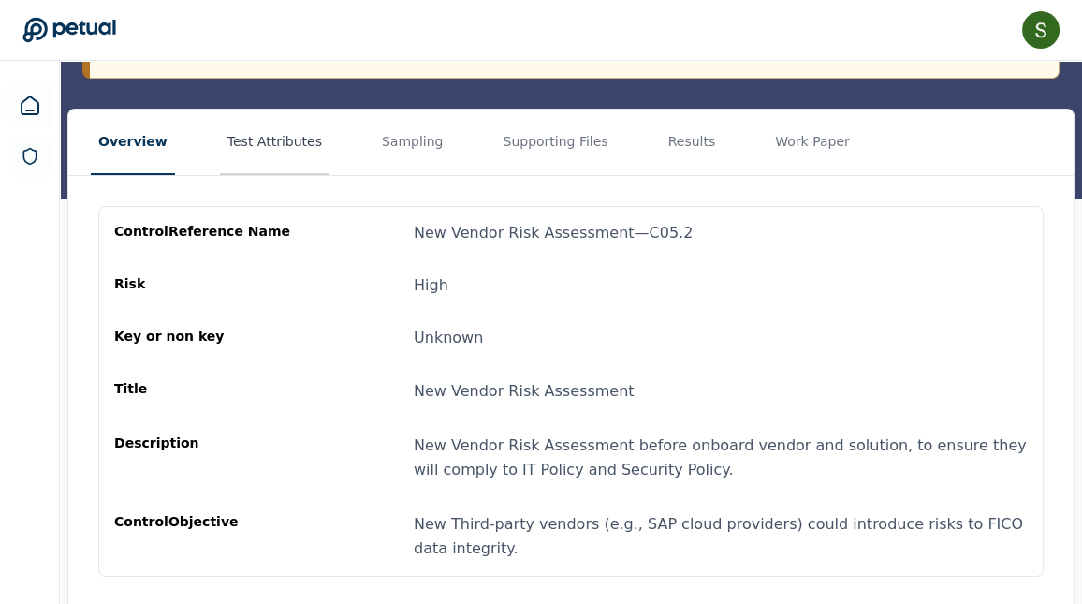
click at [284, 137] on button "Test Attributes" at bounding box center [275, 143] width 110 height 66
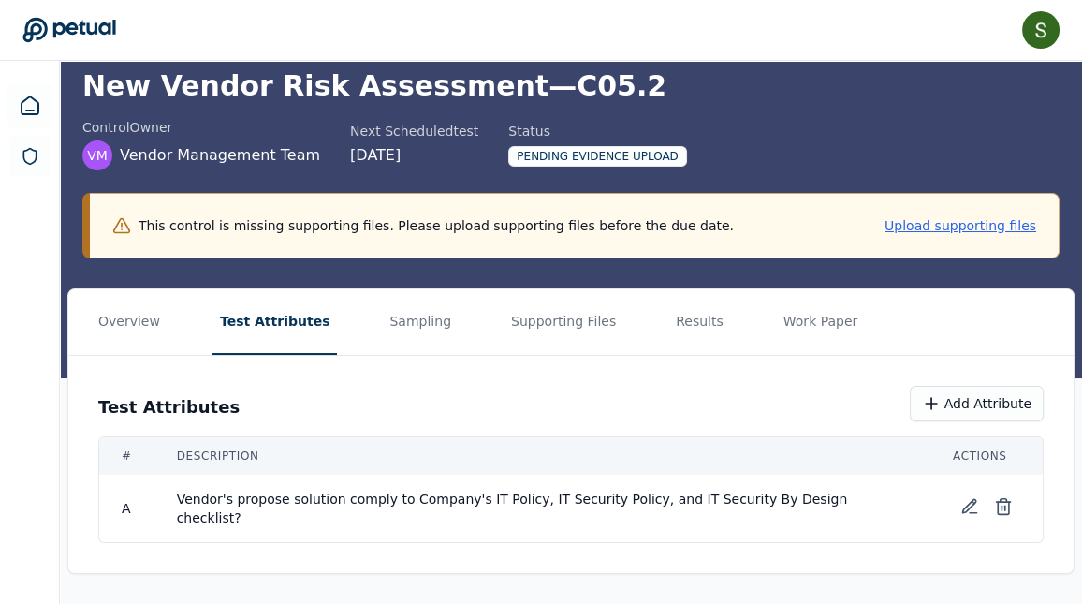
scroll to position [70, 0]
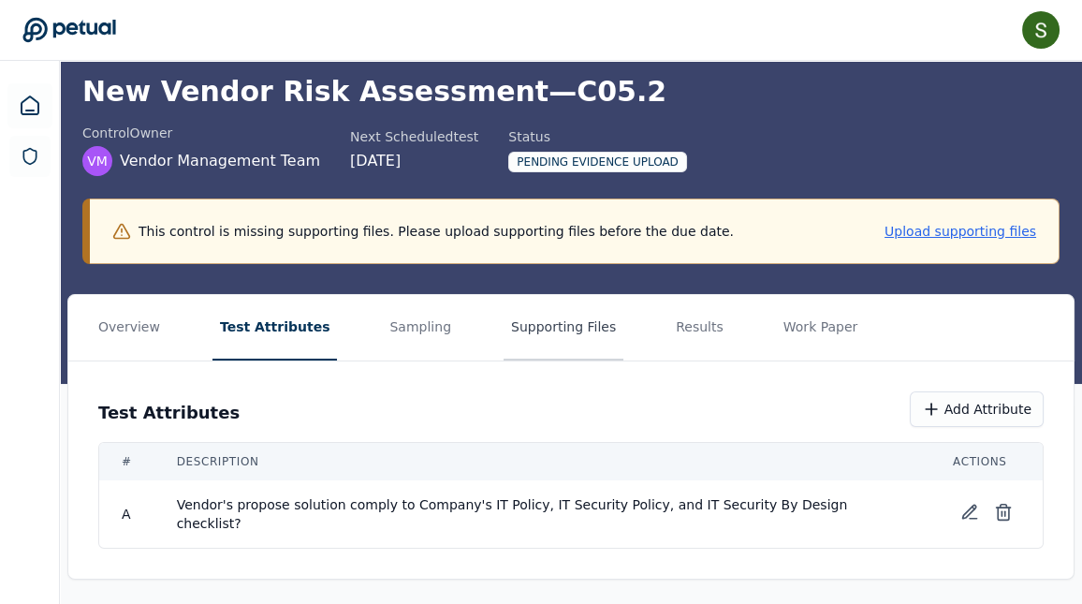
click at [539, 330] on button "Supporting Files" at bounding box center [564, 328] width 120 height 66
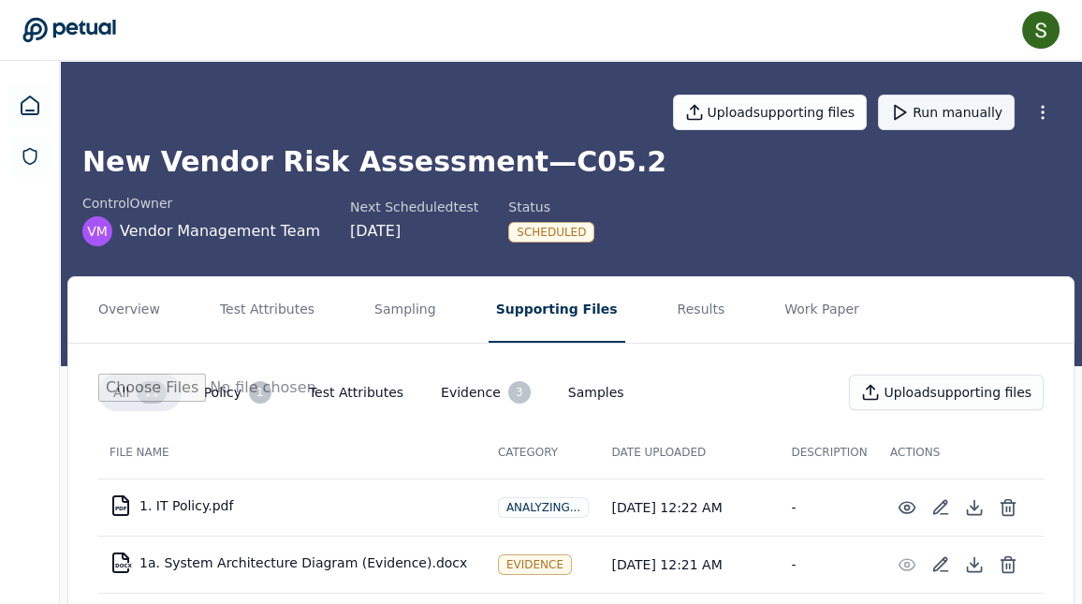
click at [961, 117] on button "Run manually" at bounding box center [946, 113] width 137 height 36
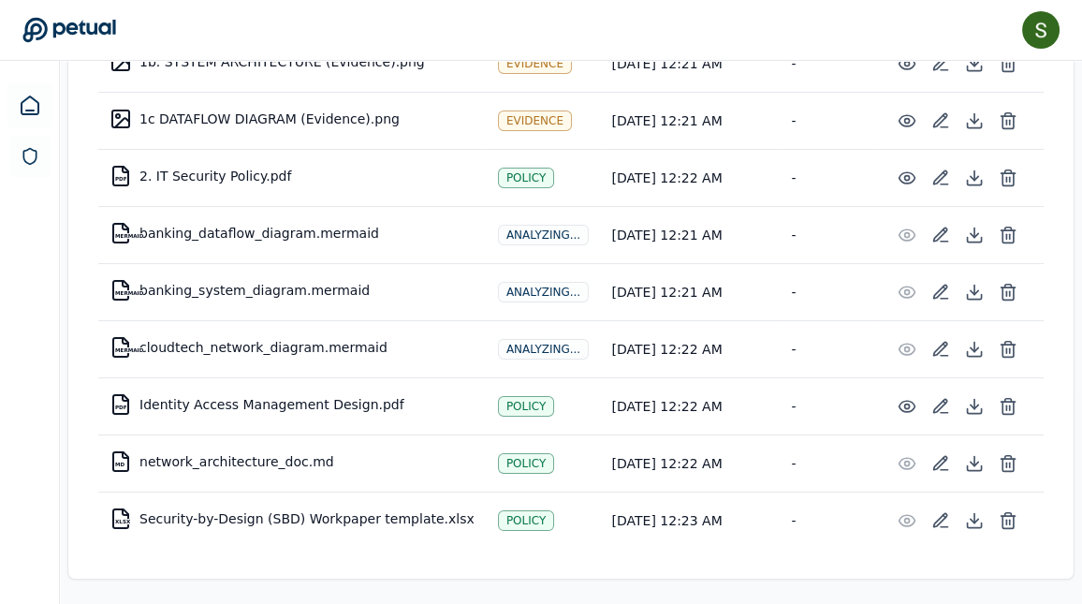
scroll to position [561, 0]
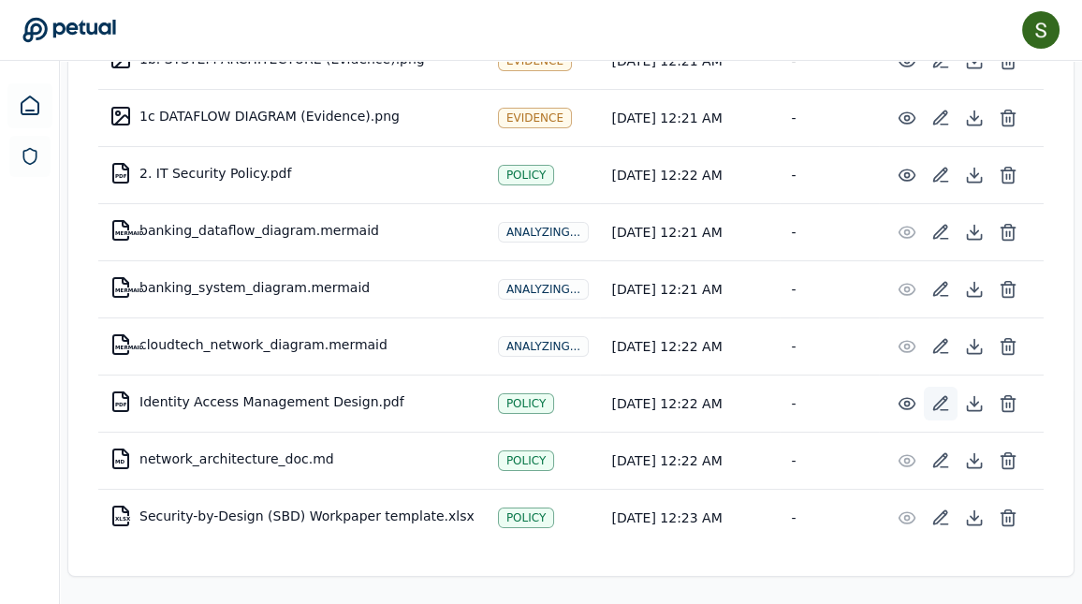
click at [938, 402] on icon at bounding box center [941, 403] width 19 height 19
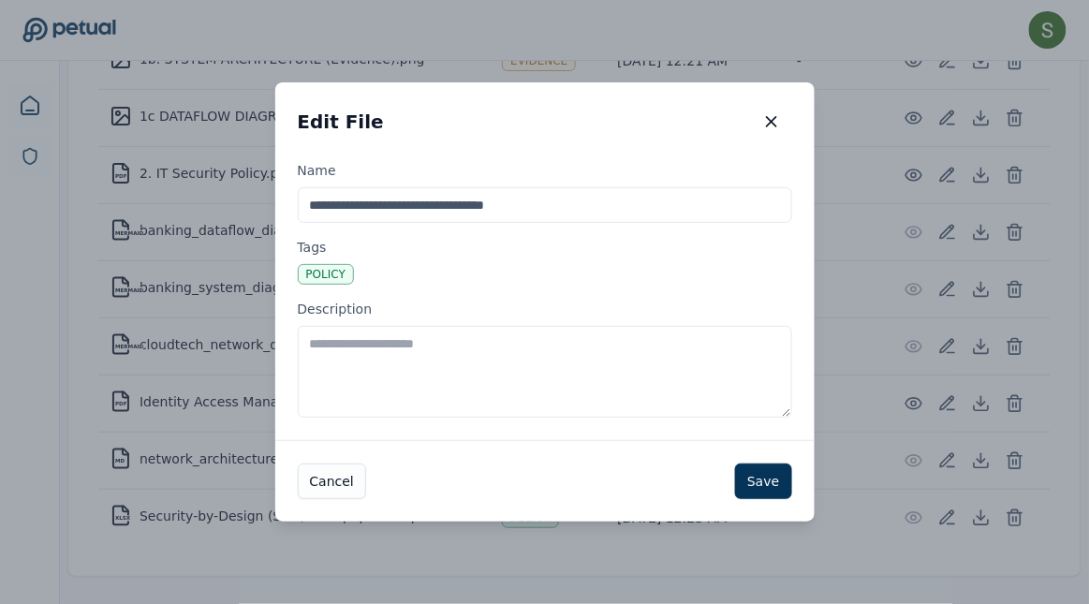
click at [327, 276] on div "Policy" at bounding box center [326, 274] width 56 height 21
click at [327, 326] on textarea "Description" at bounding box center [545, 372] width 494 height 92
click at [347, 344] on textarea "Description" at bounding box center [545, 372] width 494 height 92
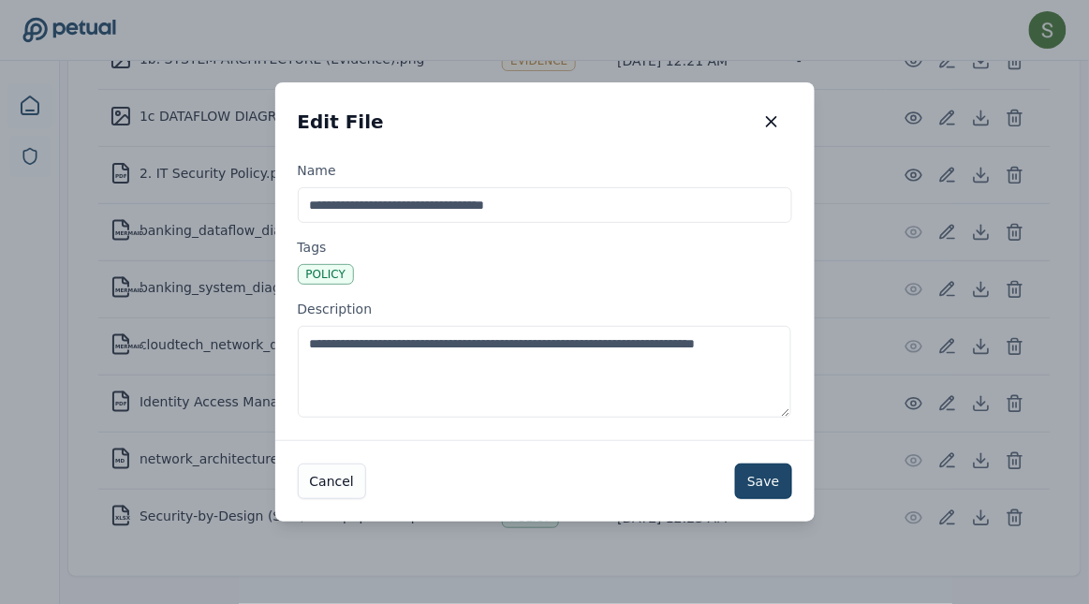
type textarea "**********"
click at [787, 485] on button "Save" at bounding box center [763, 481] width 56 height 36
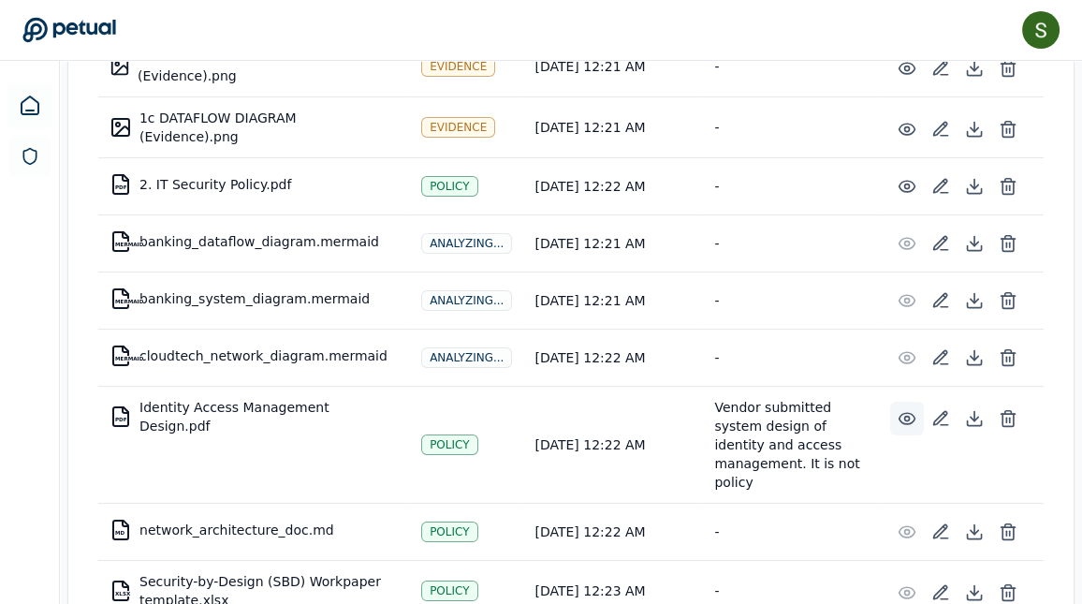
click at [909, 409] on icon at bounding box center [907, 418] width 19 height 19
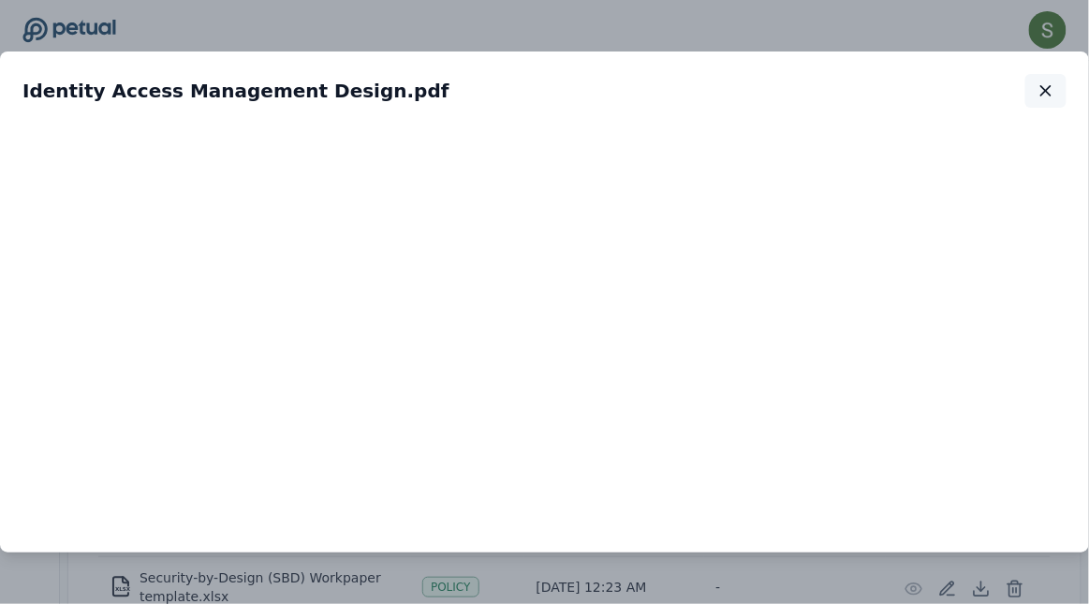
click at [1050, 91] on icon "button" at bounding box center [1045, 90] width 19 height 19
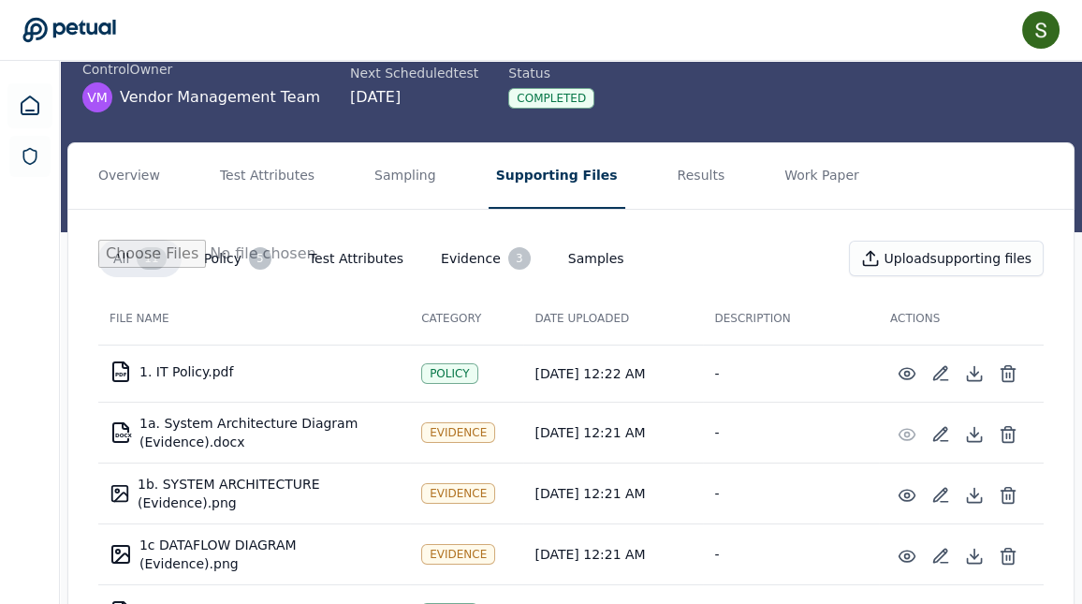
scroll to position [0, 0]
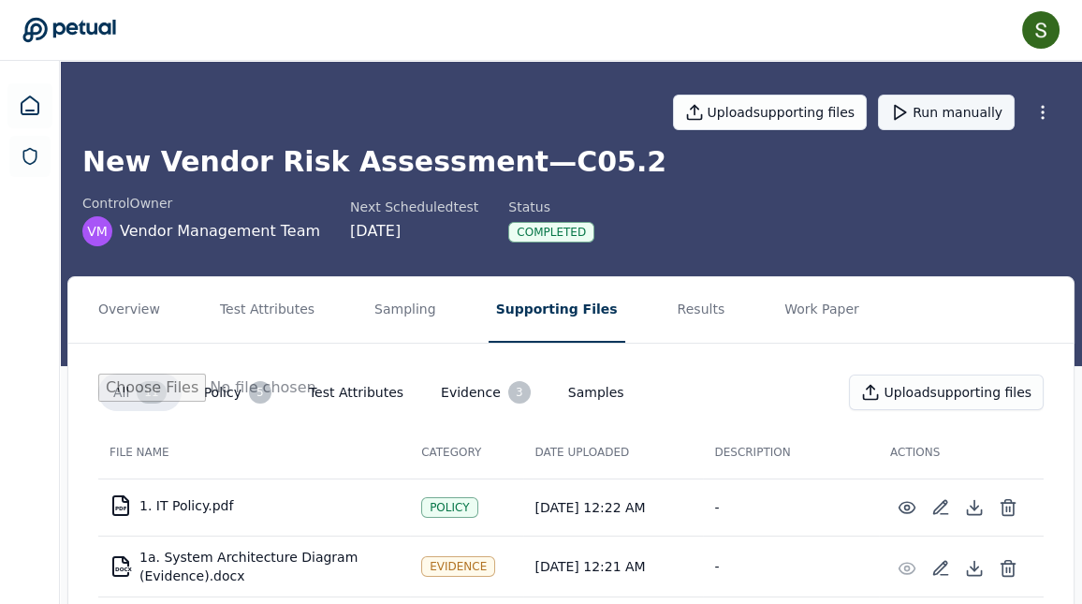
click at [954, 117] on button "Run manually" at bounding box center [946, 113] width 137 height 36
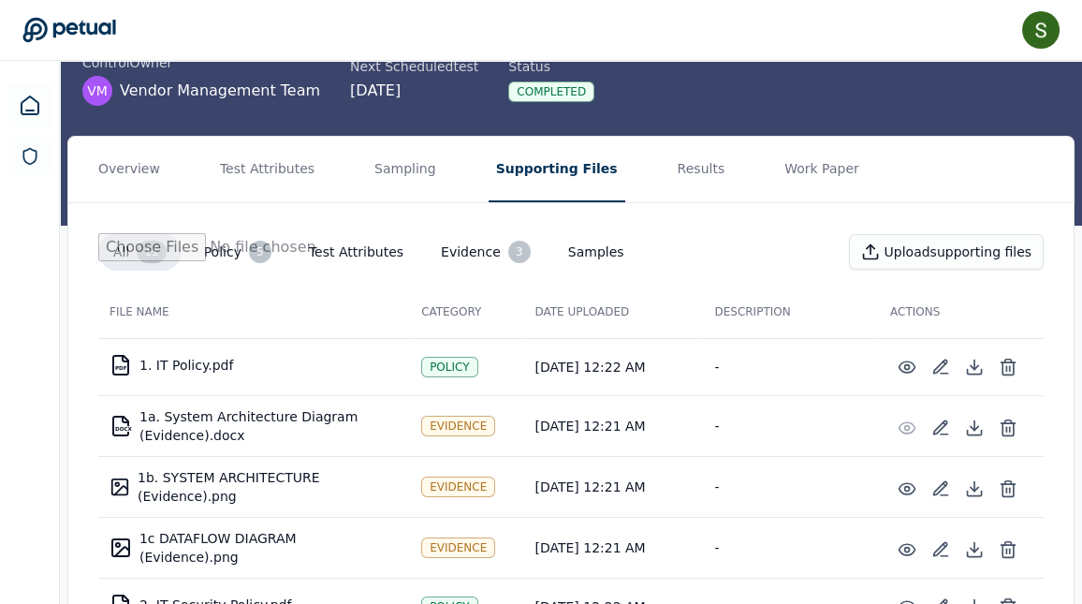
scroll to position [128, 0]
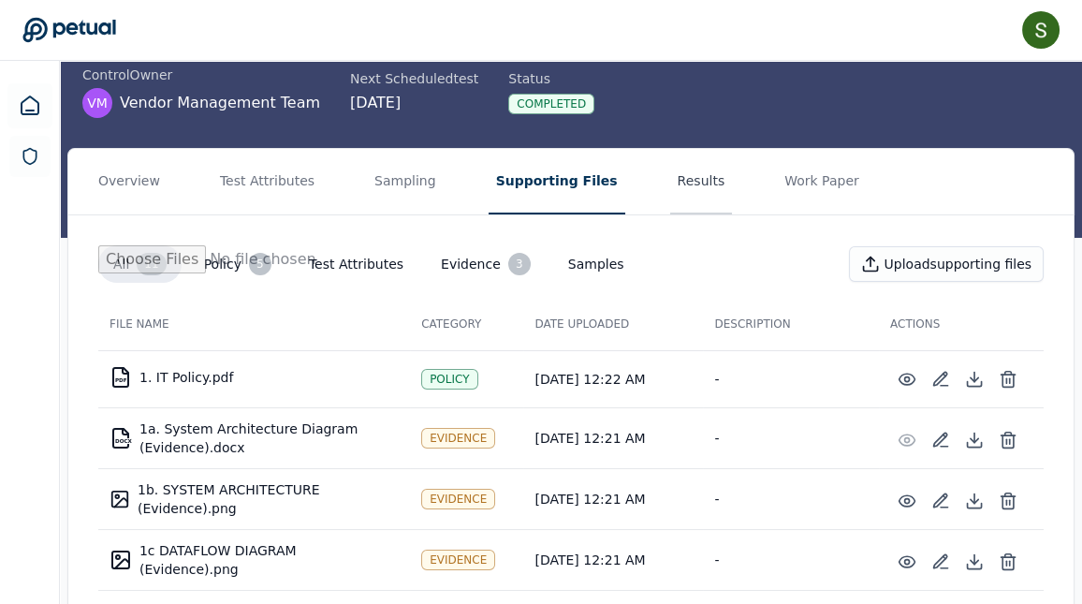
click at [675, 169] on button "Results" at bounding box center [701, 182] width 63 height 66
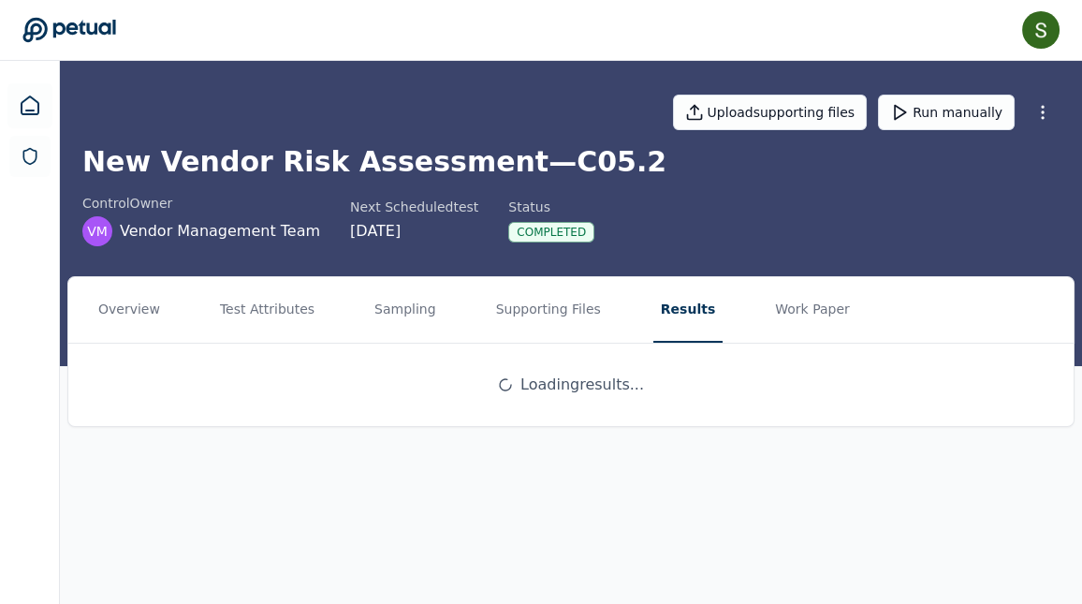
scroll to position [0, 0]
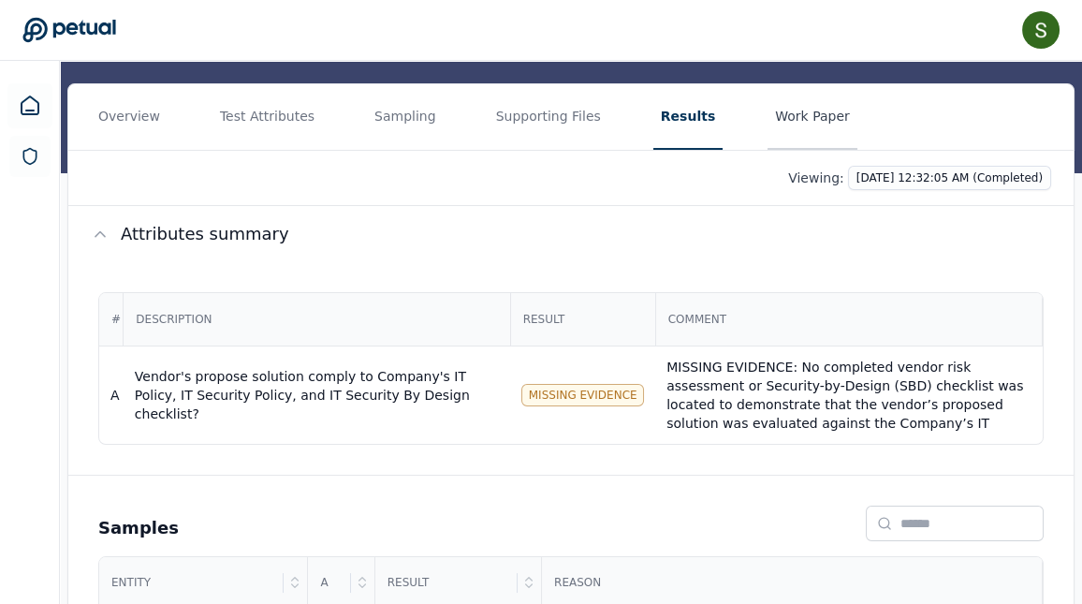
scroll to position [195, 0]
